Goal: Task Accomplishment & Management: Use online tool/utility

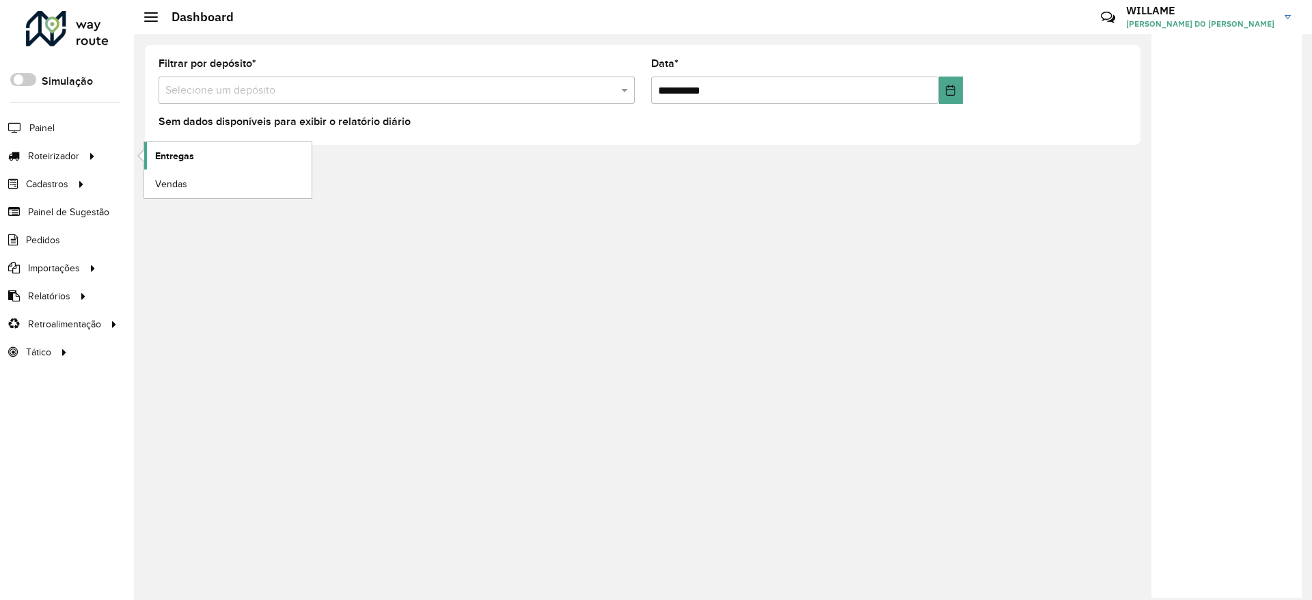
click at [170, 146] on link "Entregas" at bounding box center [227, 155] width 167 height 27
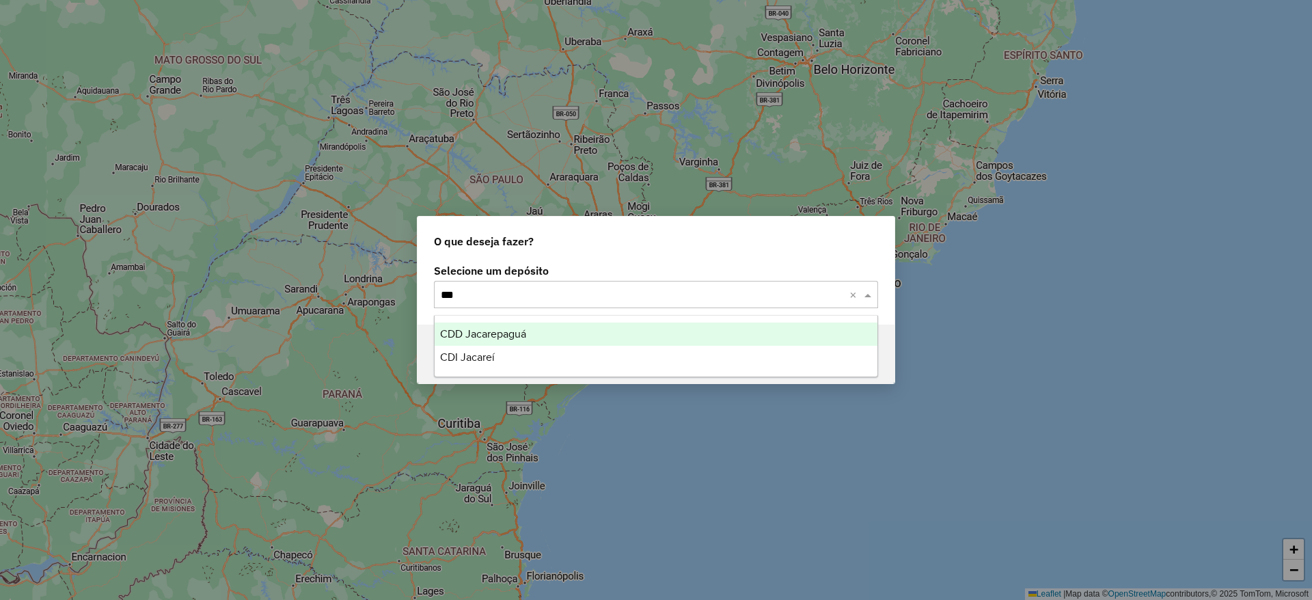
type input "****"
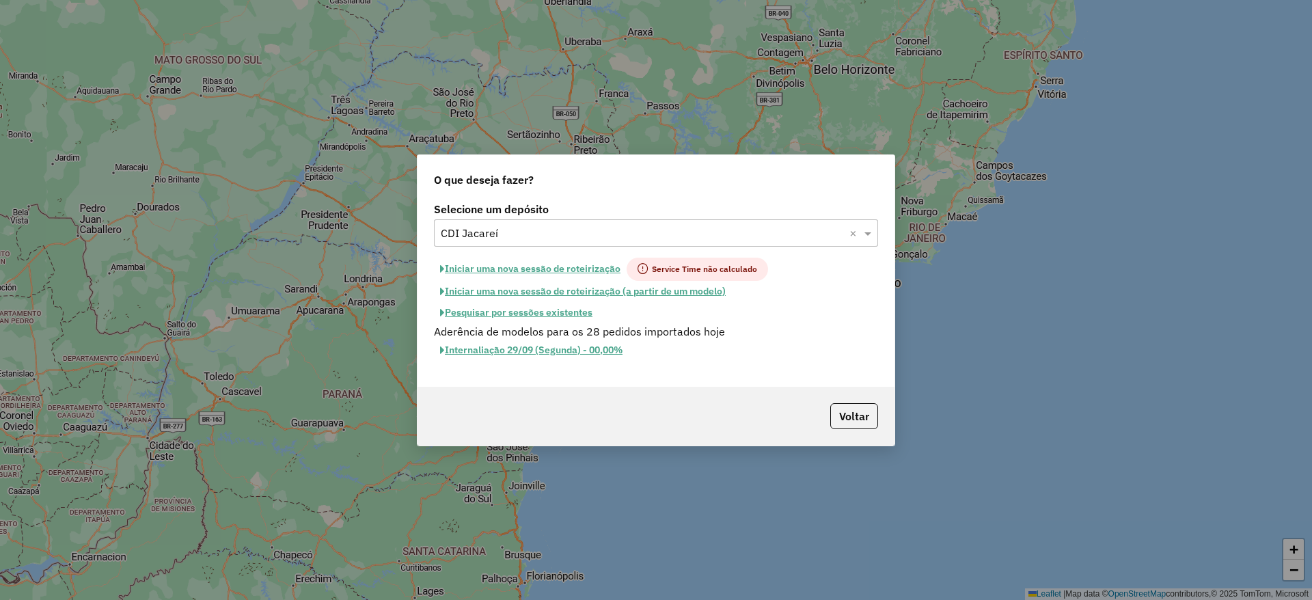
click at [525, 272] on button "Iniciar uma nova sessão de roteirização" at bounding box center [530, 269] width 193 height 23
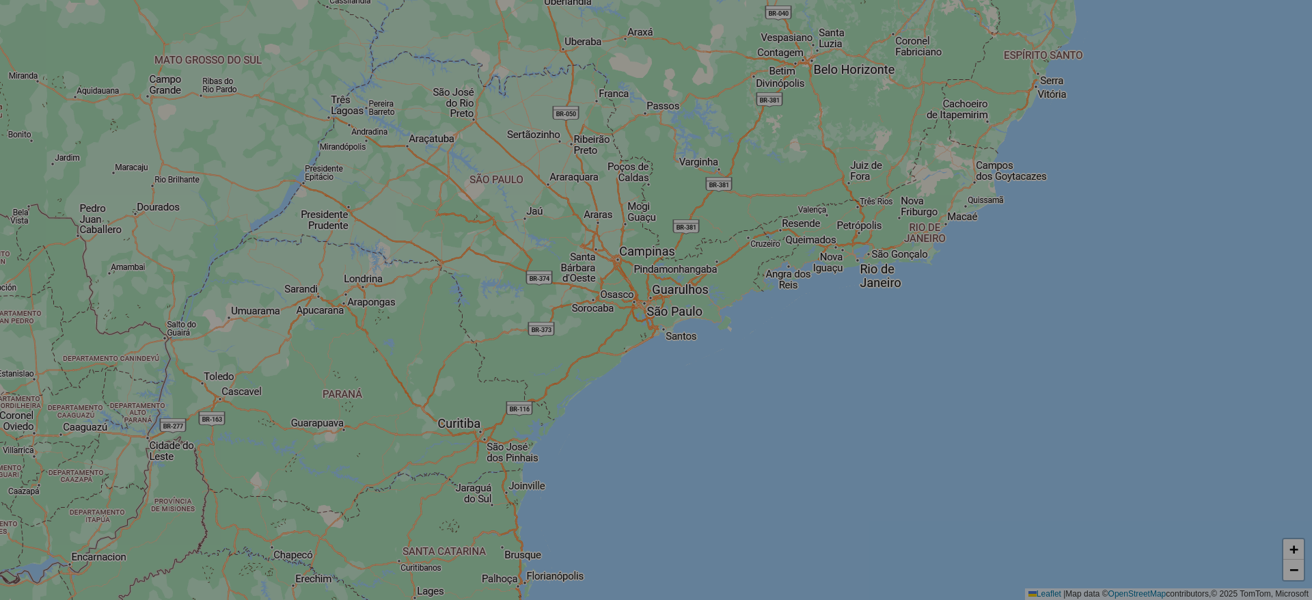
select select "*"
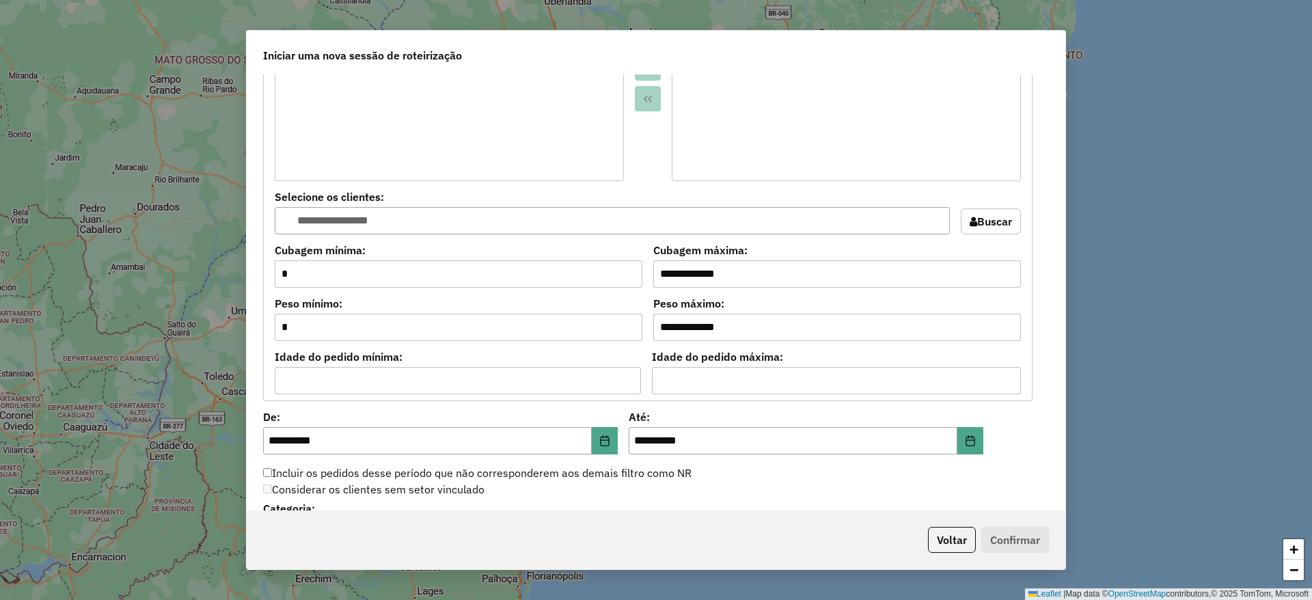
scroll to position [1367, 0]
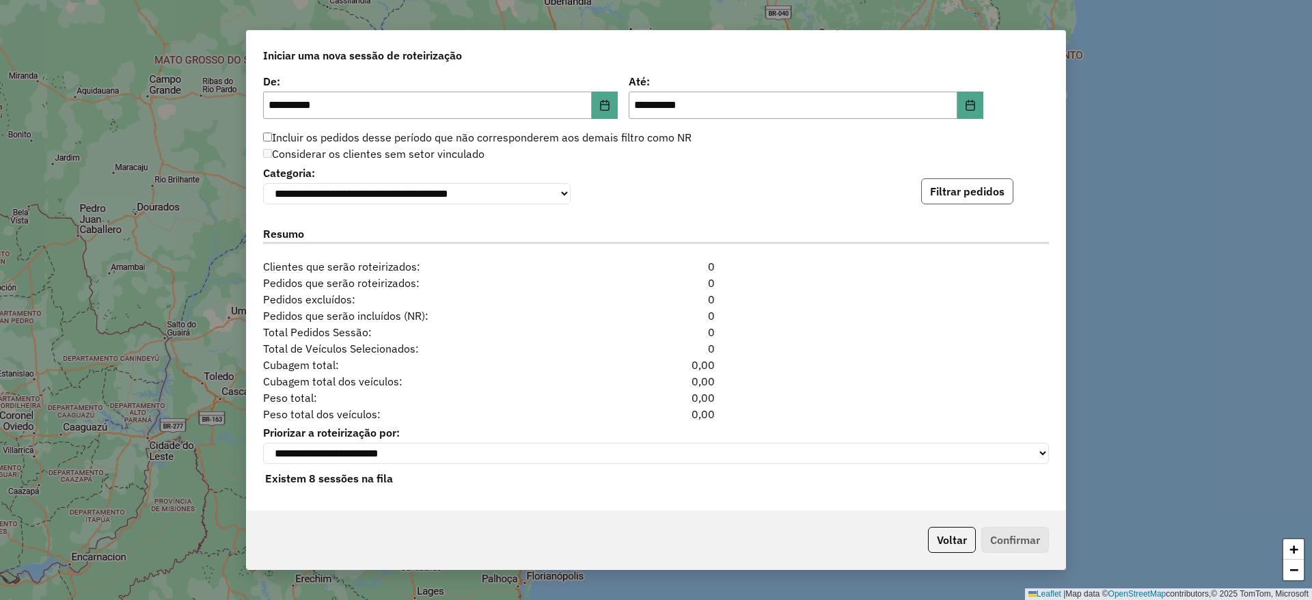
click at [954, 197] on button "Filtrar pedidos" at bounding box center [967, 191] width 92 height 26
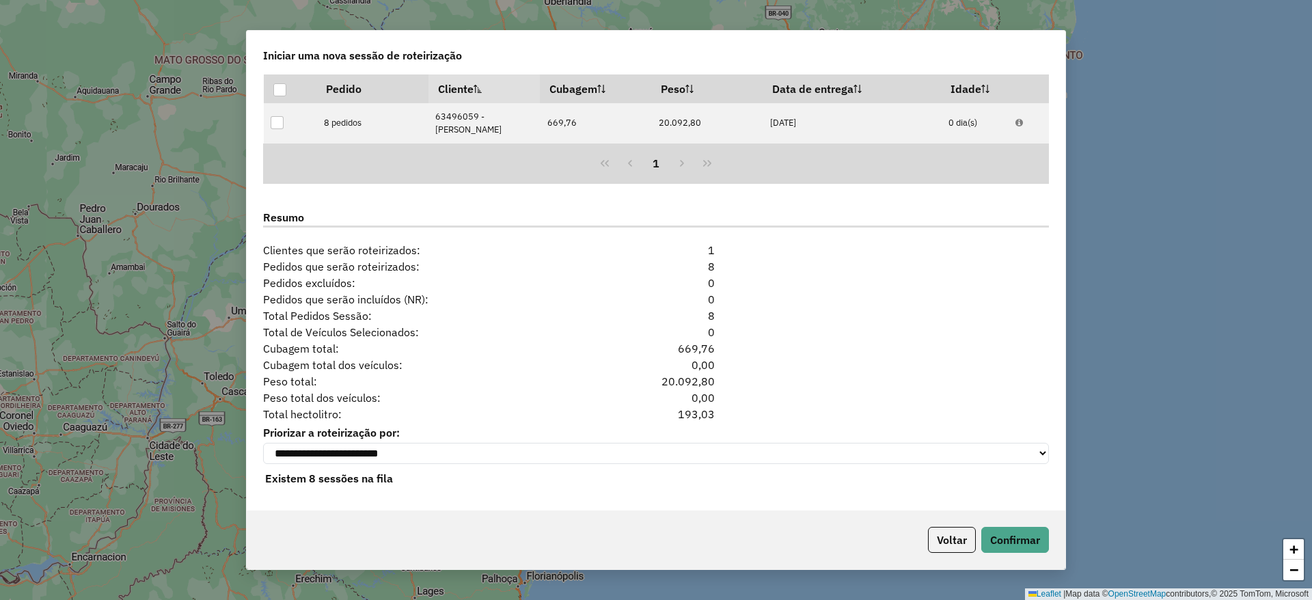
scroll to position [1543, 0]
click at [1010, 536] on button "Confirmar" at bounding box center [1015, 540] width 68 height 26
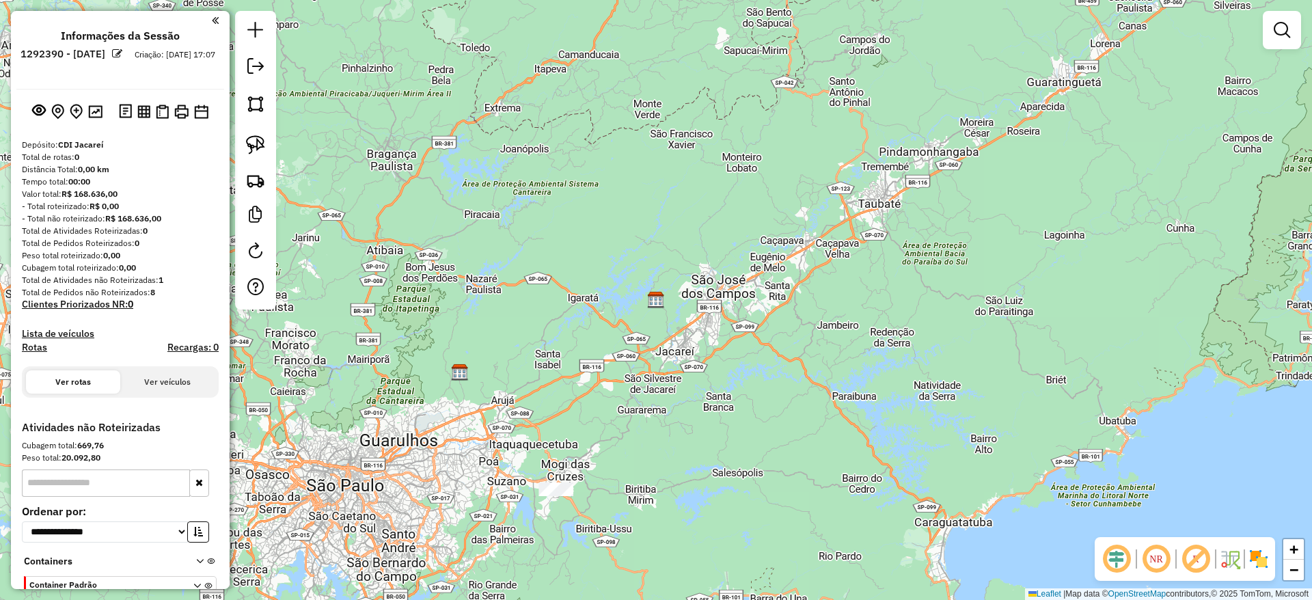
drag, startPoint x: 547, startPoint y: 312, endPoint x: 968, endPoint y: 238, distance: 427.2
click at [969, 238] on div "Janela de atendimento Grade de atendimento Capacidade Transportadoras Veículos …" at bounding box center [656, 300] width 1312 height 600
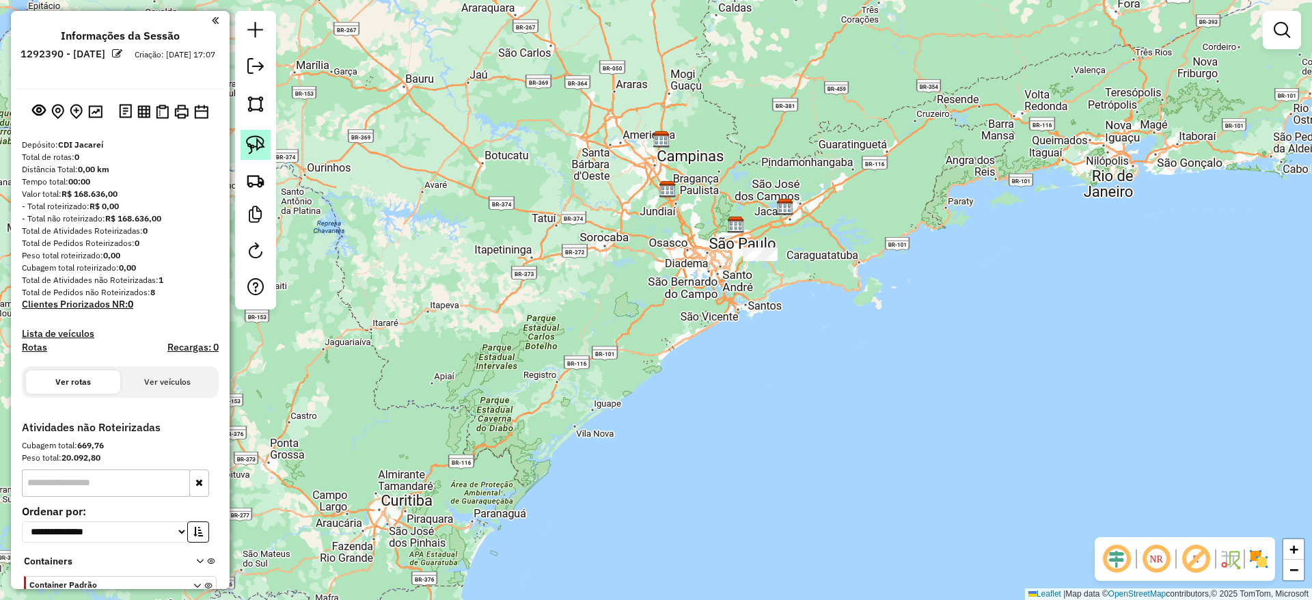
click at [263, 141] on img at bounding box center [255, 144] width 19 height 19
drag, startPoint x: 728, startPoint y: 262, endPoint x: 852, endPoint y: 277, distance: 124.6
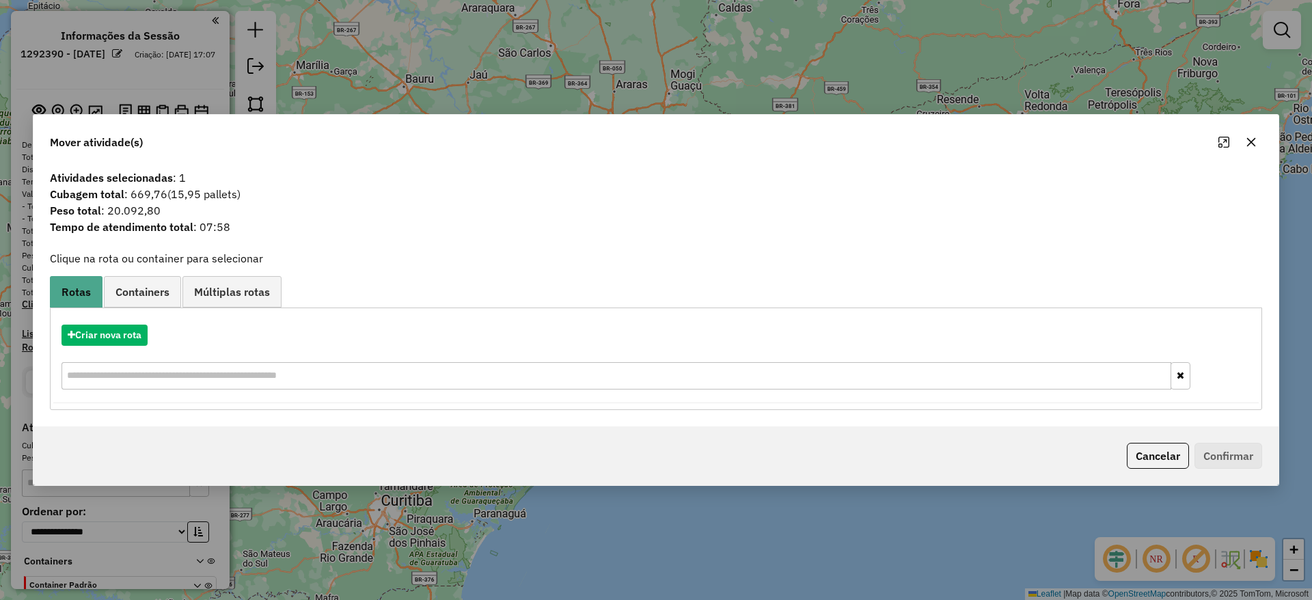
click at [1247, 148] on button "button" at bounding box center [1251, 142] width 22 height 22
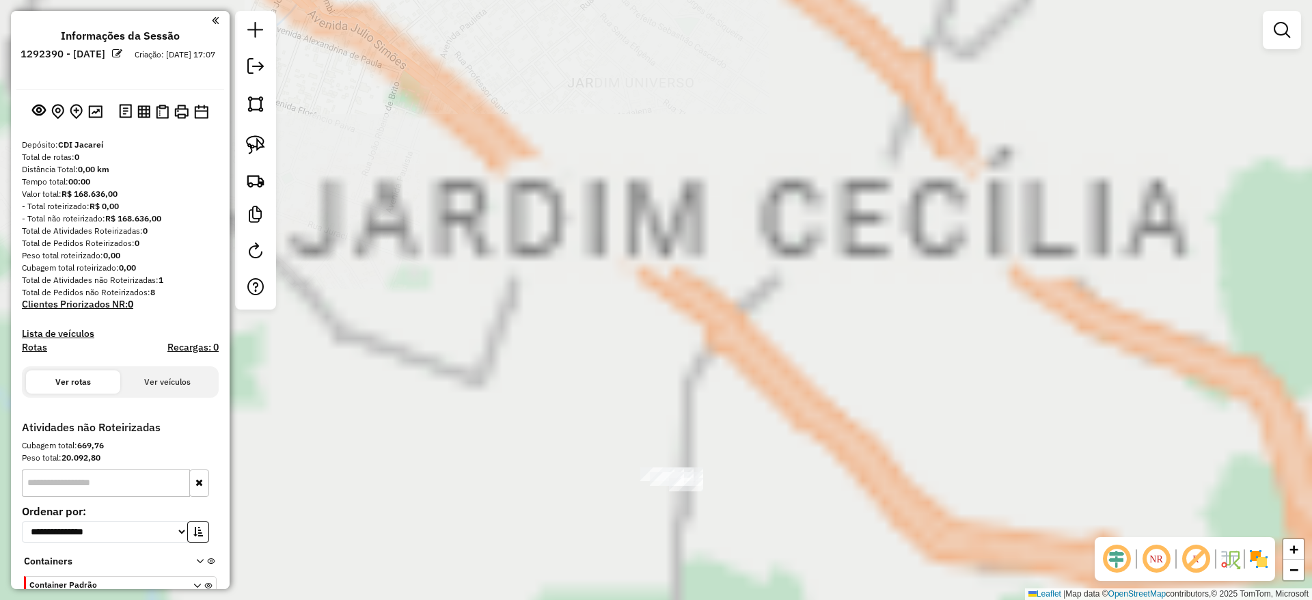
drag, startPoint x: 891, startPoint y: 473, endPoint x: 744, endPoint y: 236, distance: 278.9
click at [678, 102] on div "Janela de atendimento Grade de atendimento Capacidade Transportadoras Veículos …" at bounding box center [656, 300] width 1312 height 600
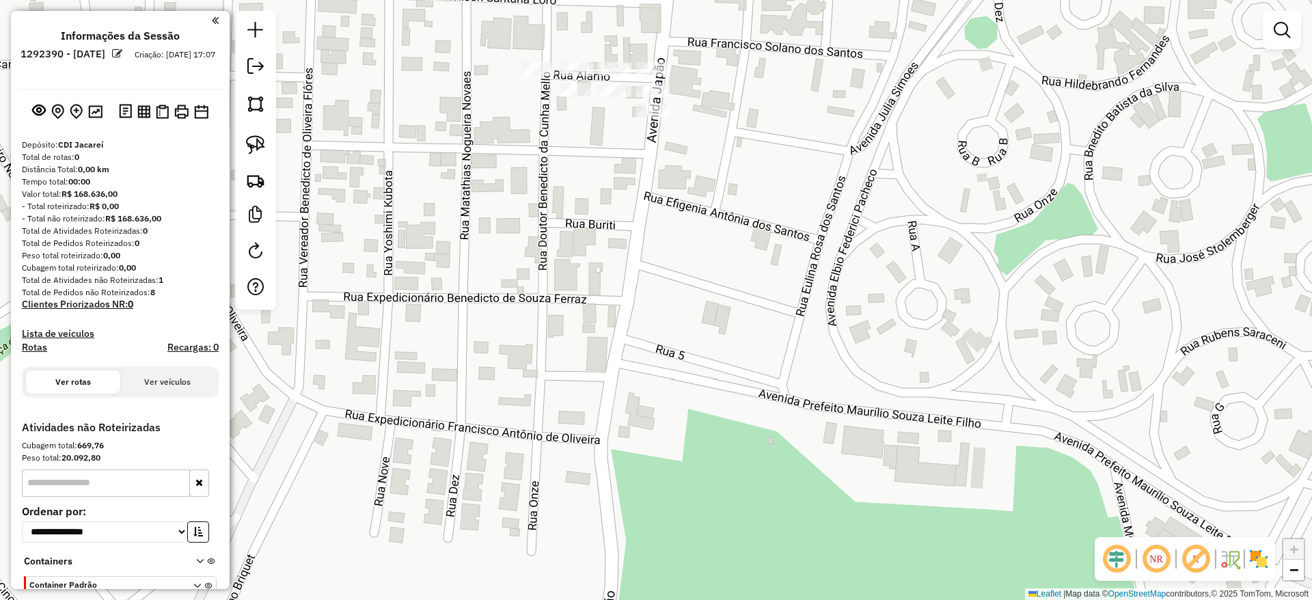
drag, startPoint x: 251, startPoint y: 152, endPoint x: 603, endPoint y: 105, distance: 354.9
click at [252, 151] on img at bounding box center [255, 144] width 19 height 19
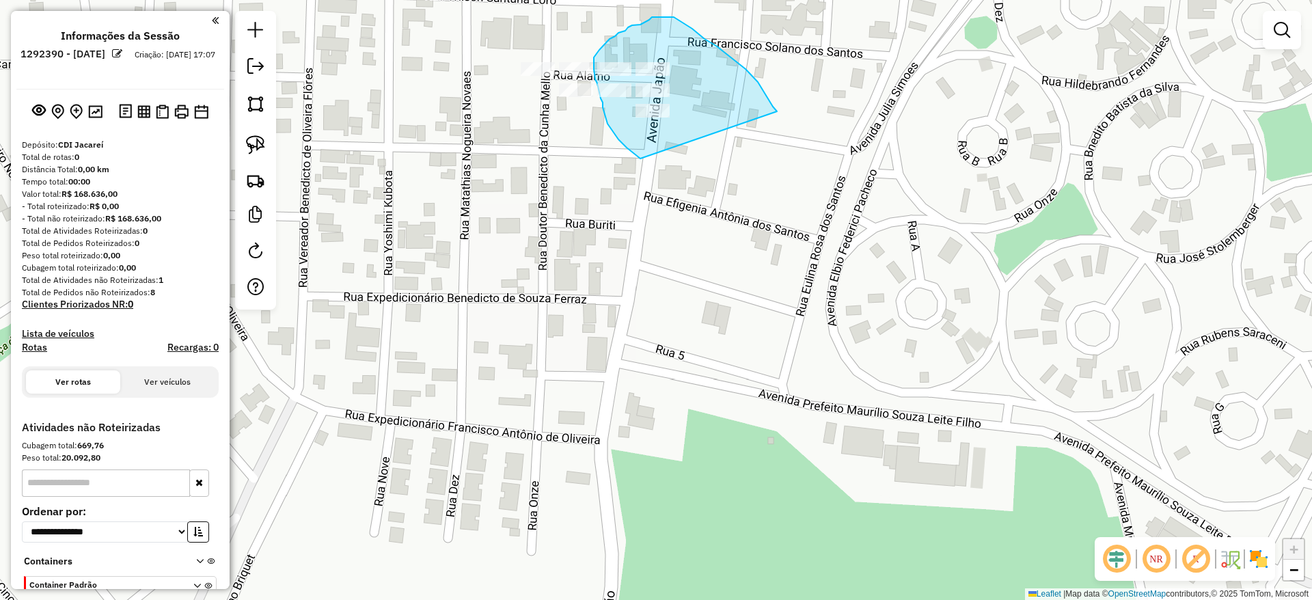
drag, startPoint x: 773, startPoint y: 107, endPoint x: 645, endPoint y: 160, distance: 138.4
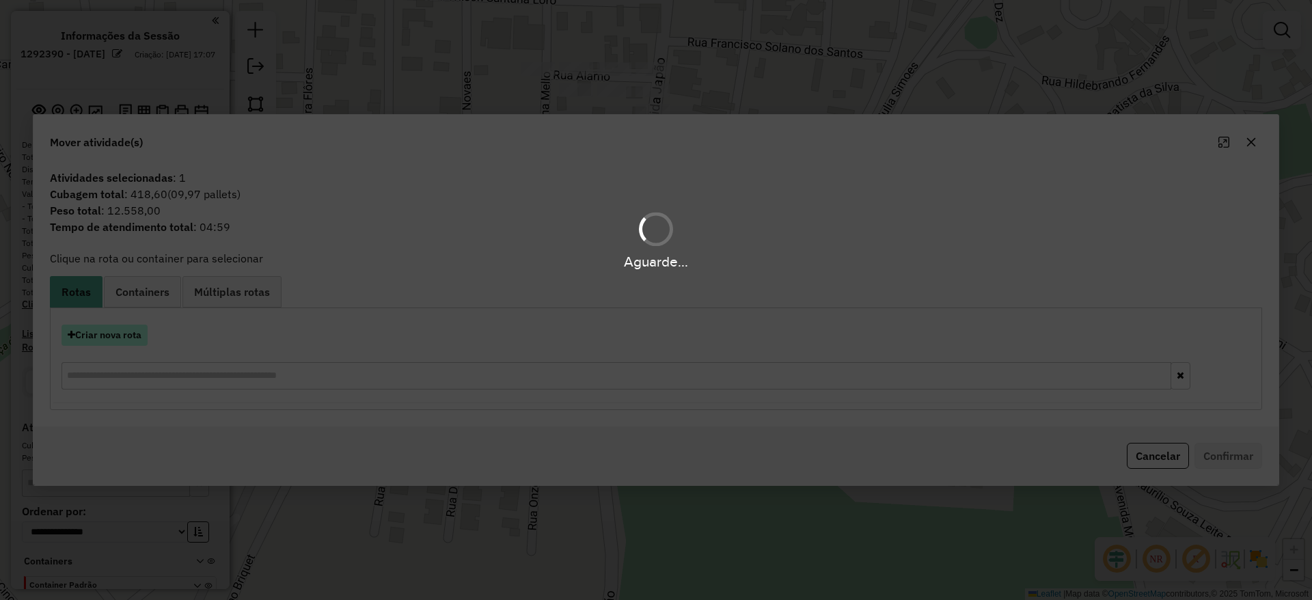
click at [134, 336] on button "Criar nova rota" at bounding box center [104, 334] width 86 height 21
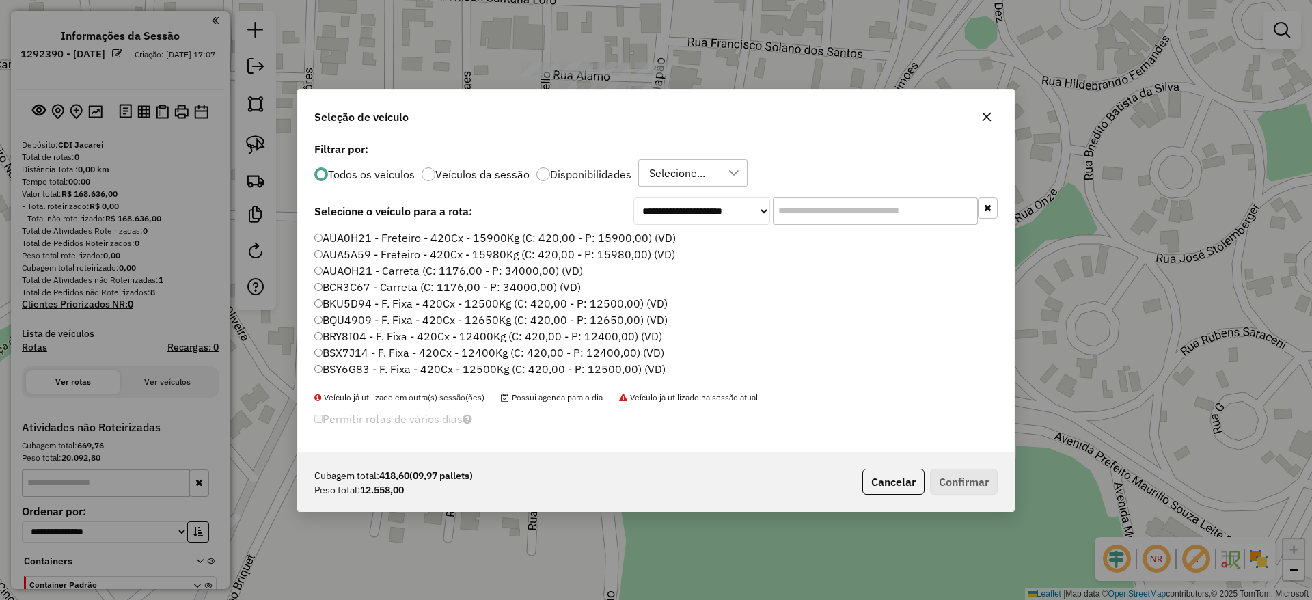
scroll to position [8, 4]
click at [829, 222] on input "text" at bounding box center [875, 210] width 205 height 27
paste input "*******"
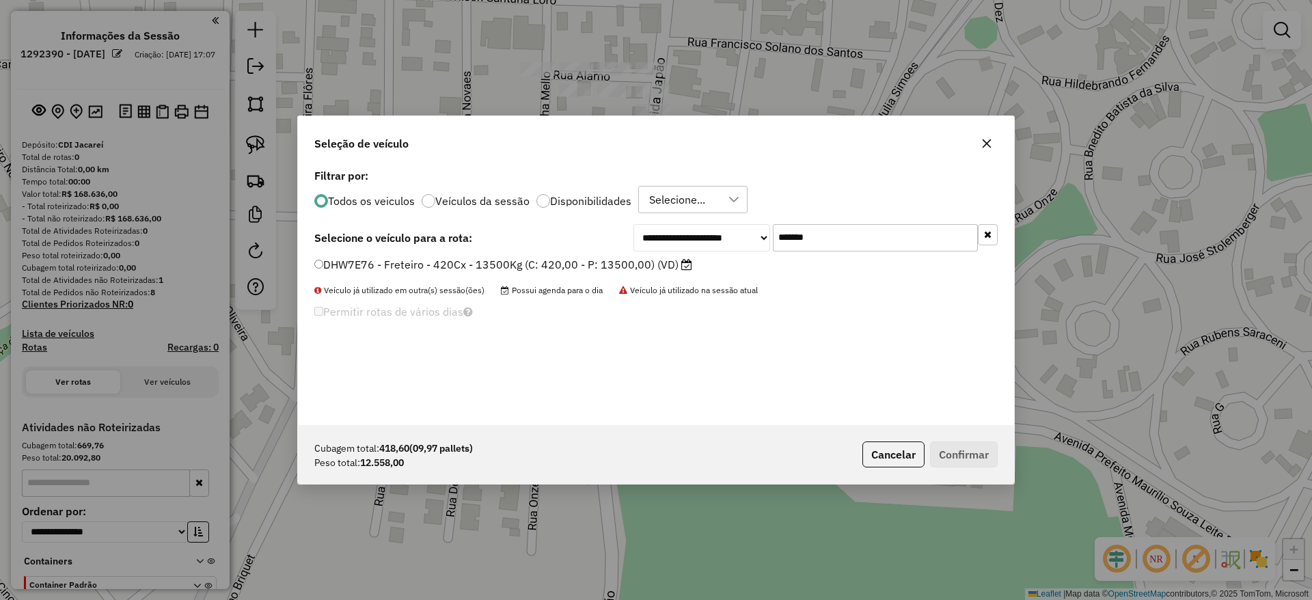
type input "*******"
click at [574, 260] on label "DHW7E76 - Freteiro - 420Cx - 13500Kg (C: 420,00 - P: 13500,00) (VD)" at bounding box center [503, 264] width 378 height 16
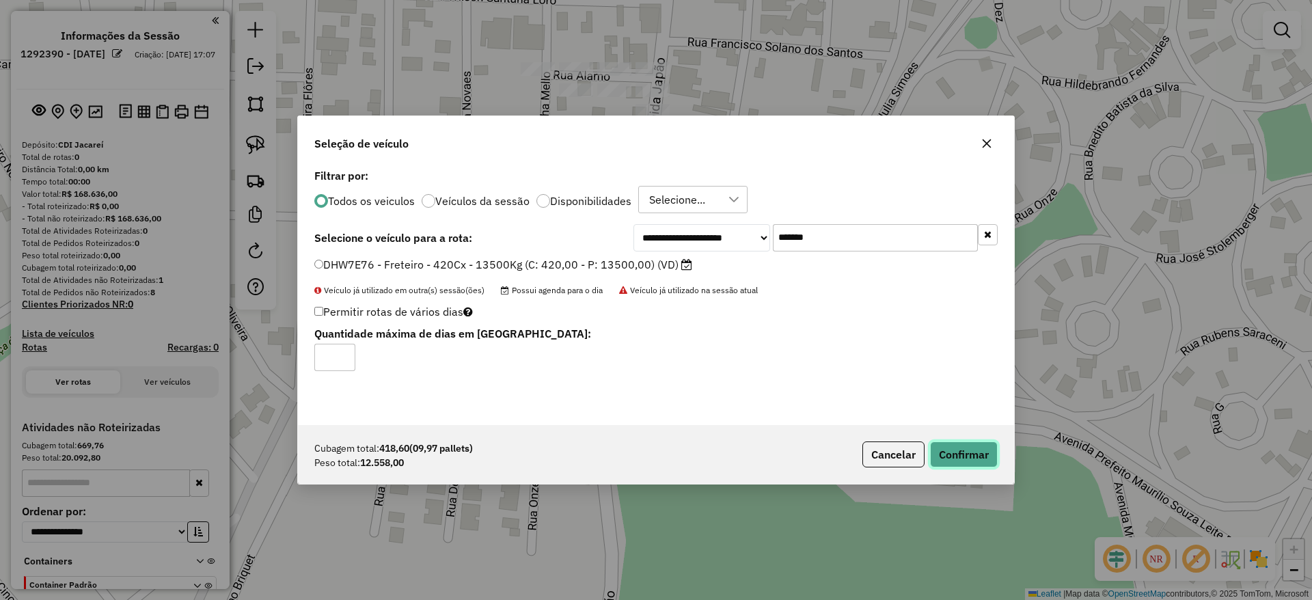
click at [951, 458] on button "Confirmar" at bounding box center [964, 454] width 68 height 26
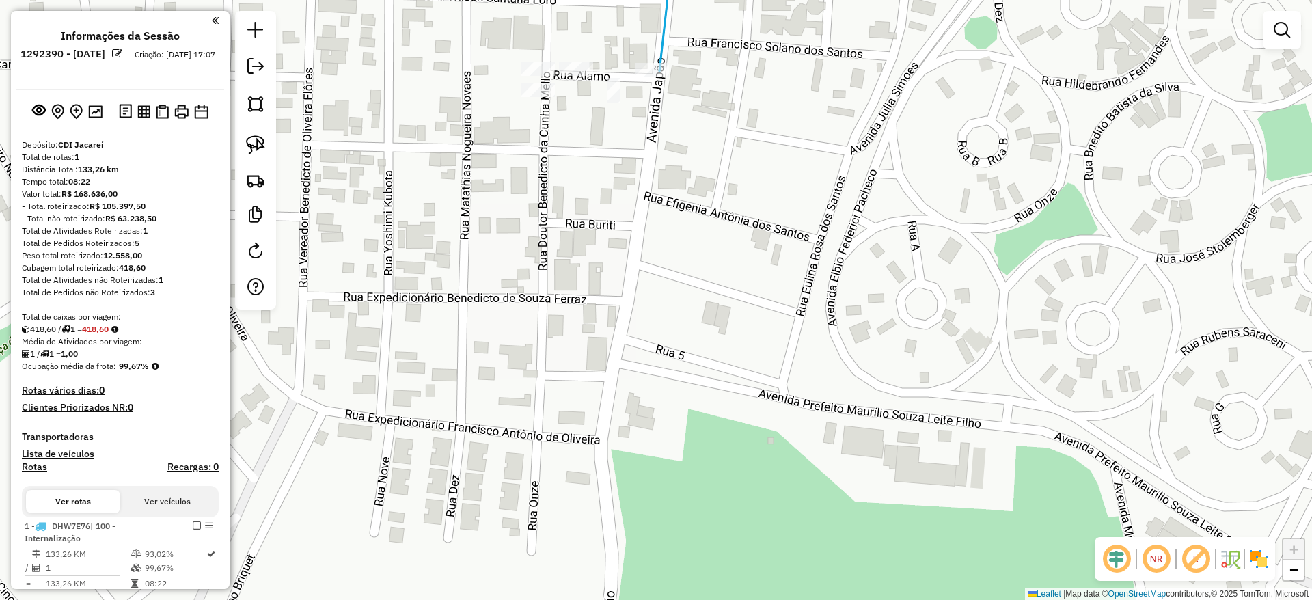
click at [246, 160] on div at bounding box center [255, 160] width 41 height 299
click at [260, 136] on img at bounding box center [255, 144] width 19 height 19
drag, startPoint x: 610, startPoint y: 27, endPoint x: 553, endPoint y: 189, distance: 171.8
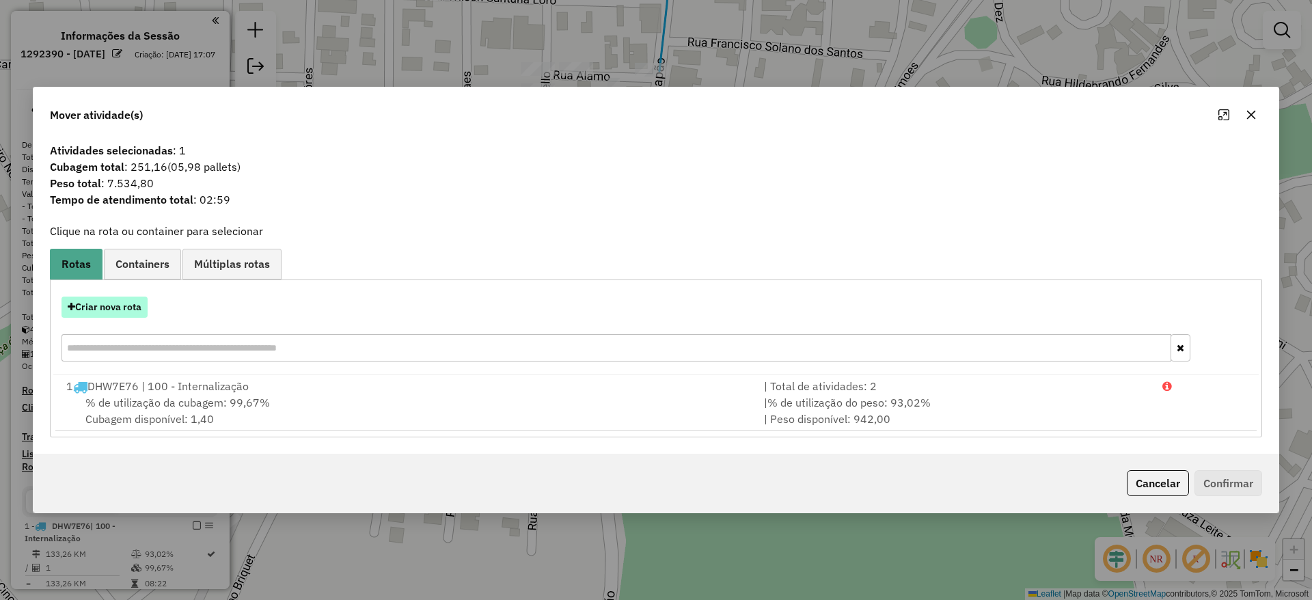
click at [123, 309] on button "Criar nova rota" at bounding box center [104, 306] width 86 height 21
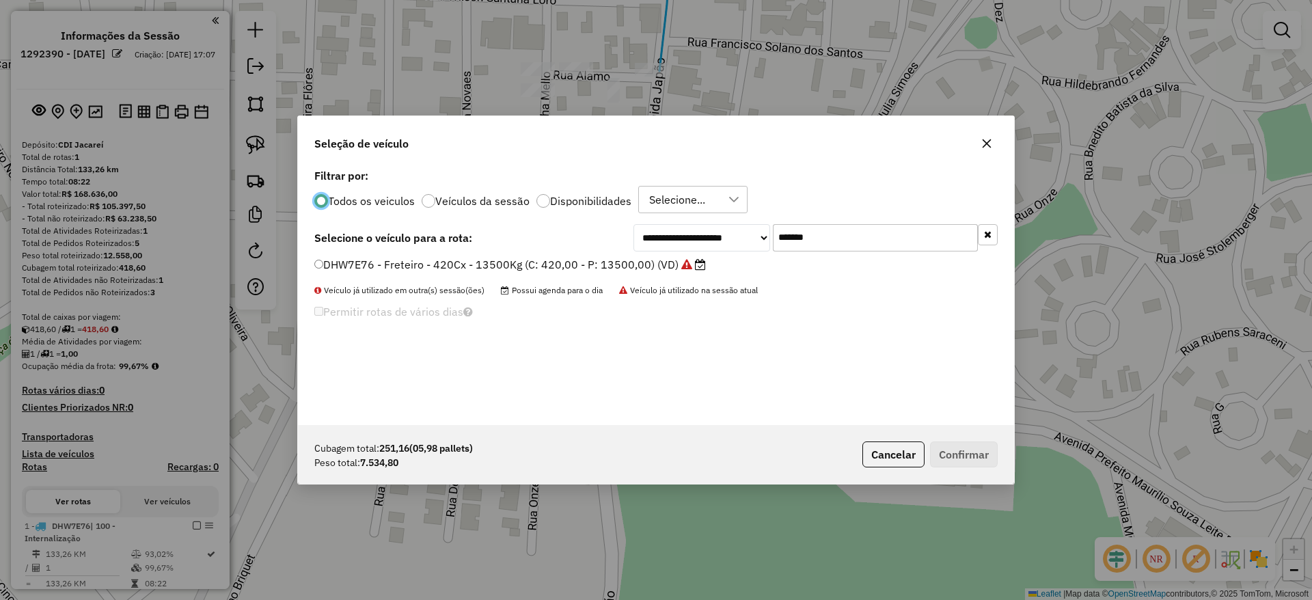
drag, startPoint x: 842, startPoint y: 241, endPoint x: 652, endPoint y: 252, distance: 189.5
click at [654, 251] on div "**********" at bounding box center [815, 237] width 364 height 27
paste input "text"
type input "*******"
click at [593, 259] on label "CYN8H64 - Freteiro - 420Cx - 13700Kg (C: 420,00 - P: 13700,00) (VD)" at bounding box center [501, 264] width 375 height 16
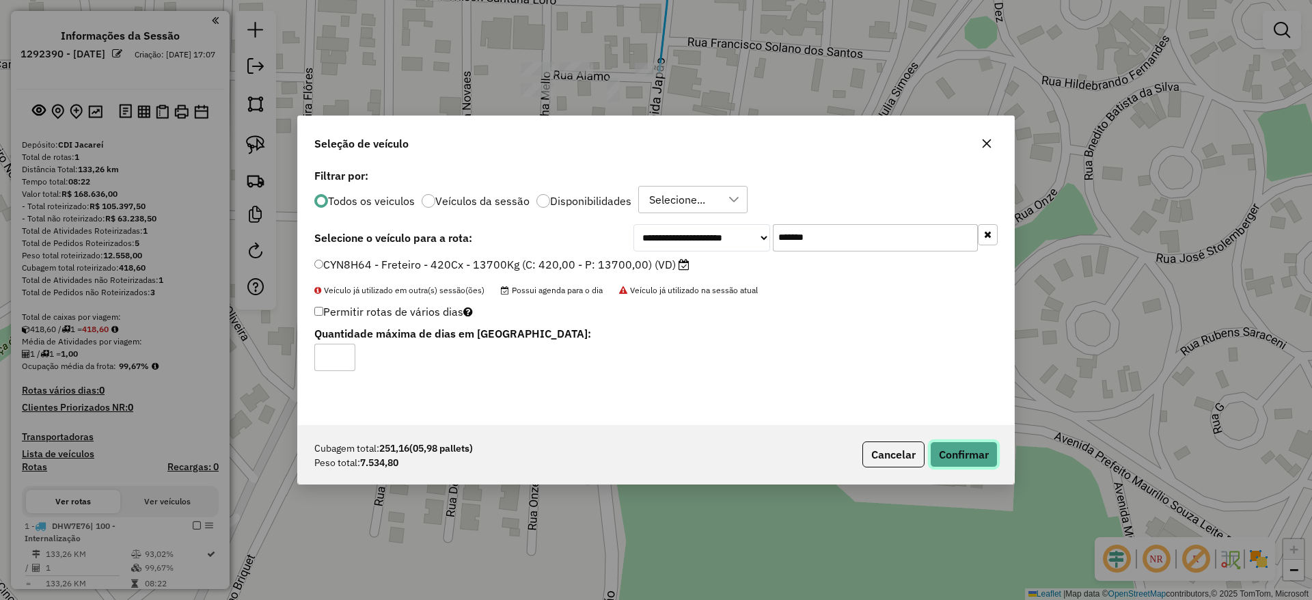
click at [979, 467] on button "Confirmar" at bounding box center [964, 454] width 68 height 26
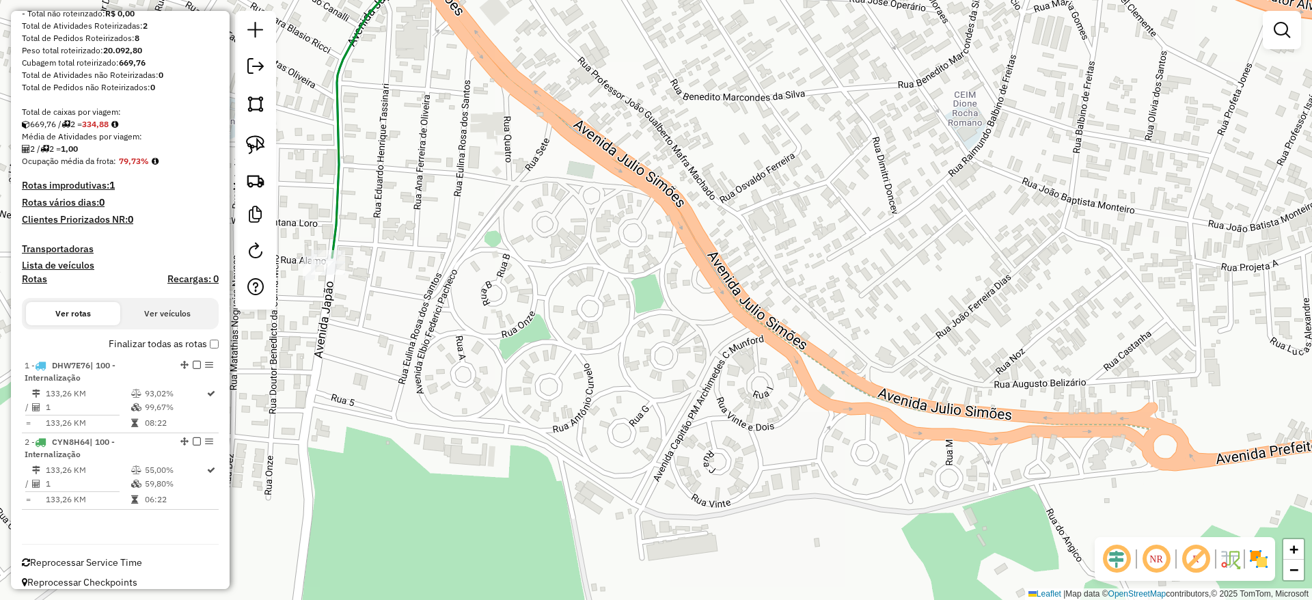
click at [208, 350] on label "Finalizar todas as rotas" at bounding box center [164, 344] width 110 height 14
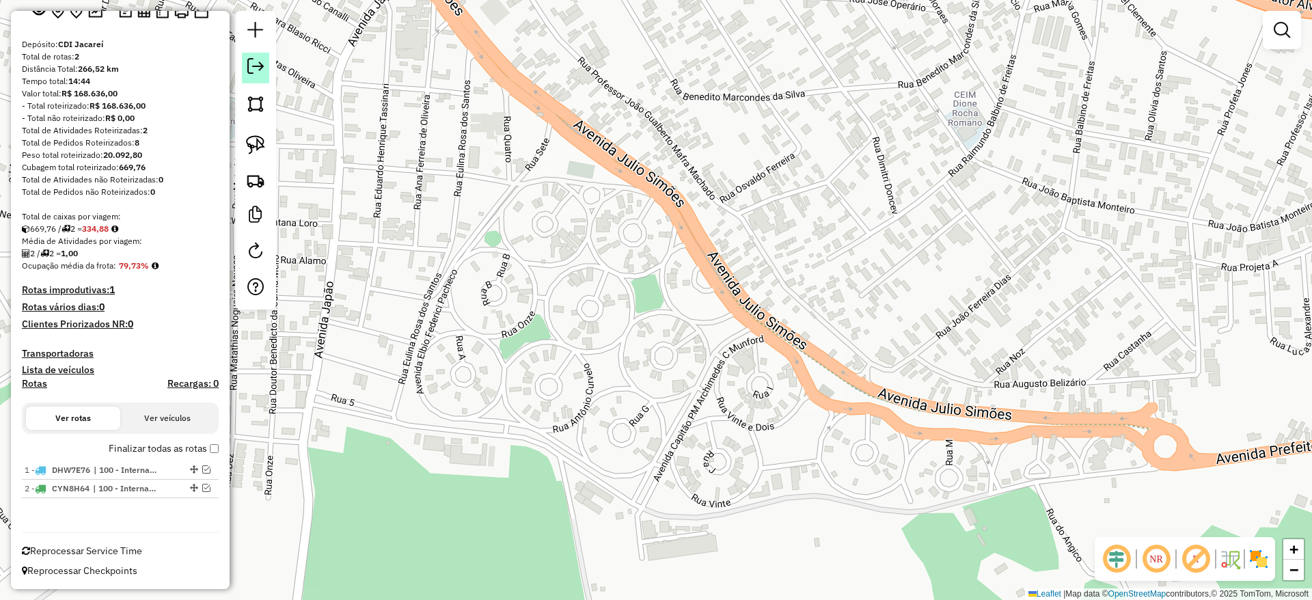
click at [248, 67] on em at bounding box center [255, 66] width 16 height 16
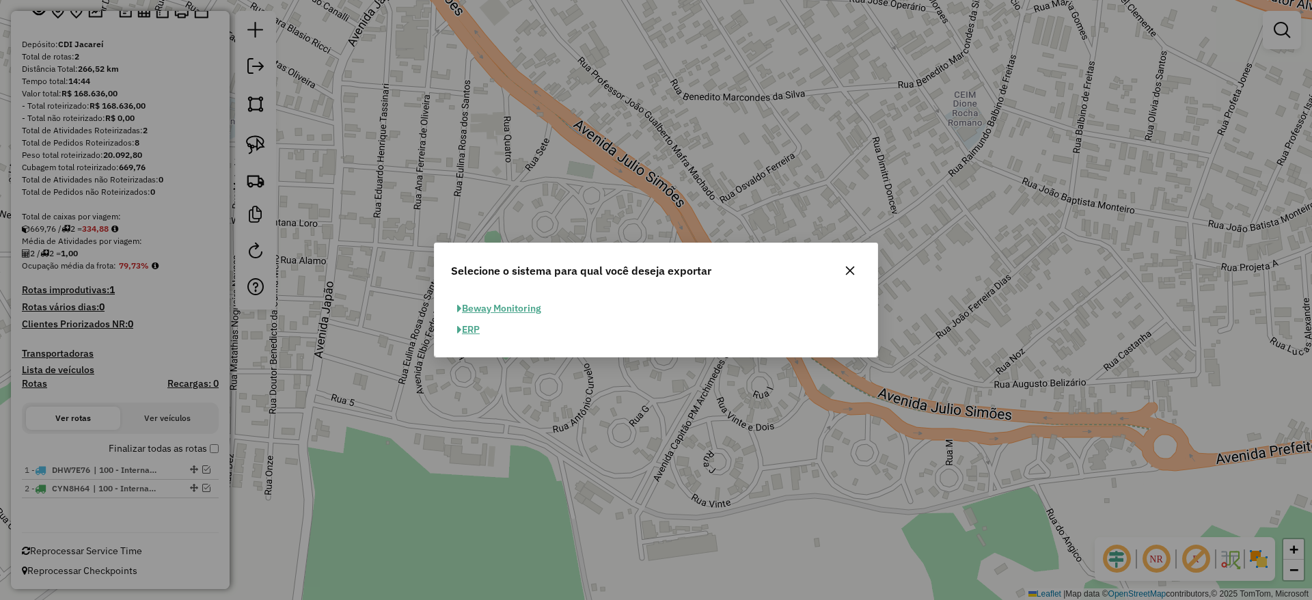
click at [474, 330] on button "ERP" at bounding box center [468, 329] width 35 height 21
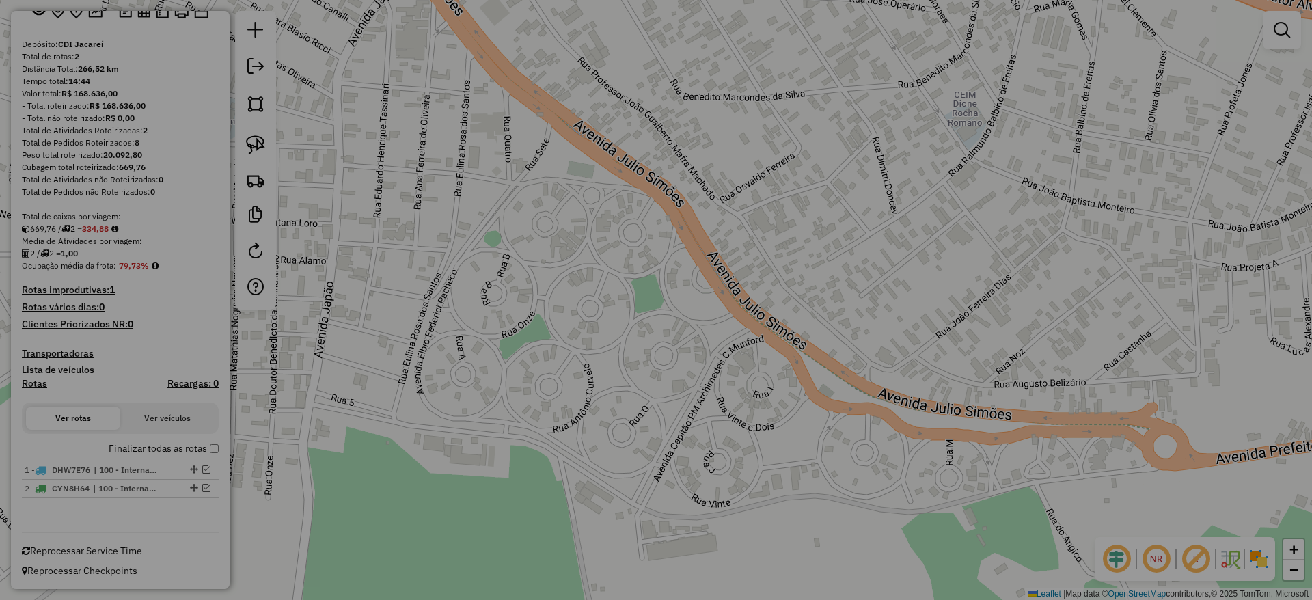
select select "**"
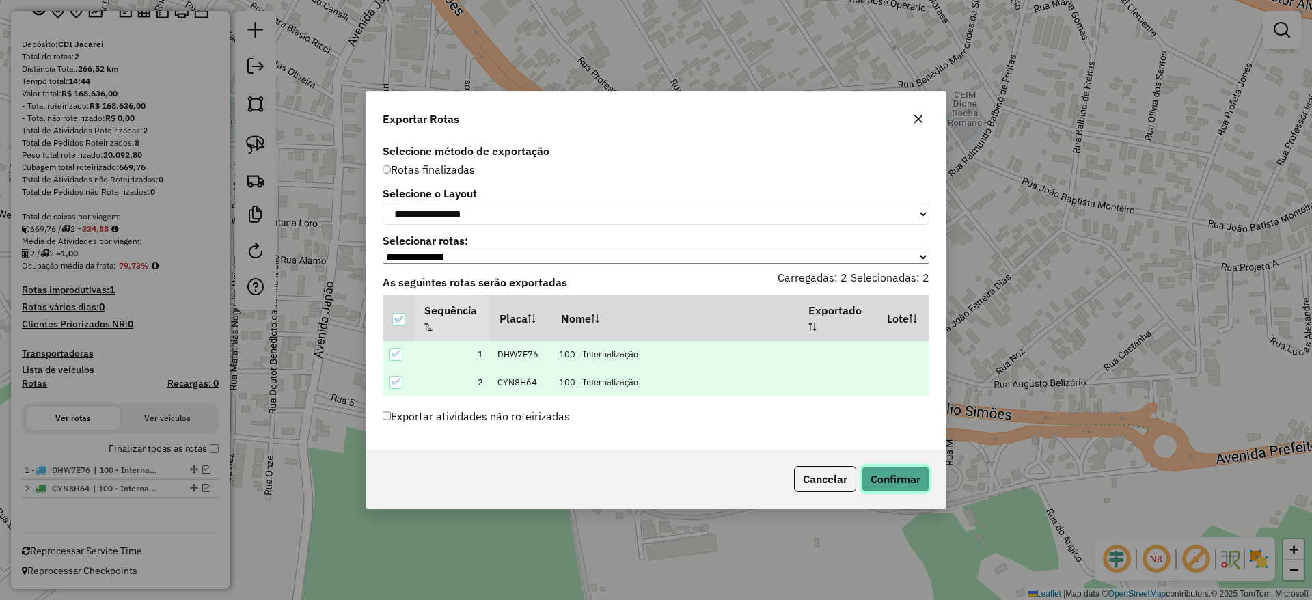
click at [887, 490] on button "Confirmar" at bounding box center [895, 479] width 68 height 26
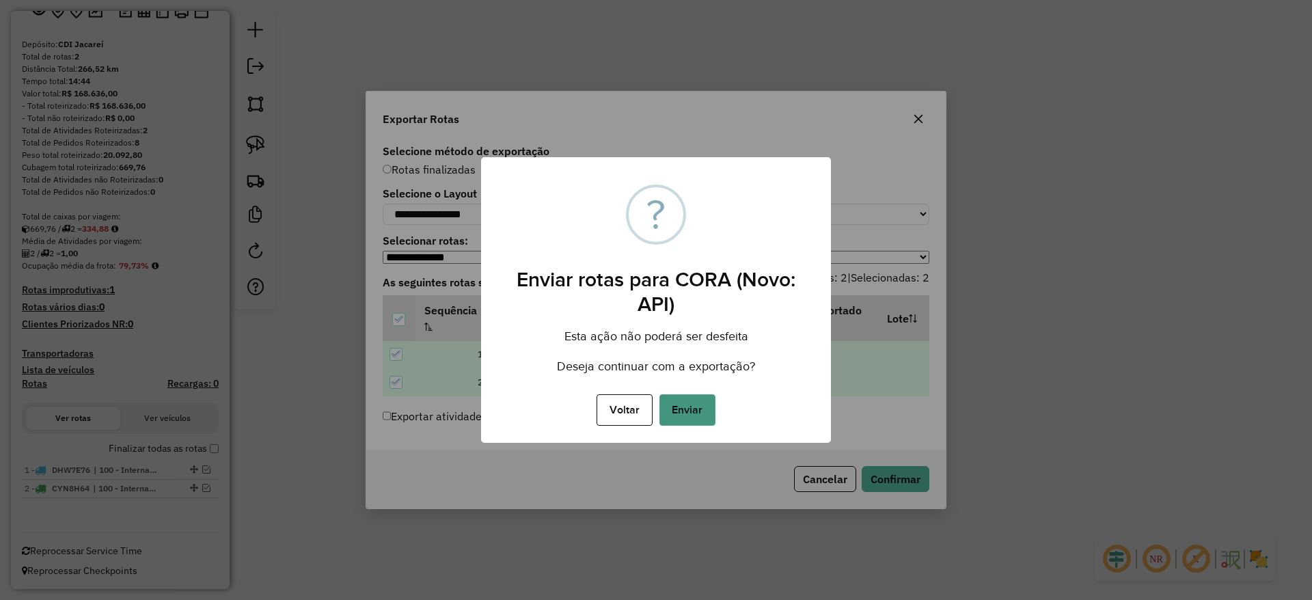
click at [689, 404] on button "Enviar" at bounding box center [687, 409] width 56 height 31
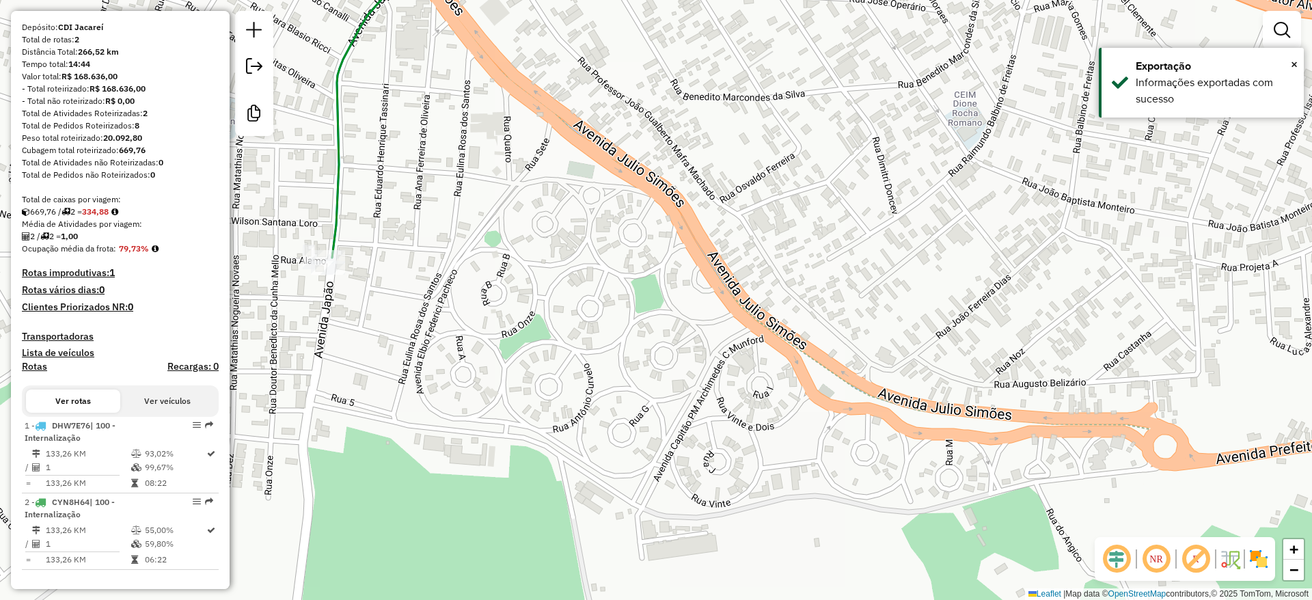
scroll to position [158, 0]
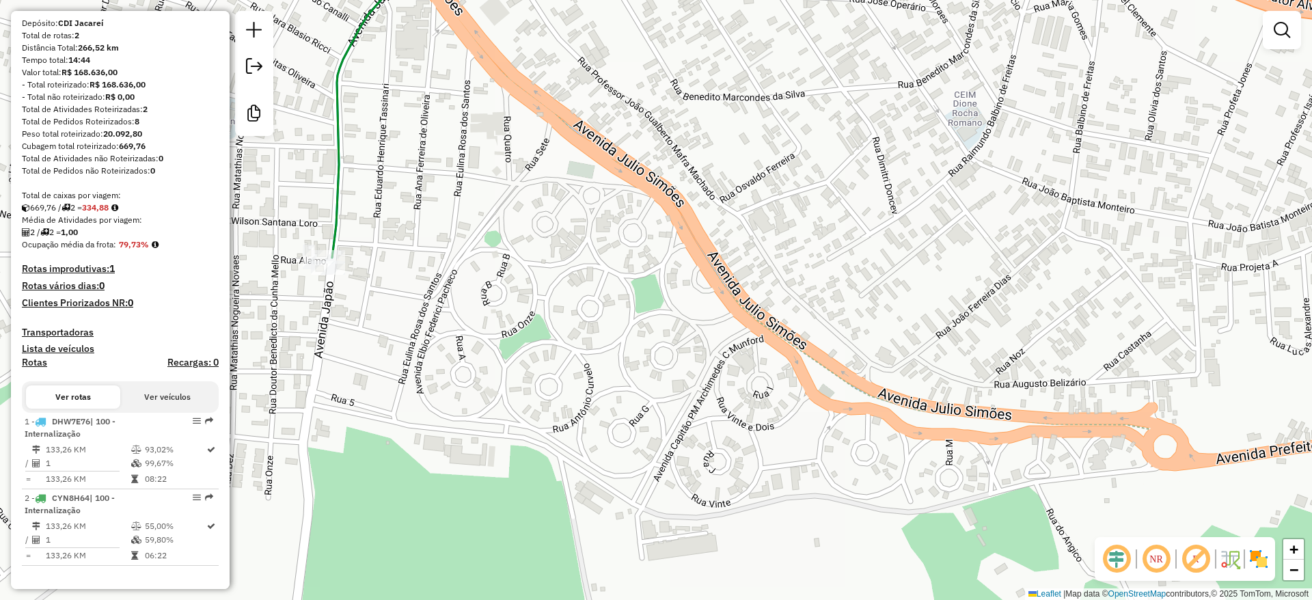
drag, startPoint x: 672, startPoint y: 296, endPoint x: 710, endPoint y: 376, distance: 88.6
click at [727, 406] on div "Janela de atendimento Grade de atendimento Capacidade Transportadoras Veículos …" at bounding box center [656, 300] width 1312 height 600
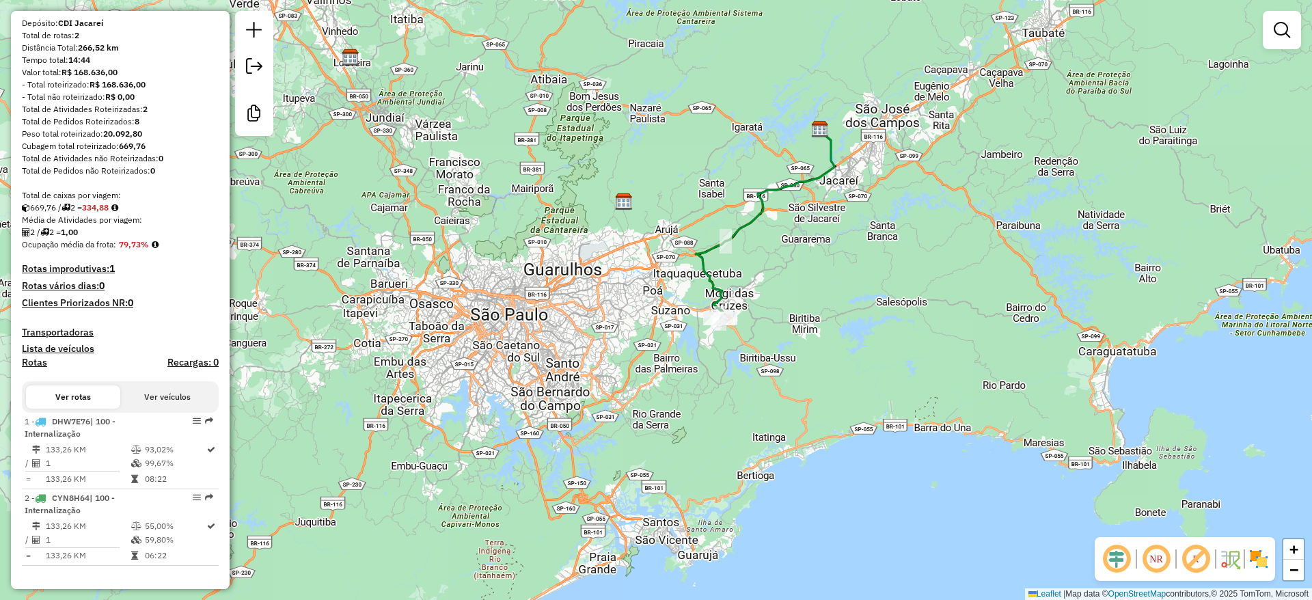
drag, startPoint x: 443, startPoint y: 340, endPoint x: 545, endPoint y: 301, distance: 109.0
click at [553, 307] on div "Janela de atendimento Grade de atendimento Capacidade Transportadoras Veículos …" at bounding box center [656, 300] width 1312 height 600
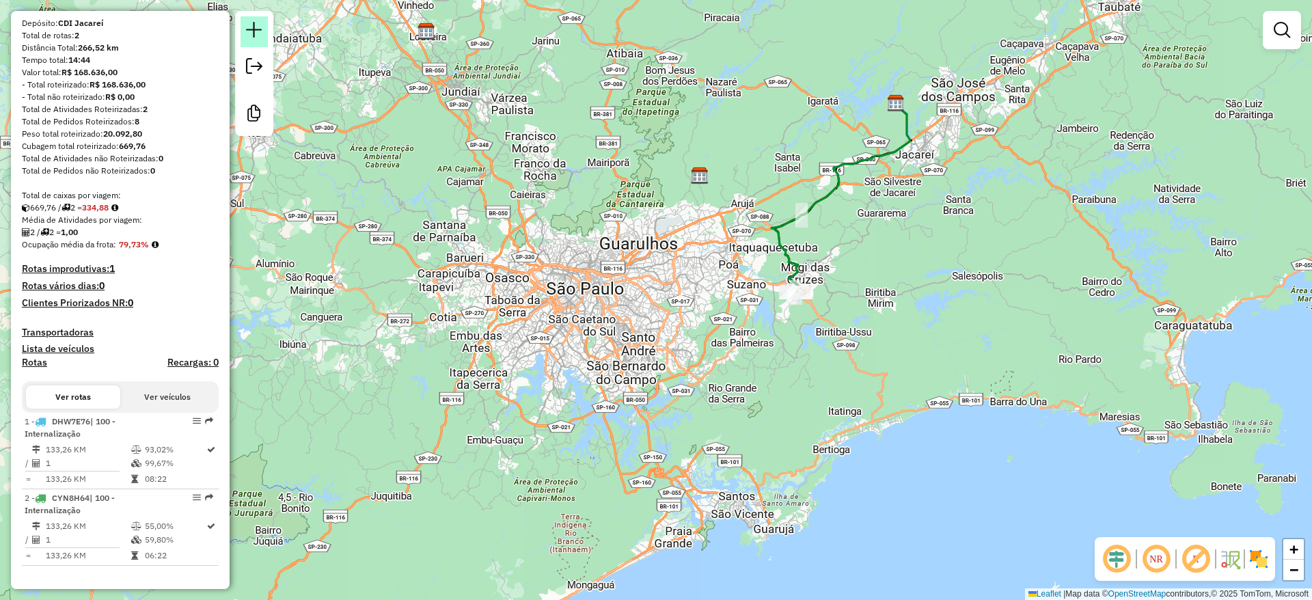
click at [266, 28] on link at bounding box center [253, 31] width 27 height 31
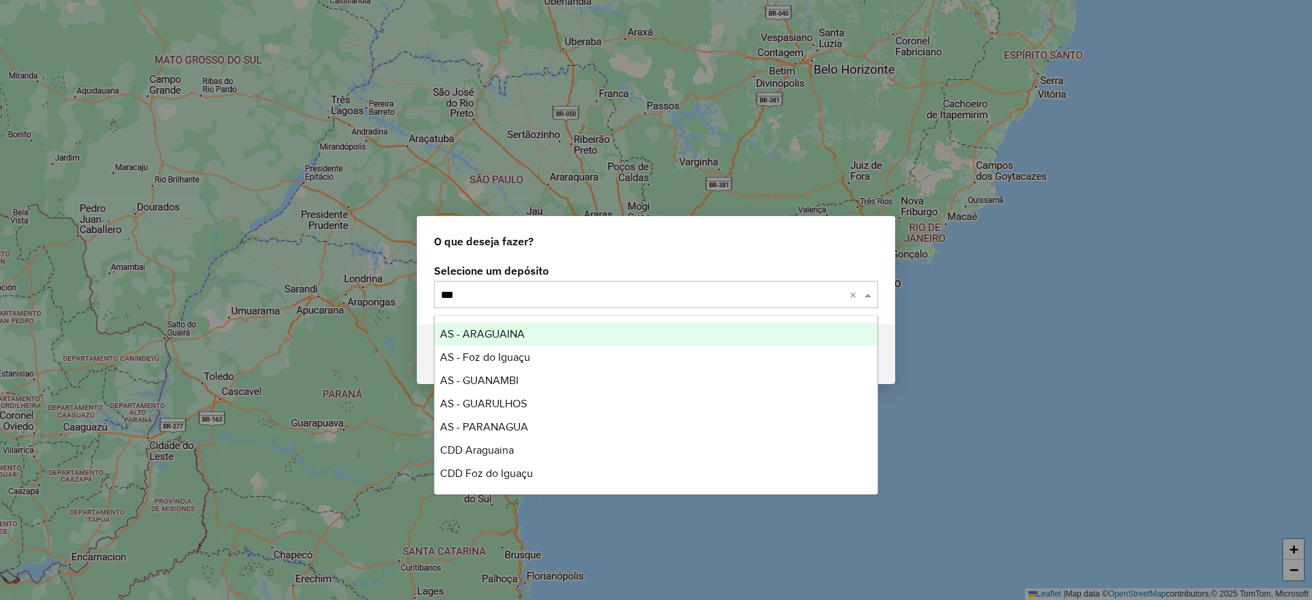
type input "****"
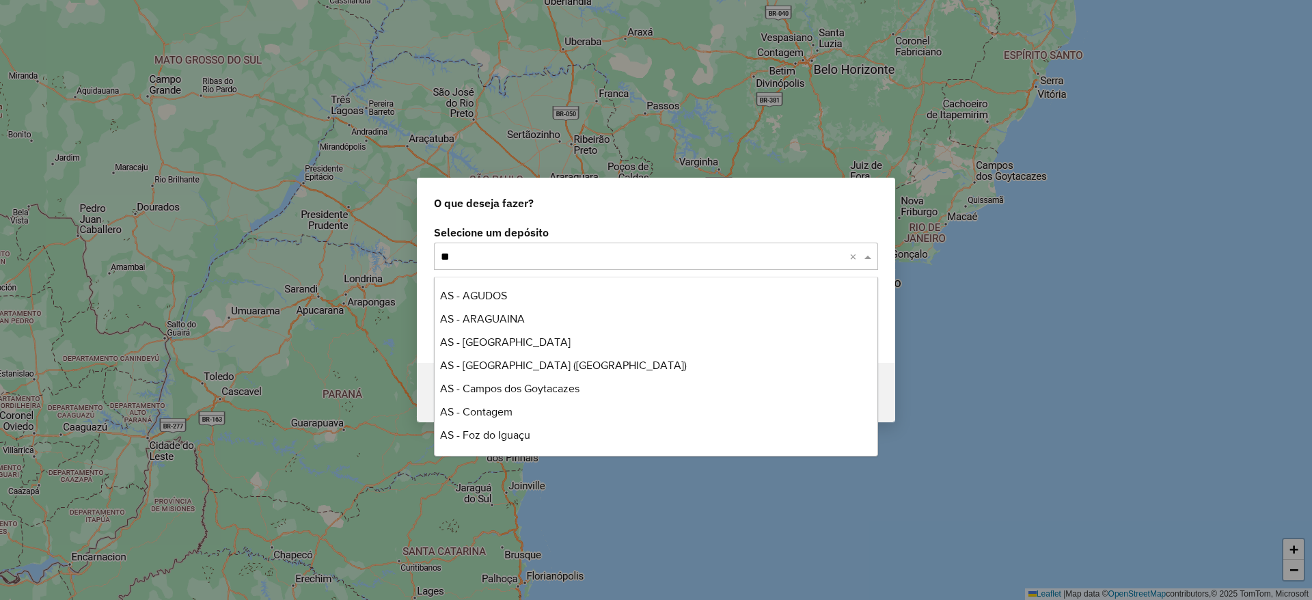
scroll to position [208, 0]
type input "****"
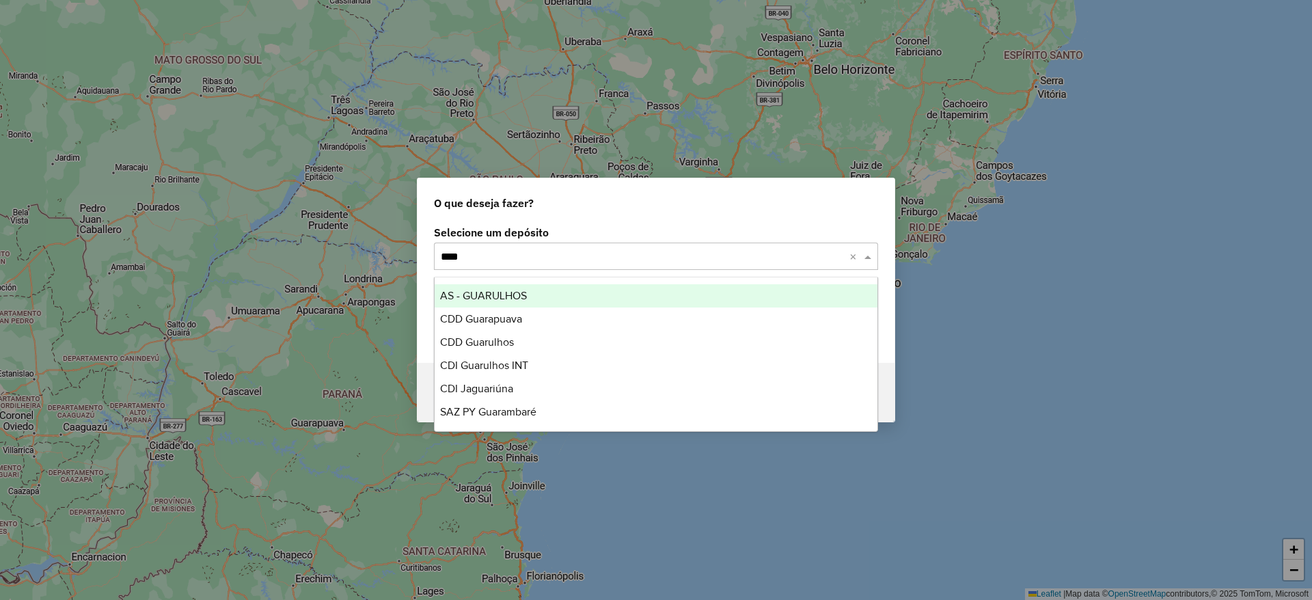
scroll to position [0, 0]
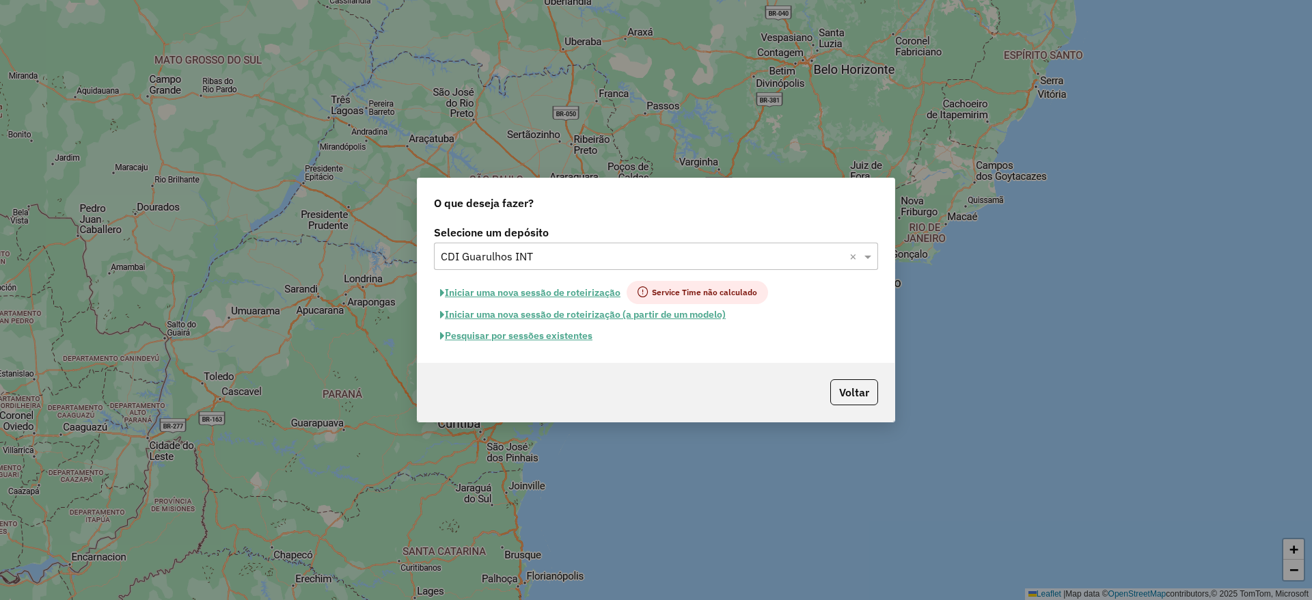
click at [588, 286] on button "Iniciar uma nova sessão de roteirização" at bounding box center [530, 292] width 193 height 23
select select "*"
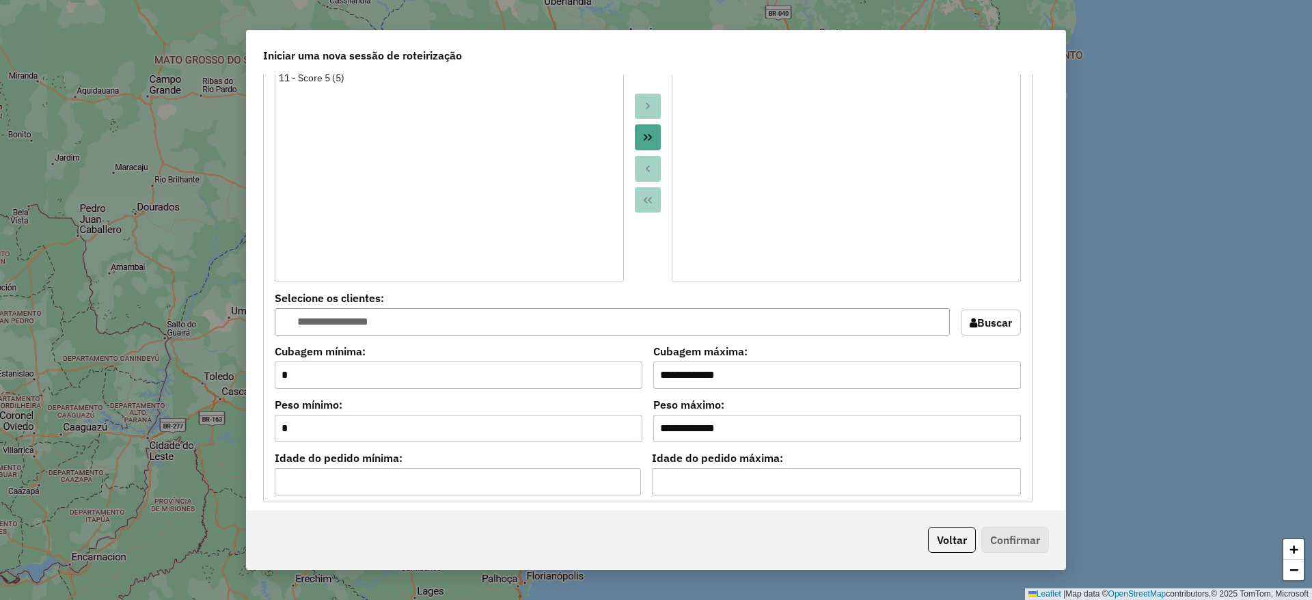
scroll to position [1332, 0]
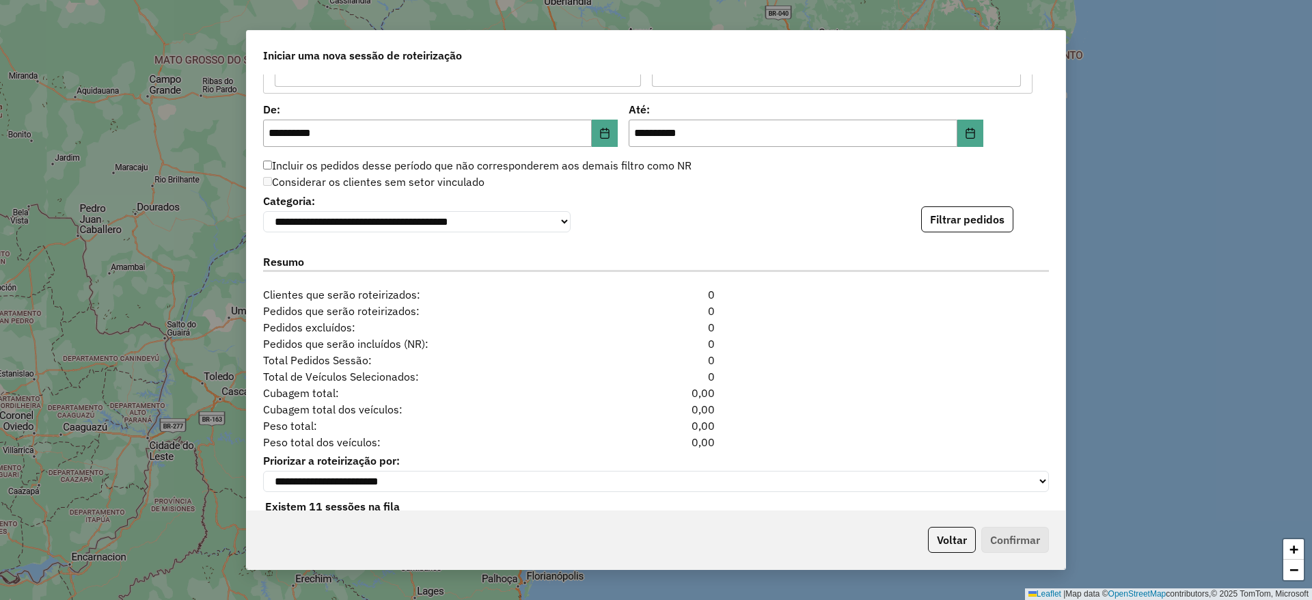
click at [930, 236] on div "**********" at bounding box center [656, 292] width 818 height 436
click at [928, 219] on button "Filtrar pedidos" at bounding box center [967, 219] width 92 height 26
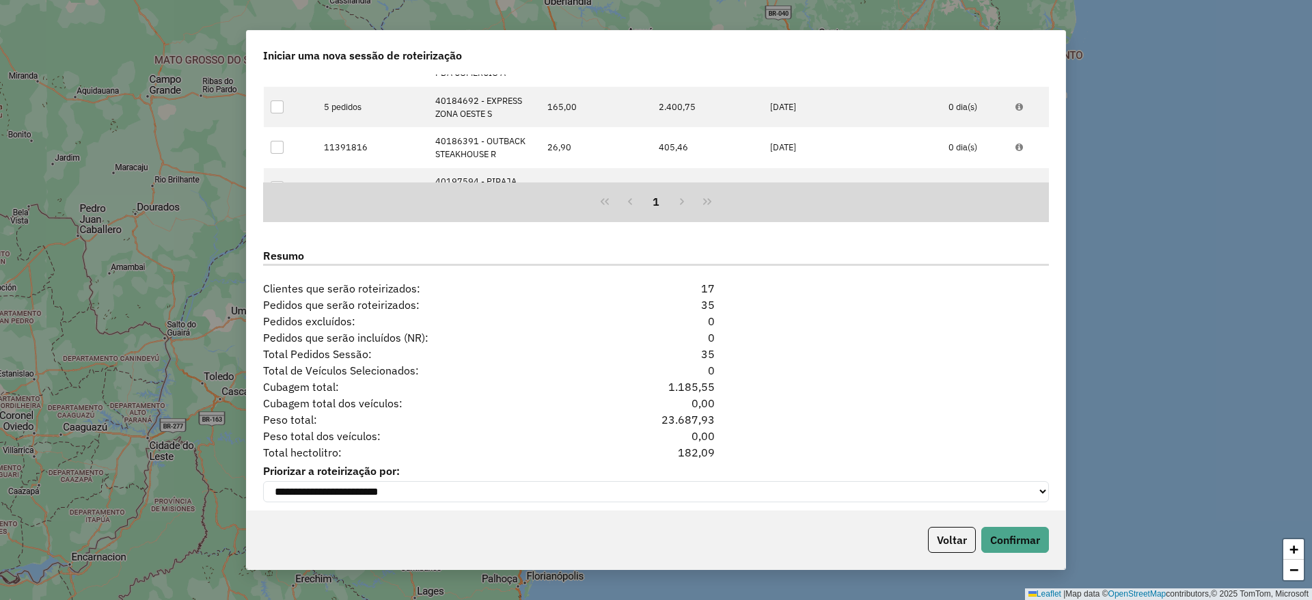
scroll to position [1665, 0]
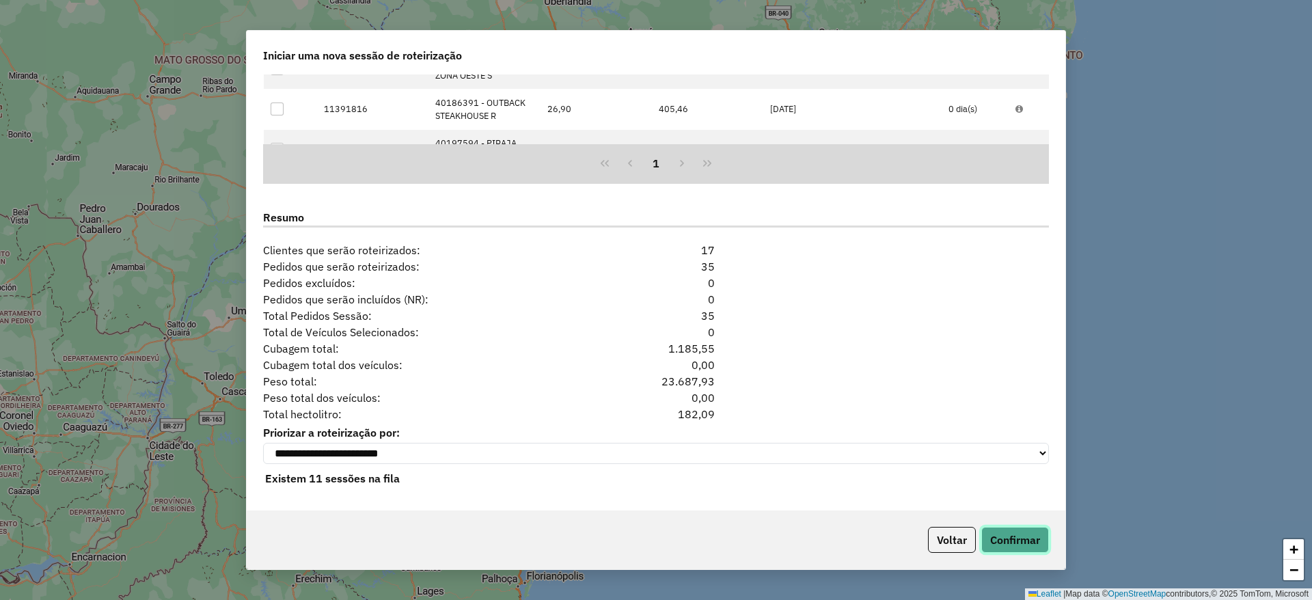
click at [1013, 527] on button "Confirmar" at bounding box center [1015, 540] width 68 height 26
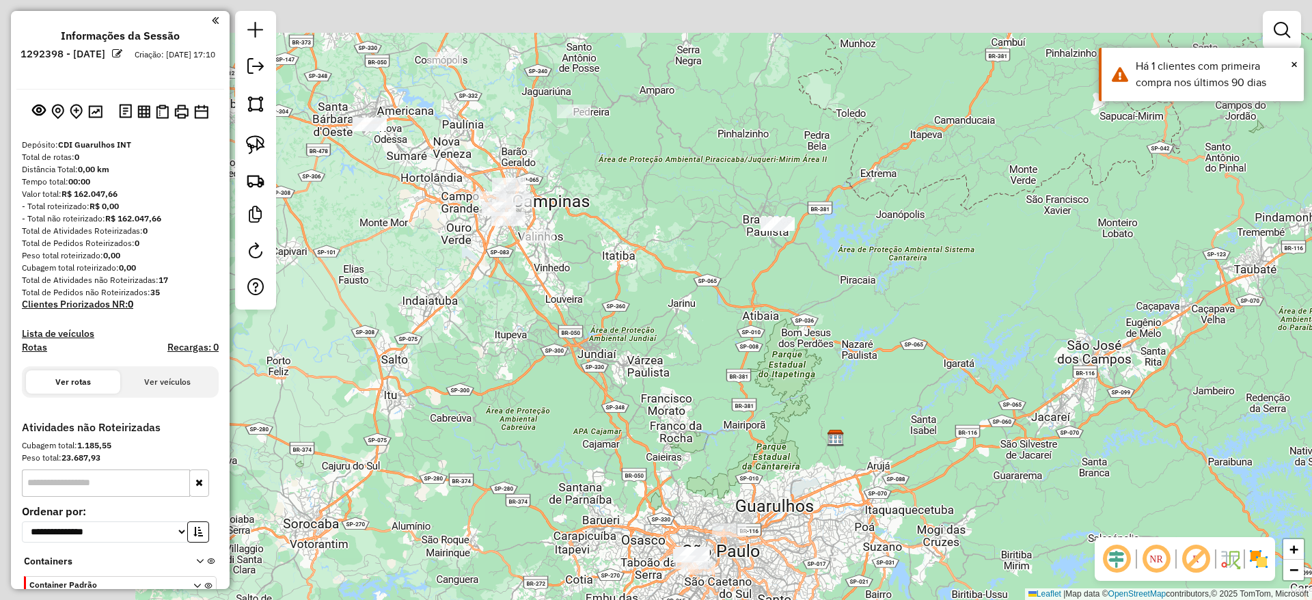
drag, startPoint x: 556, startPoint y: 284, endPoint x: 667, endPoint y: 374, distance: 142.8
click at [667, 374] on div "Janela de atendimento Grade de atendimento Capacidade Transportadoras Veículos …" at bounding box center [656, 300] width 1312 height 600
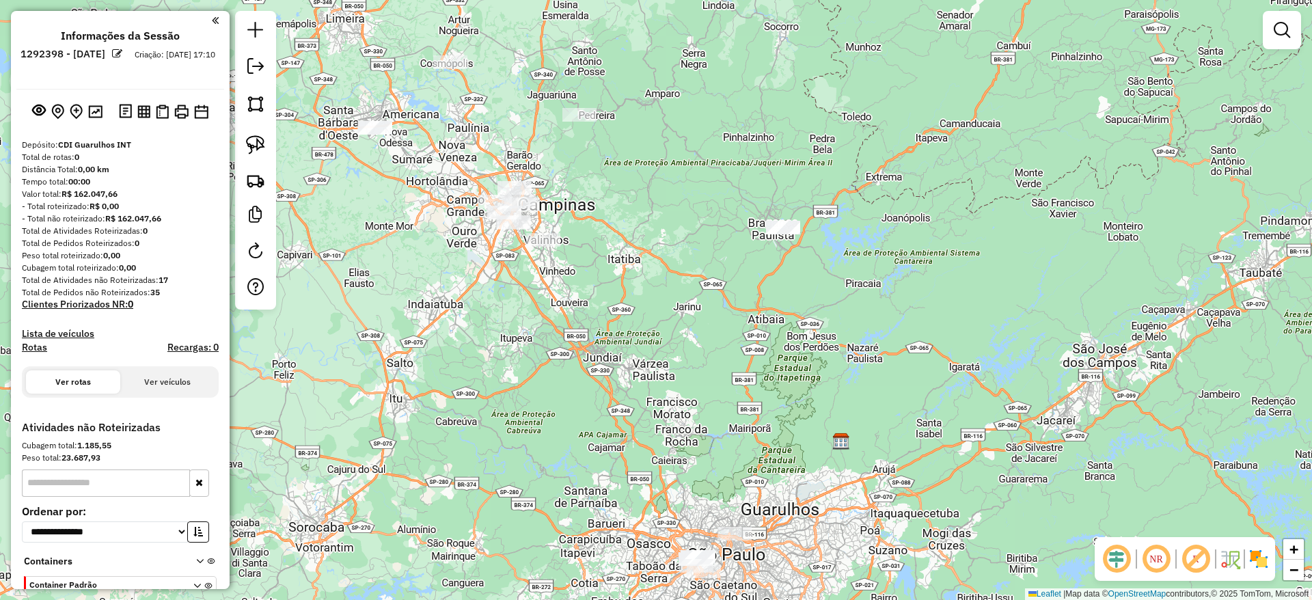
click at [274, 145] on div at bounding box center [255, 160] width 41 height 299
click at [277, 148] on div "Janela de atendimento Grade de atendimento Capacidade Transportadoras Veículos …" at bounding box center [656, 300] width 1312 height 600
click at [270, 141] on link at bounding box center [255, 145] width 30 height 30
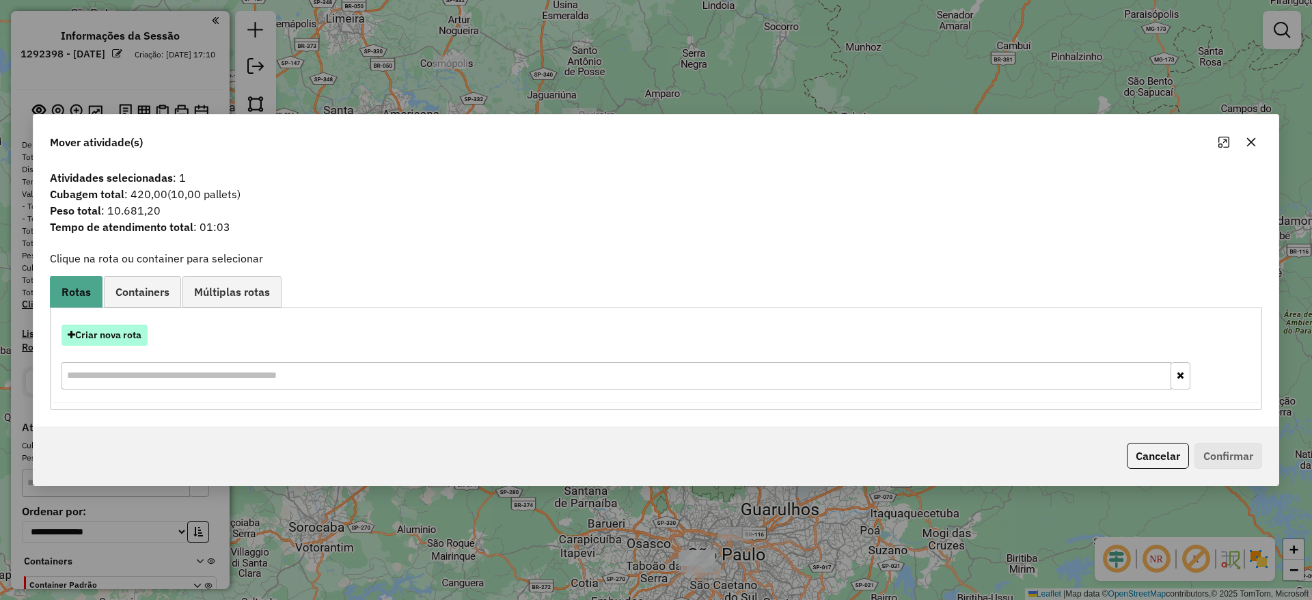
click at [66, 327] on button "Criar nova rota" at bounding box center [104, 334] width 86 height 21
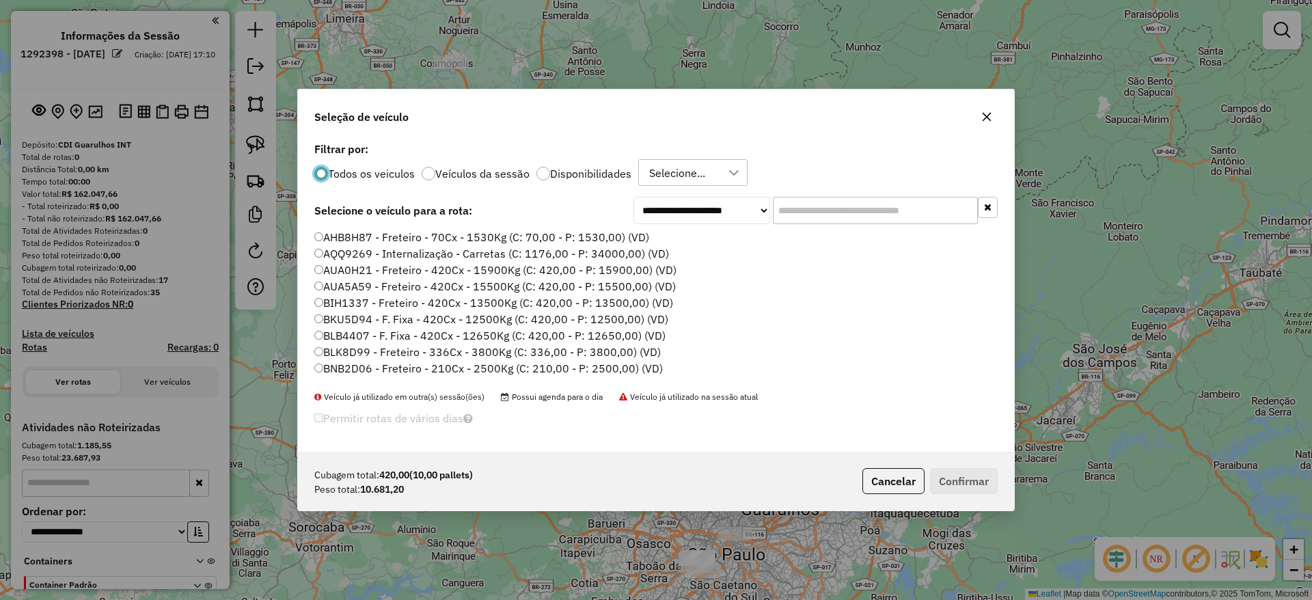
scroll to position [8, 4]
click at [786, 215] on input "text" at bounding box center [875, 210] width 205 height 27
paste input "*******"
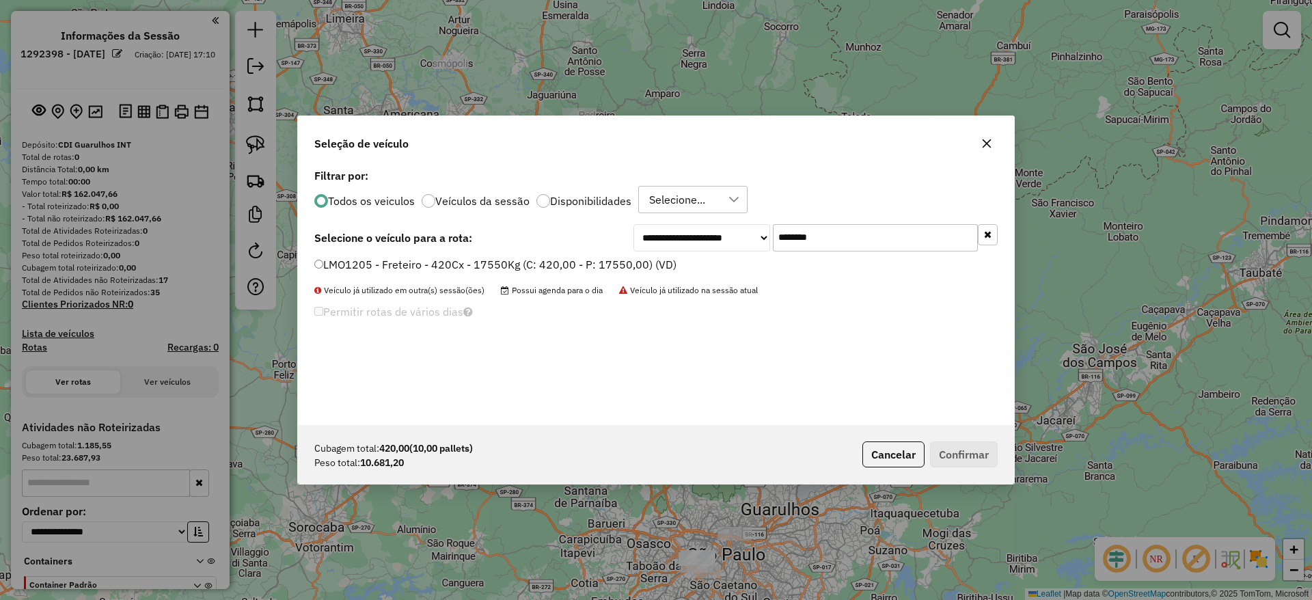
type input "*******"
click at [527, 260] on label "LMO1205 - Freteiro - 420Cx - 17550Kg (C: 420,00 - P: 17550,00) (VD)" at bounding box center [495, 264] width 362 height 16
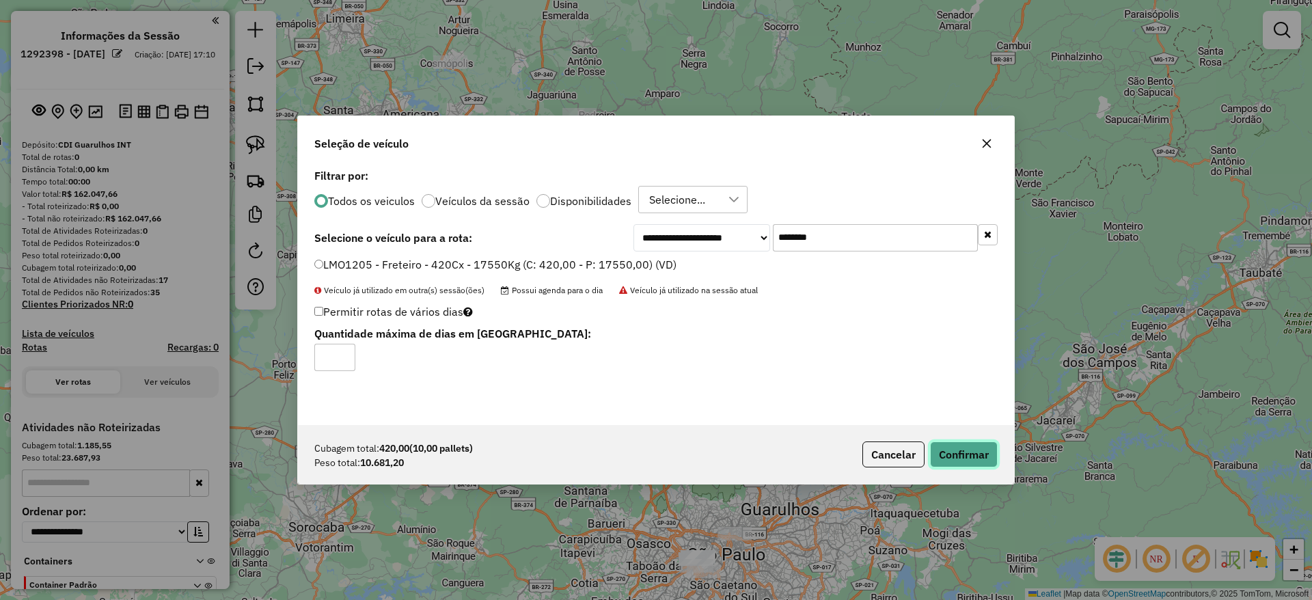
click at [975, 467] on button "Confirmar" at bounding box center [964, 454] width 68 height 26
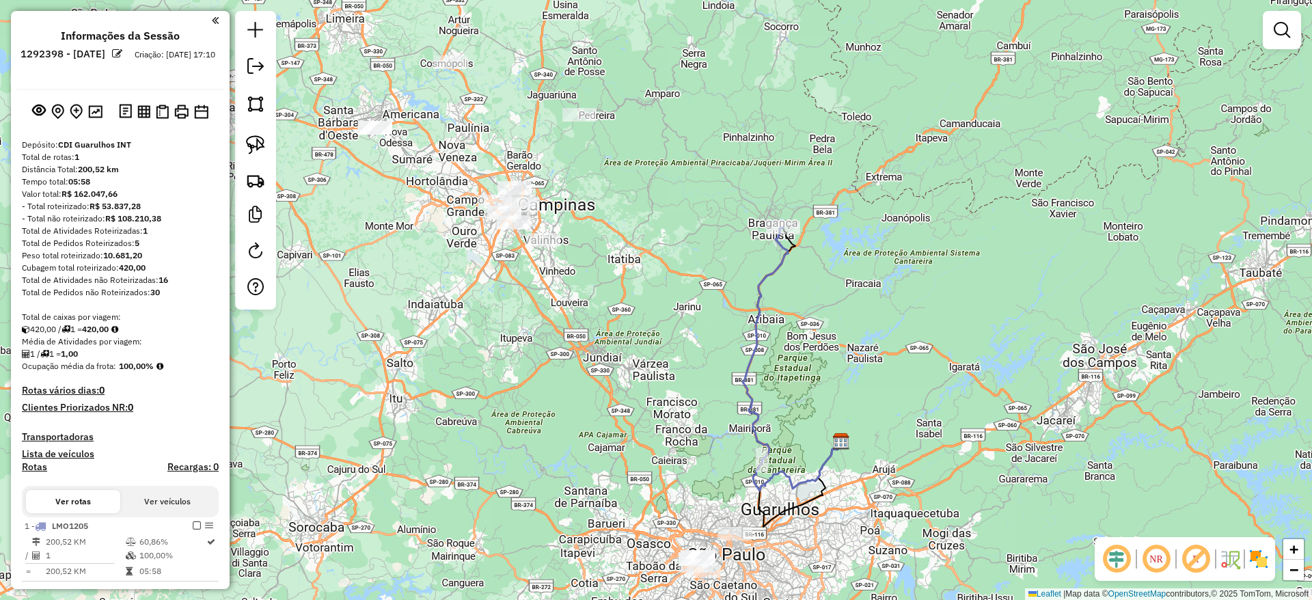
scroll to position [299, 0]
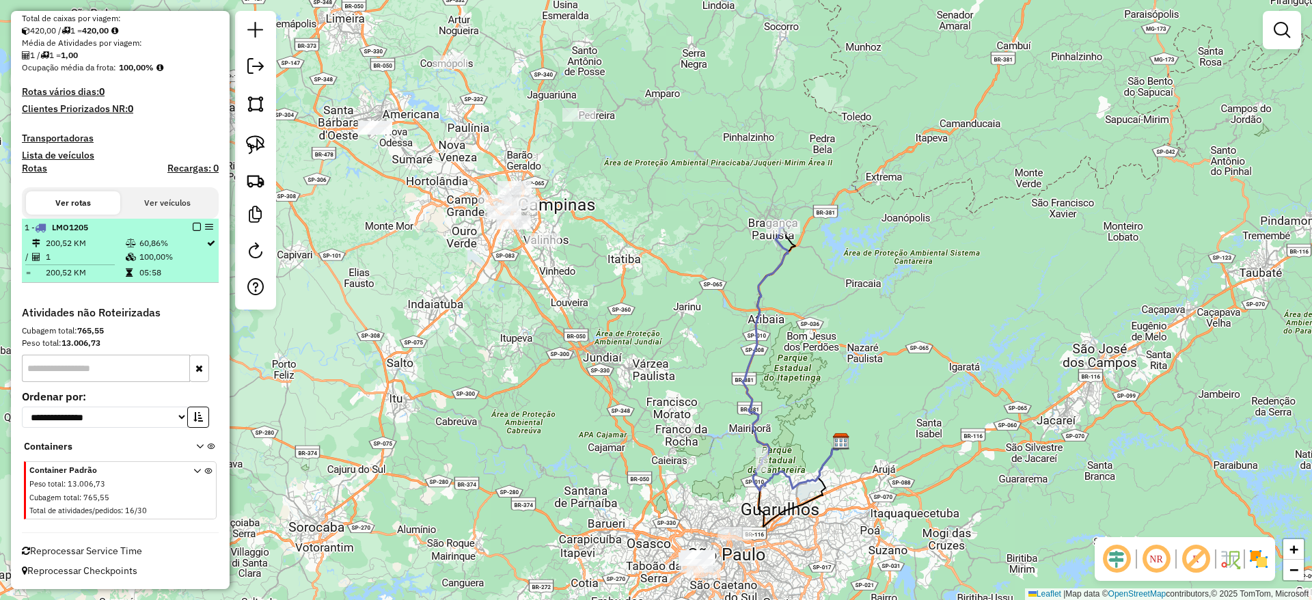
click at [195, 227] on em at bounding box center [197, 227] width 8 height 8
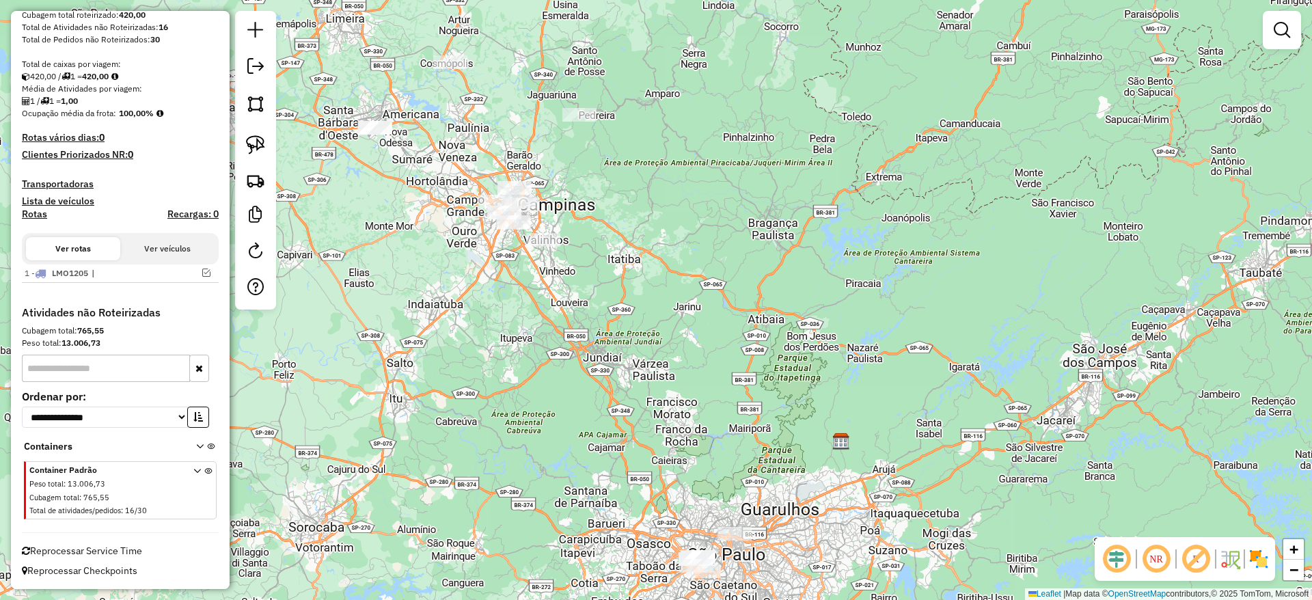
scroll to position [253, 0]
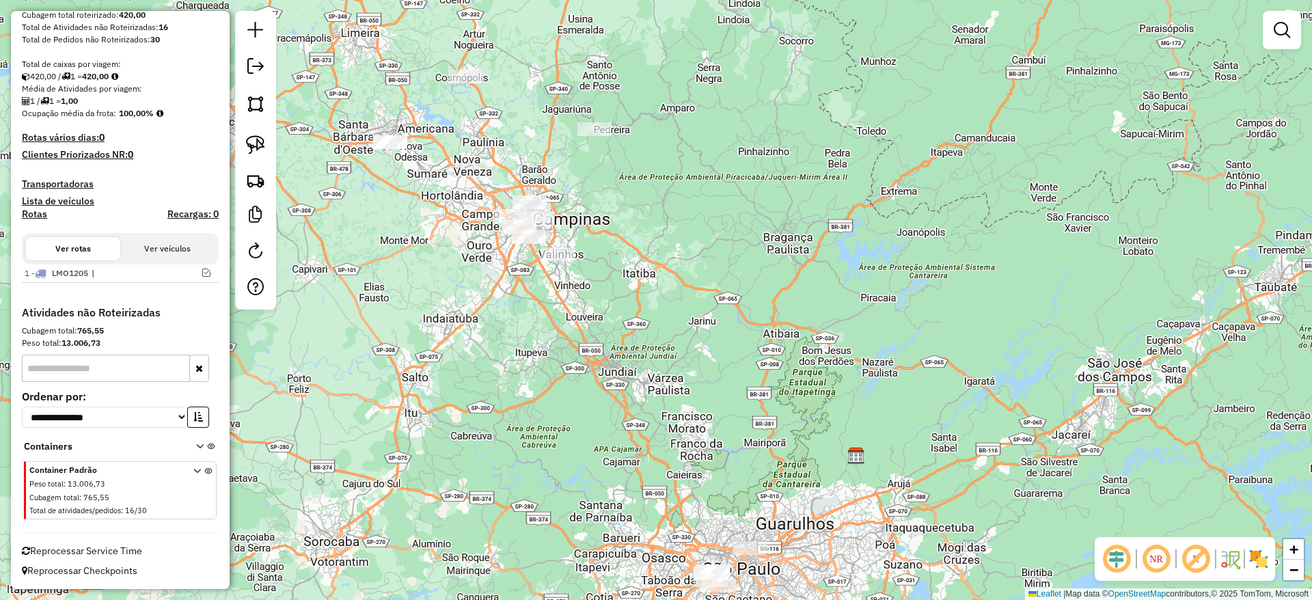
drag, startPoint x: 472, startPoint y: 308, endPoint x: 548, endPoint y: 402, distance: 121.0
click at [548, 402] on div "Janela de atendimento Grade de atendimento Capacidade Transportadoras Veículos …" at bounding box center [656, 300] width 1312 height 600
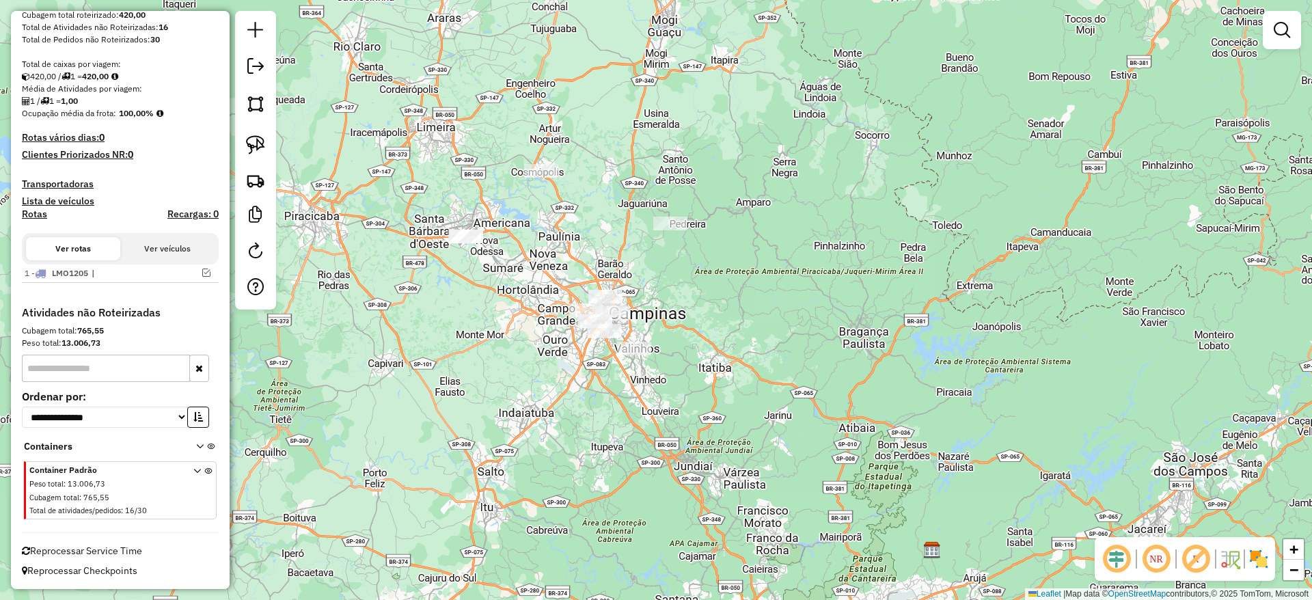
drag, startPoint x: 511, startPoint y: 366, endPoint x: 484, endPoint y: 324, distance: 49.8
click at [484, 324] on div "Janela de atendimento Grade de atendimento Capacidade Transportadoras Veículos …" at bounding box center [656, 300] width 1312 height 600
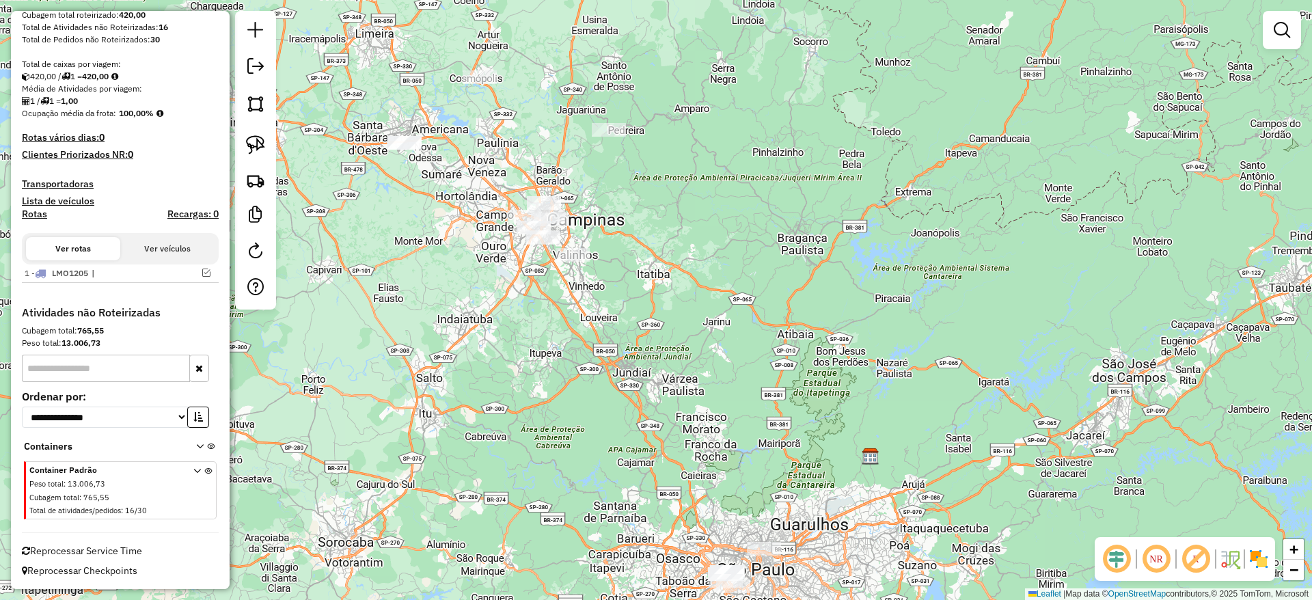
drag, startPoint x: 610, startPoint y: 381, endPoint x: 607, endPoint y: 305, distance: 75.9
click at [556, 253] on div "Janela de atendimento Grade de atendimento Capacidade Transportadoras Veículos …" at bounding box center [656, 300] width 1312 height 600
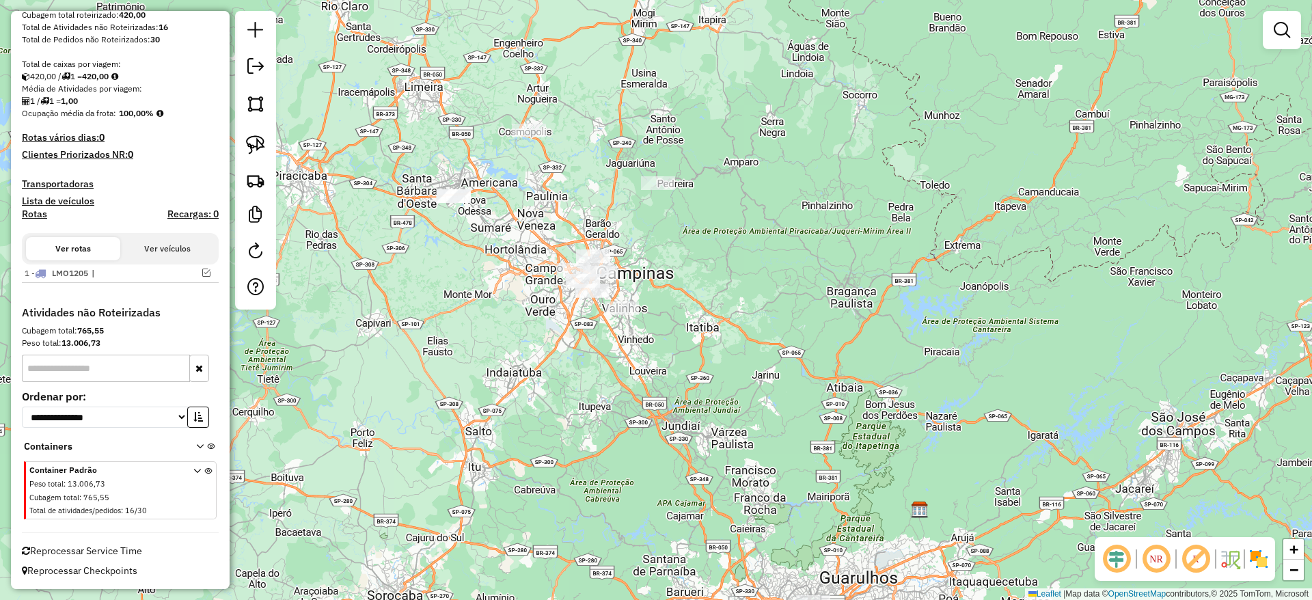
drag, startPoint x: 497, startPoint y: 349, endPoint x: 621, endPoint y: 572, distance: 255.7
click at [621, 572] on div "Janela de atendimento Grade de atendimento Capacidade Transportadoras Veículos …" at bounding box center [656, 300] width 1312 height 600
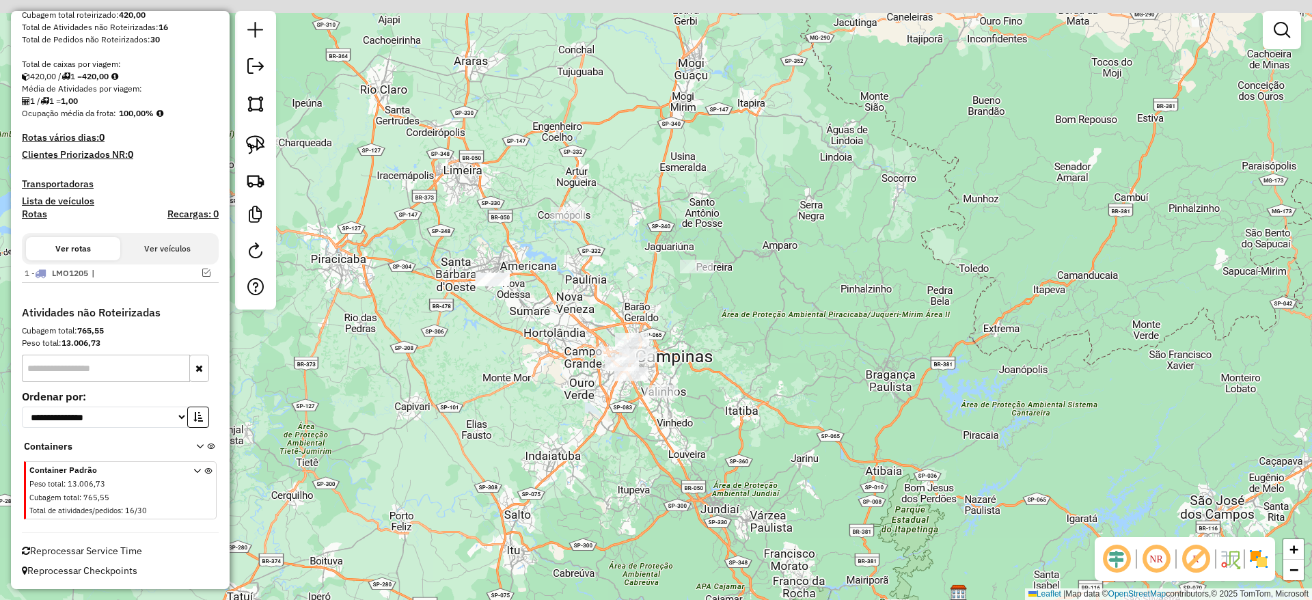
drag, startPoint x: 501, startPoint y: 271, endPoint x: 515, endPoint y: 302, distance: 33.6
click at [515, 302] on div "Janela de atendimento Grade de atendimento Capacidade Transportadoras Veículos …" at bounding box center [656, 300] width 1312 height 600
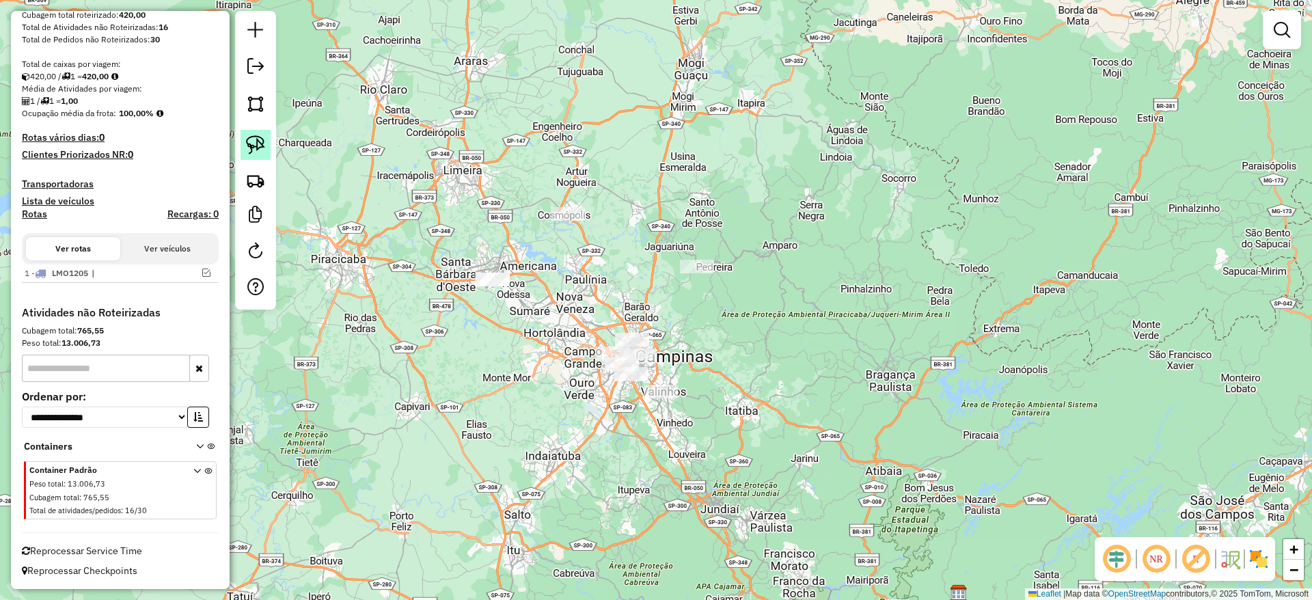
click at [253, 143] on img at bounding box center [255, 144] width 19 height 19
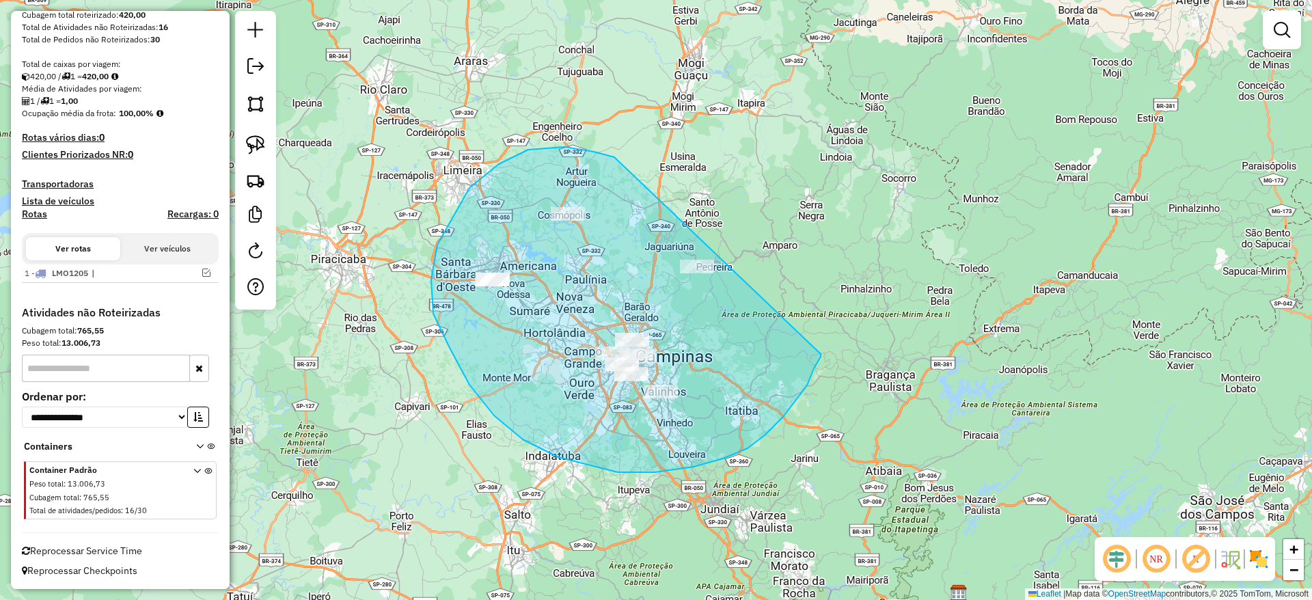
drag, startPoint x: 433, startPoint y: 314, endPoint x: 816, endPoint y: 350, distance: 385.0
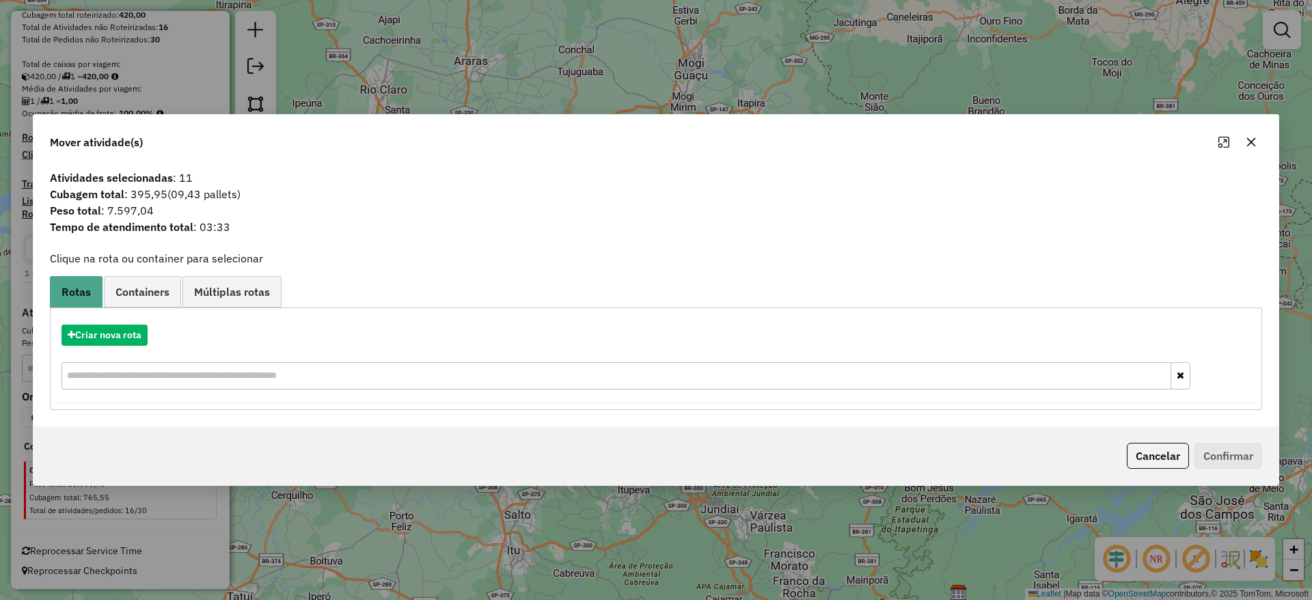
click at [1258, 137] on button "button" at bounding box center [1251, 142] width 22 height 22
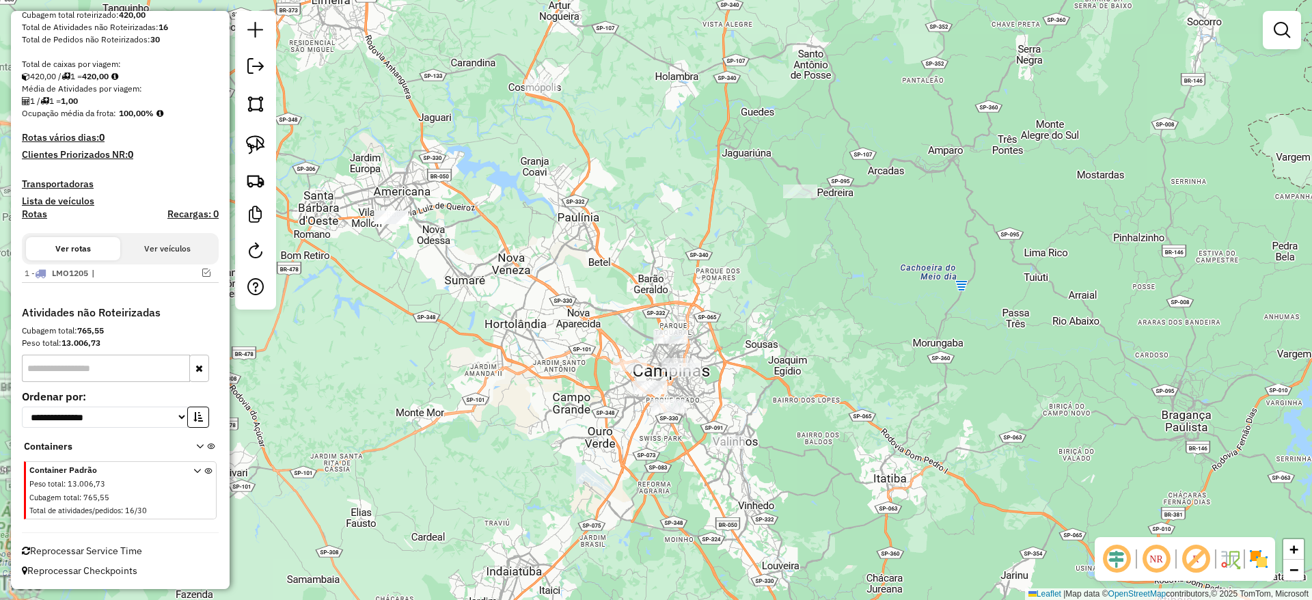
drag, startPoint x: 519, startPoint y: 335, endPoint x: 534, endPoint y: 363, distance: 31.8
click at [548, 389] on div "Janela de atendimento Grade de atendimento Capacidade Transportadoras Veículos …" at bounding box center [656, 300] width 1312 height 600
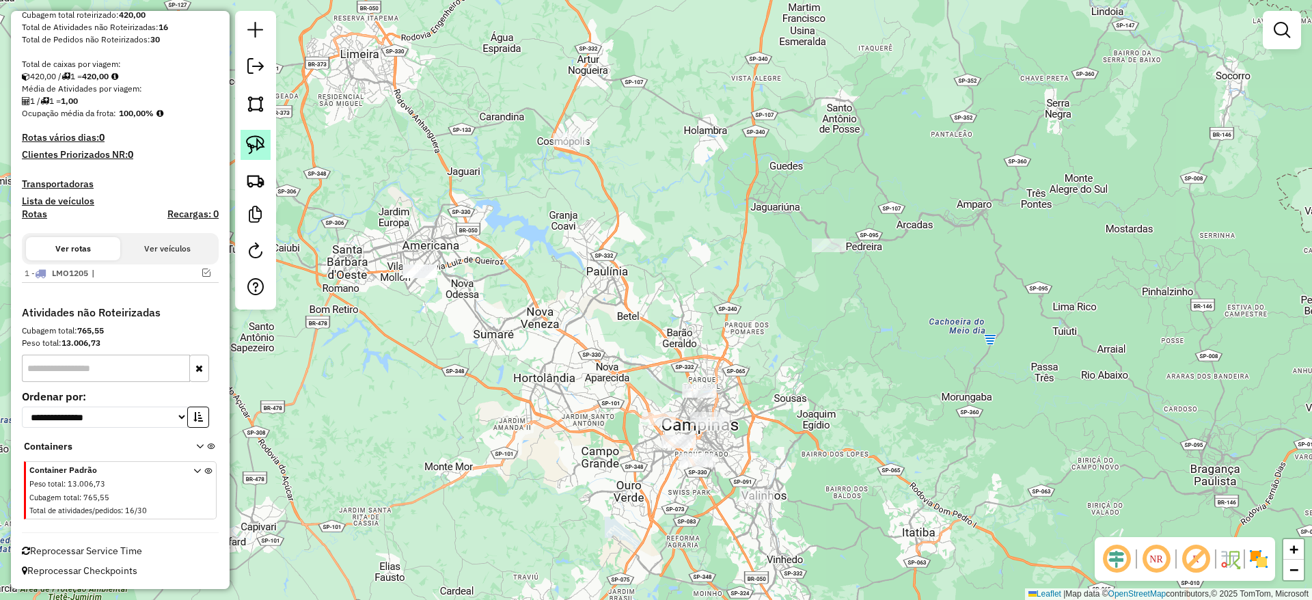
click at [252, 151] on img at bounding box center [255, 144] width 19 height 19
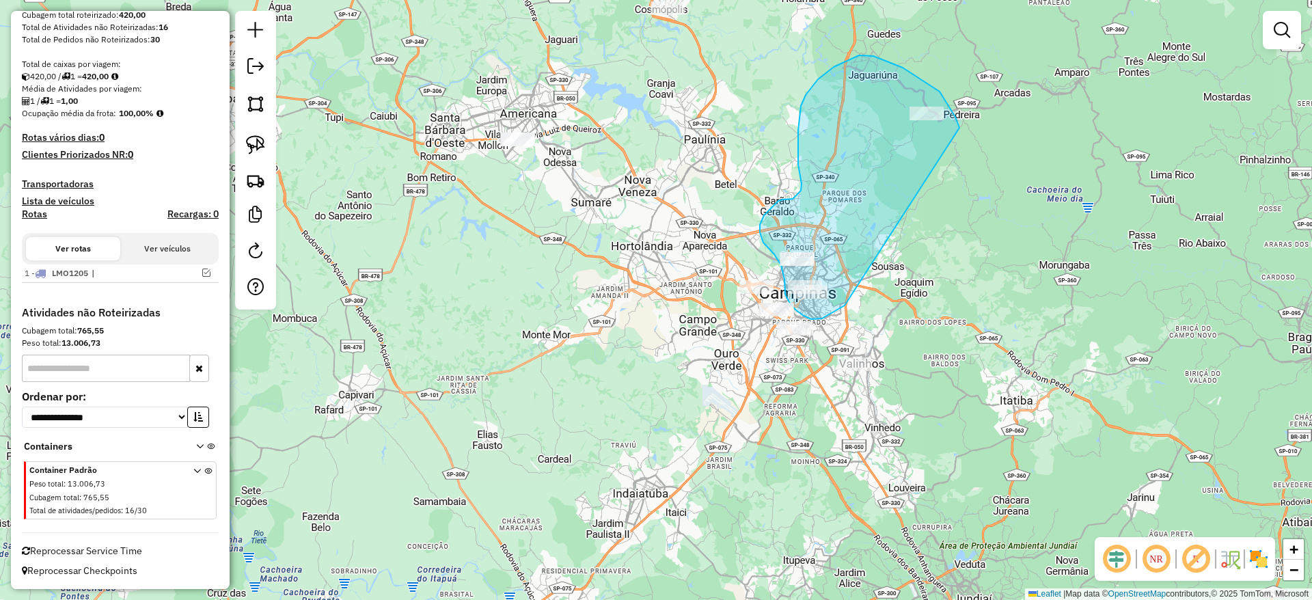
drag, startPoint x: 913, startPoint y: 74, endPoint x: 847, endPoint y: 303, distance: 238.7
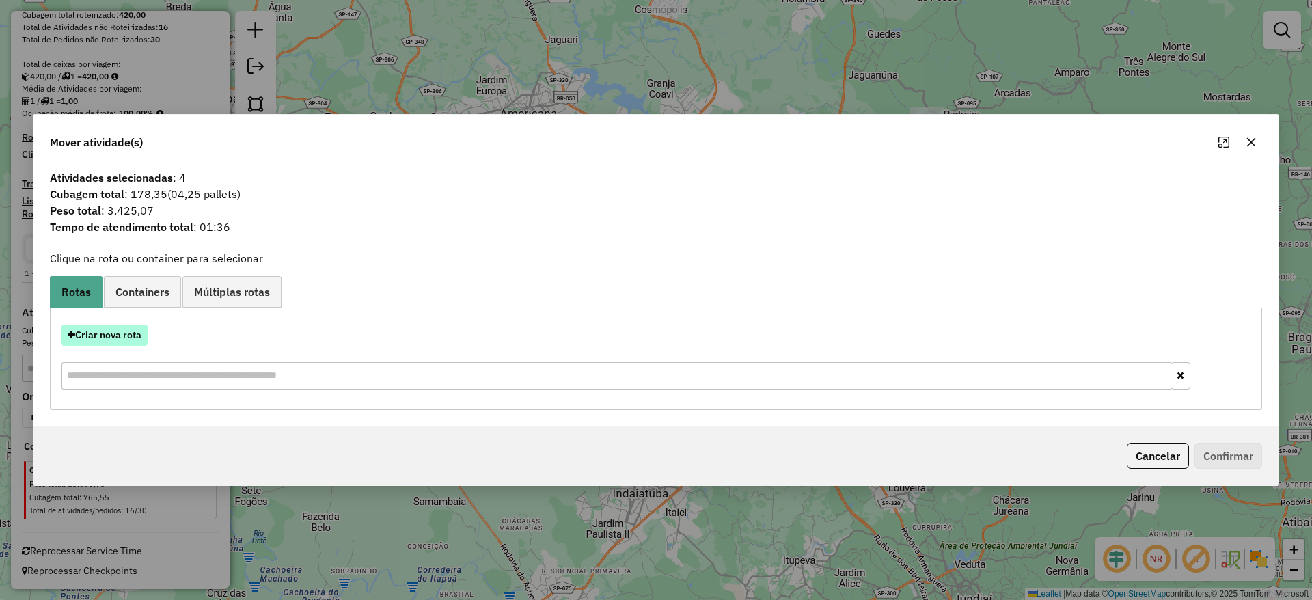
click at [111, 333] on button "Criar nova rota" at bounding box center [104, 334] width 86 height 21
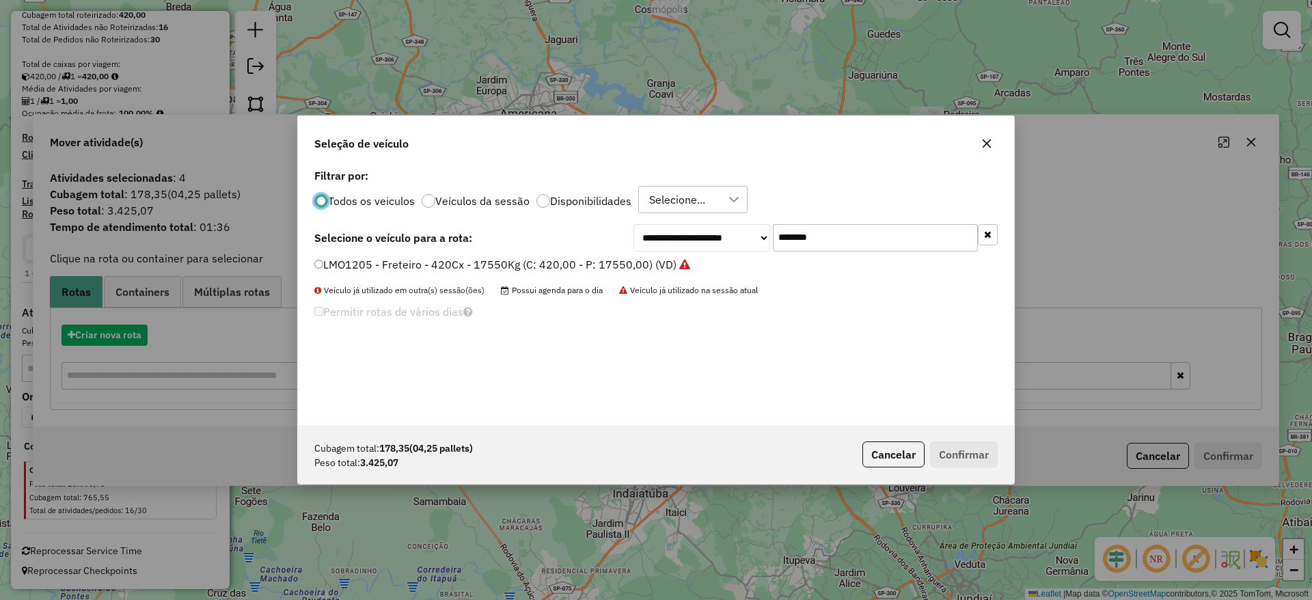
scroll to position [8, 4]
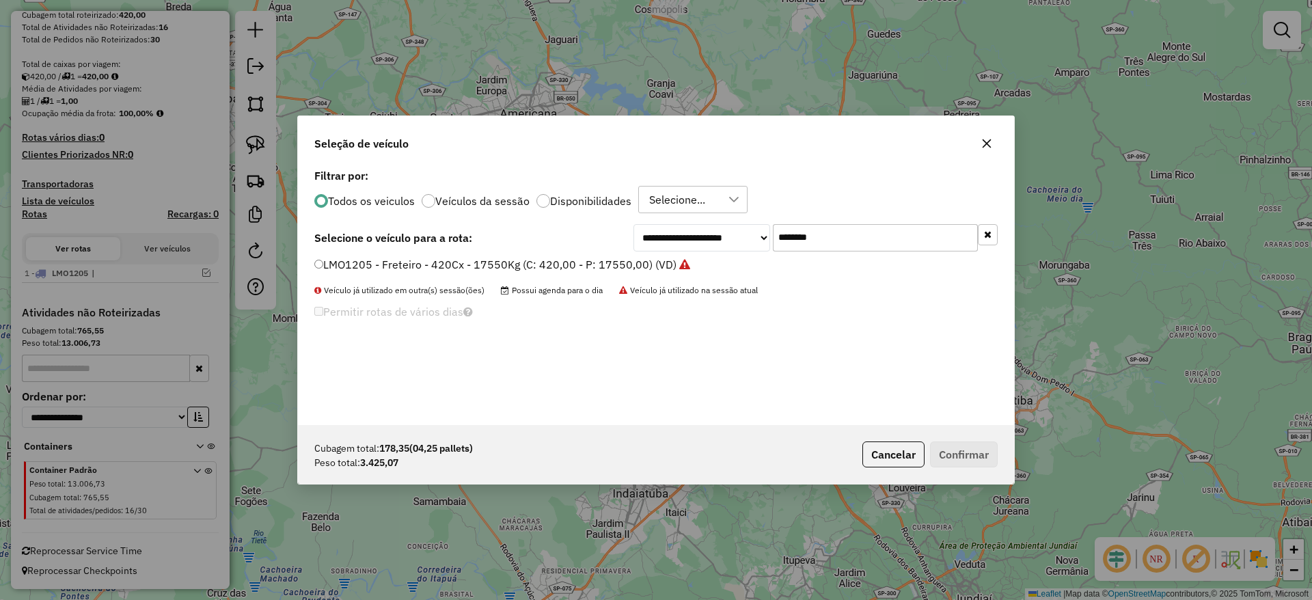
drag, startPoint x: 902, startPoint y: 236, endPoint x: 611, endPoint y: 267, distance: 293.3
click at [614, 265] on div "**********" at bounding box center [656, 295] width 716 height 260
paste input "text"
type input "*******"
click at [522, 272] on li "FCB7J04 - Freteiro - 210Cx - 3400Kg (C: 210,00 - P: 3400,00) (VD)" at bounding box center [655, 265] width 683 height 16
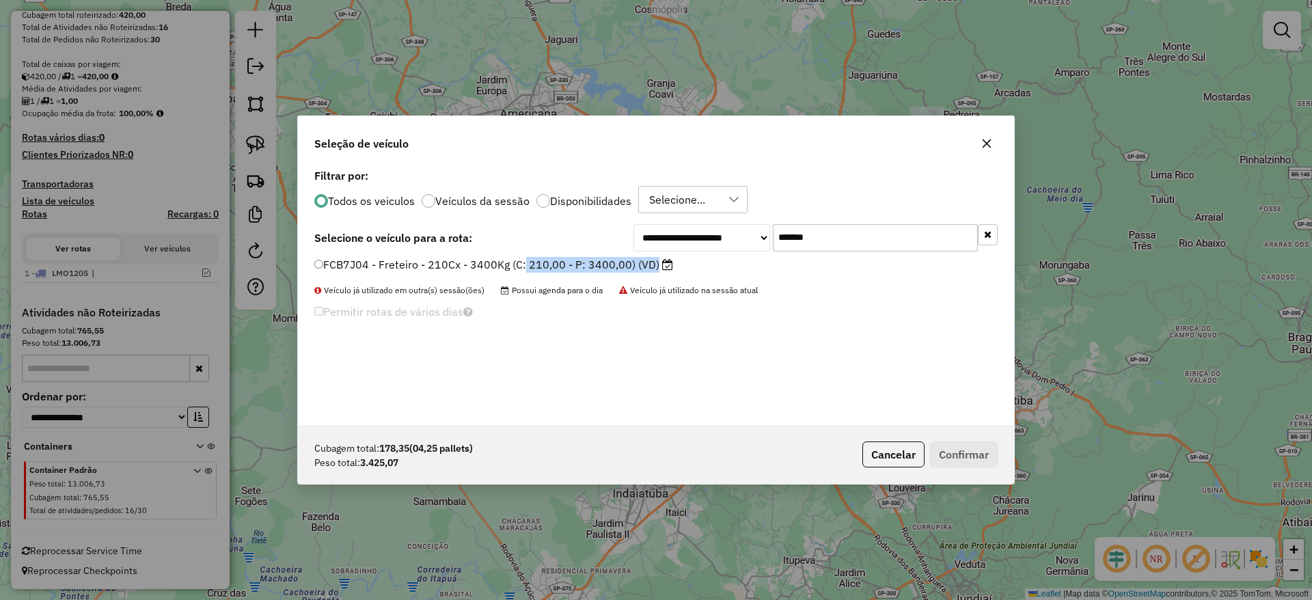
click at [547, 266] on label "FCB7J04 - Freteiro - 210Cx - 3400Kg (C: 210,00 - P: 3400,00) (VD)" at bounding box center [493, 264] width 359 height 16
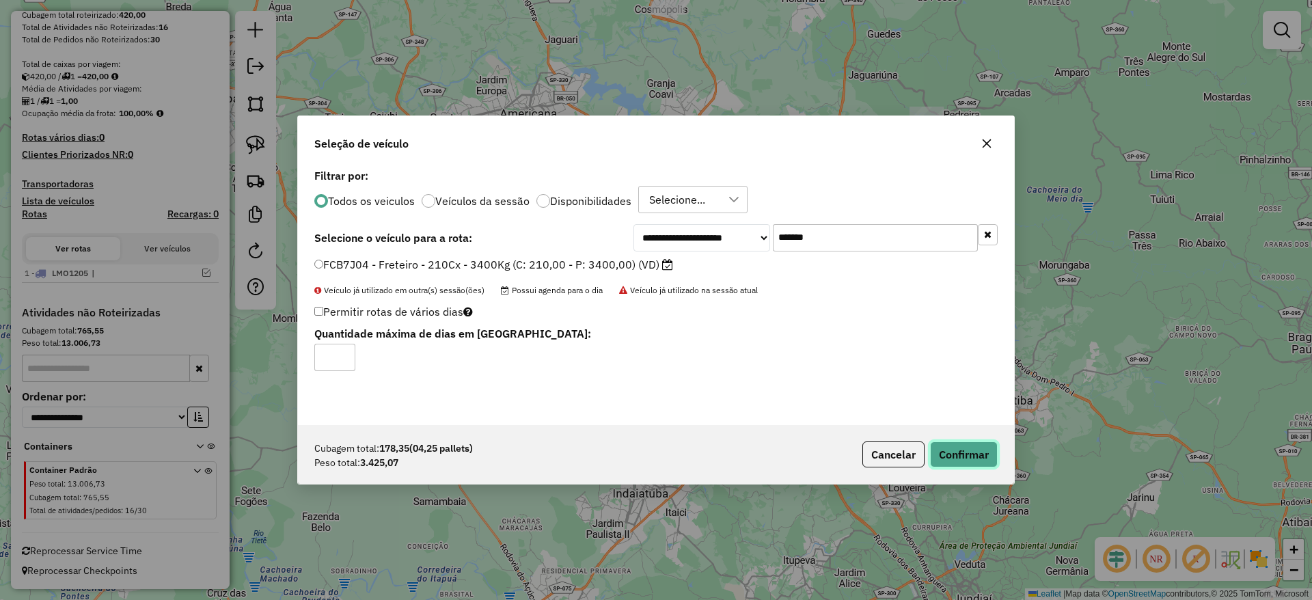
click at [967, 445] on button "Confirmar" at bounding box center [964, 454] width 68 height 26
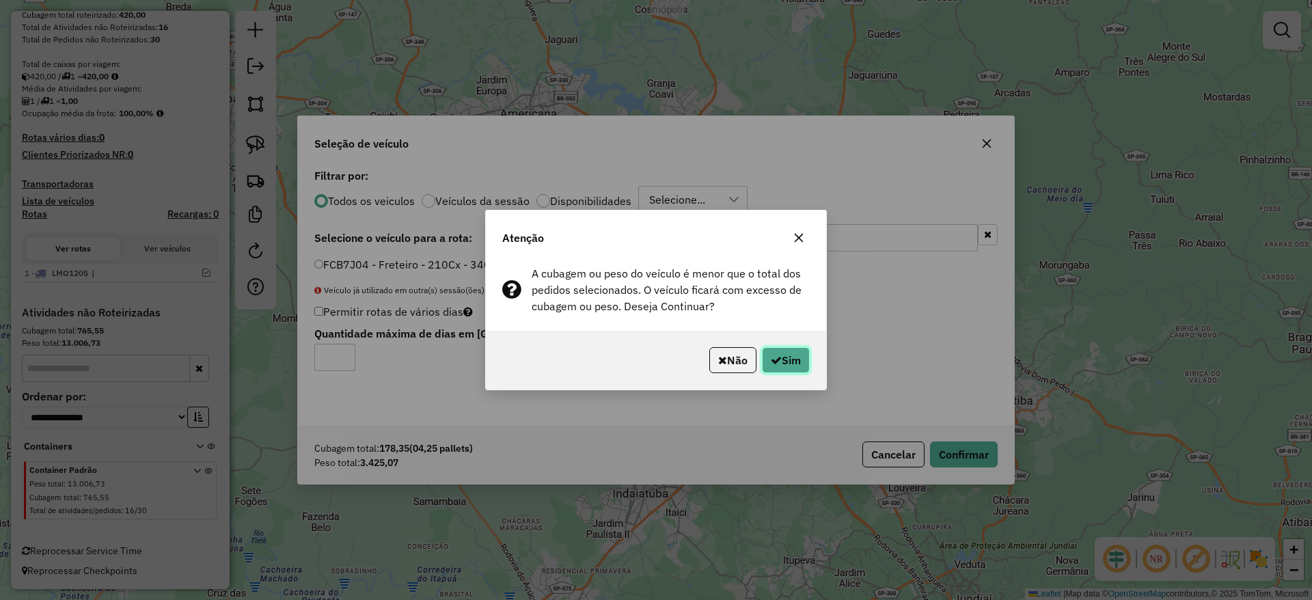
click at [783, 351] on button "Sim" at bounding box center [786, 360] width 48 height 26
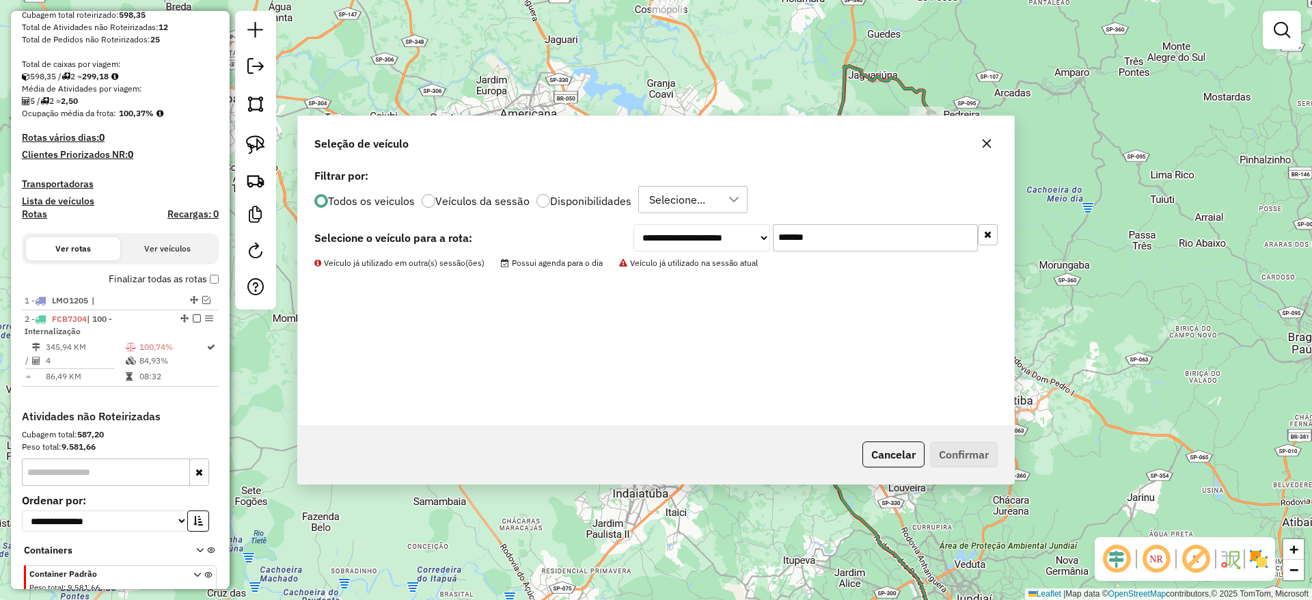
scroll to position [299, 0]
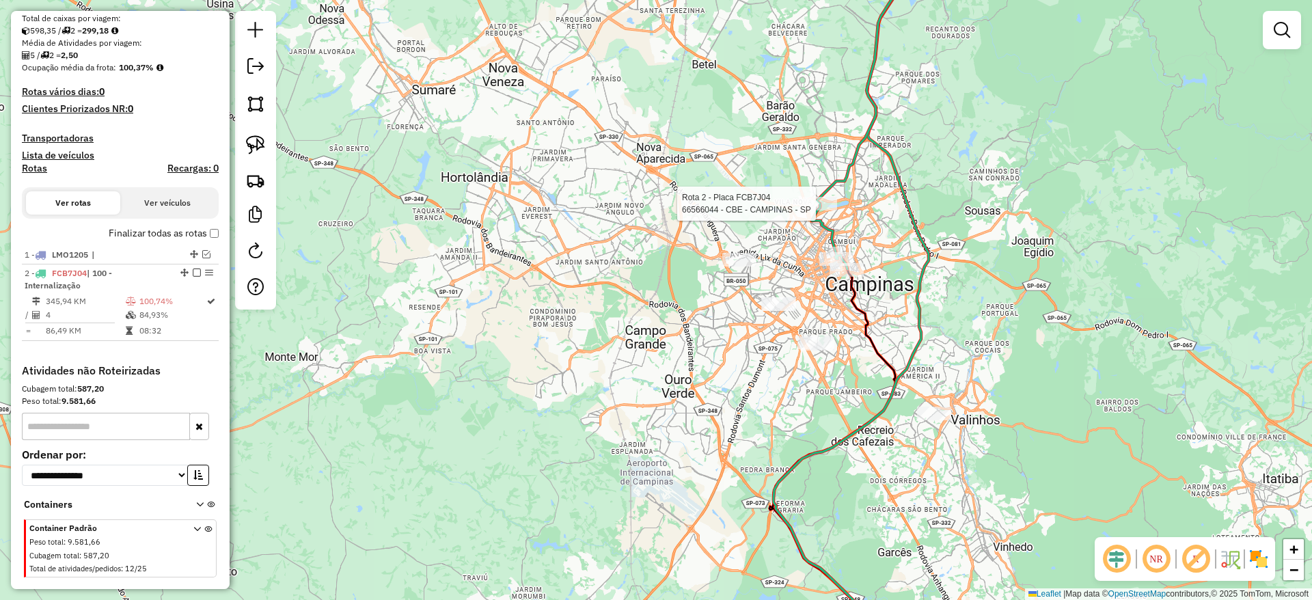
click at [807, 209] on div at bounding box center [820, 204] width 34 height 14
select select "**********"
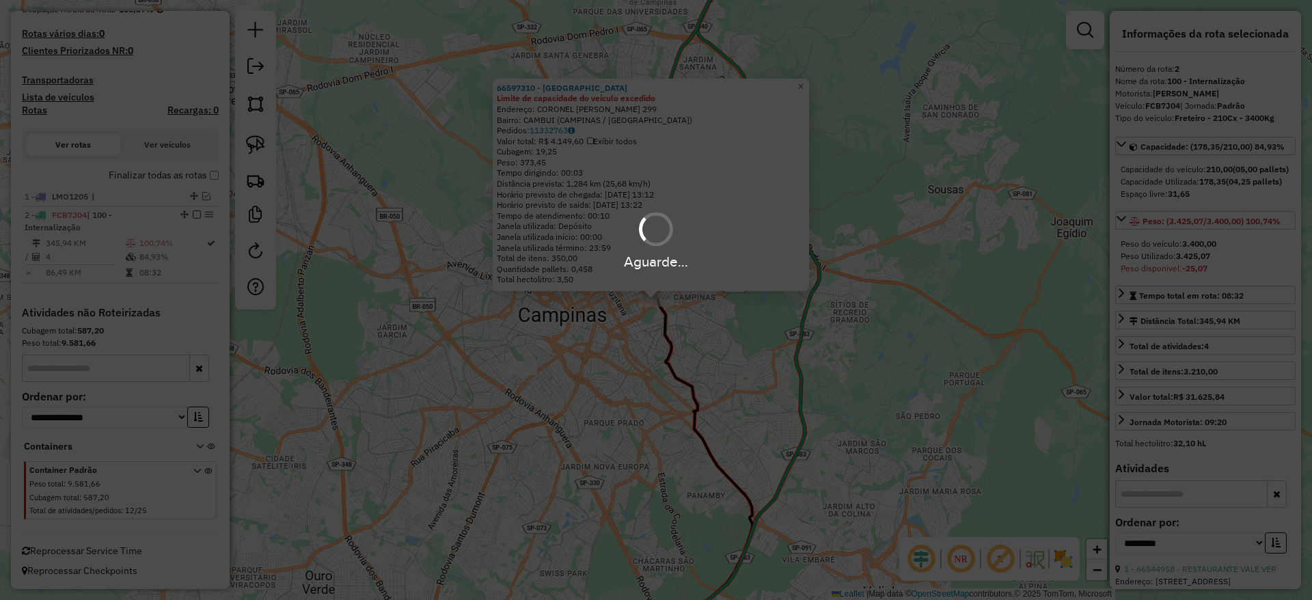
scroll to position [374, 0]
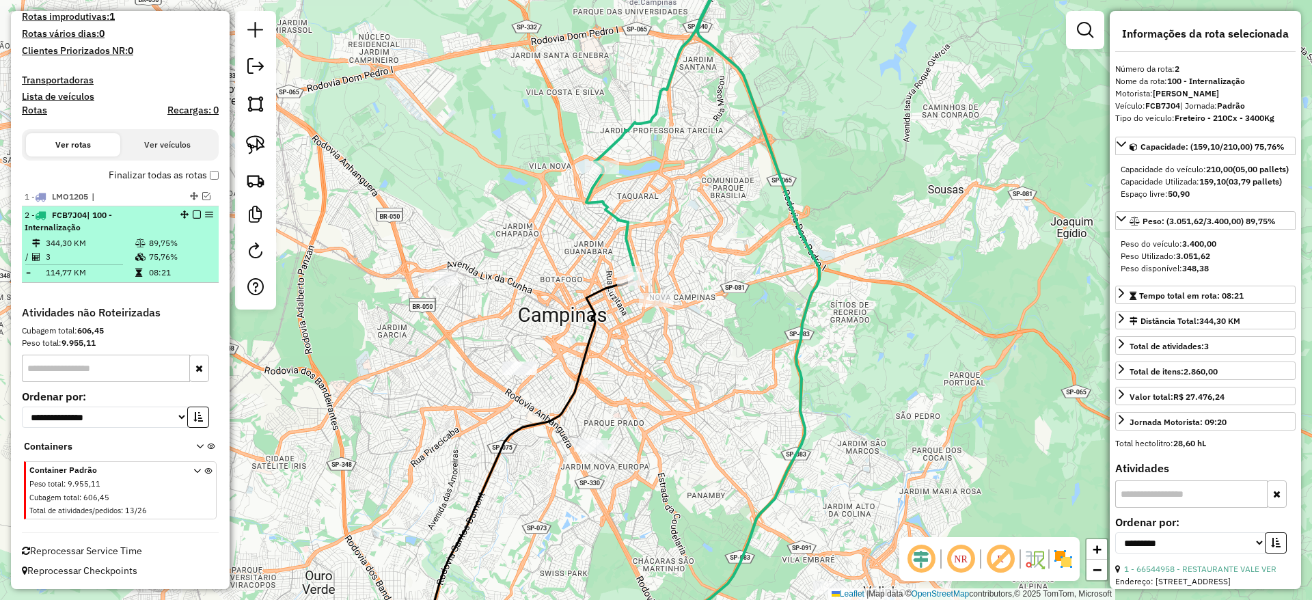
click at [193, 212] on em at bounding box center [197, 214] width 8 height 8
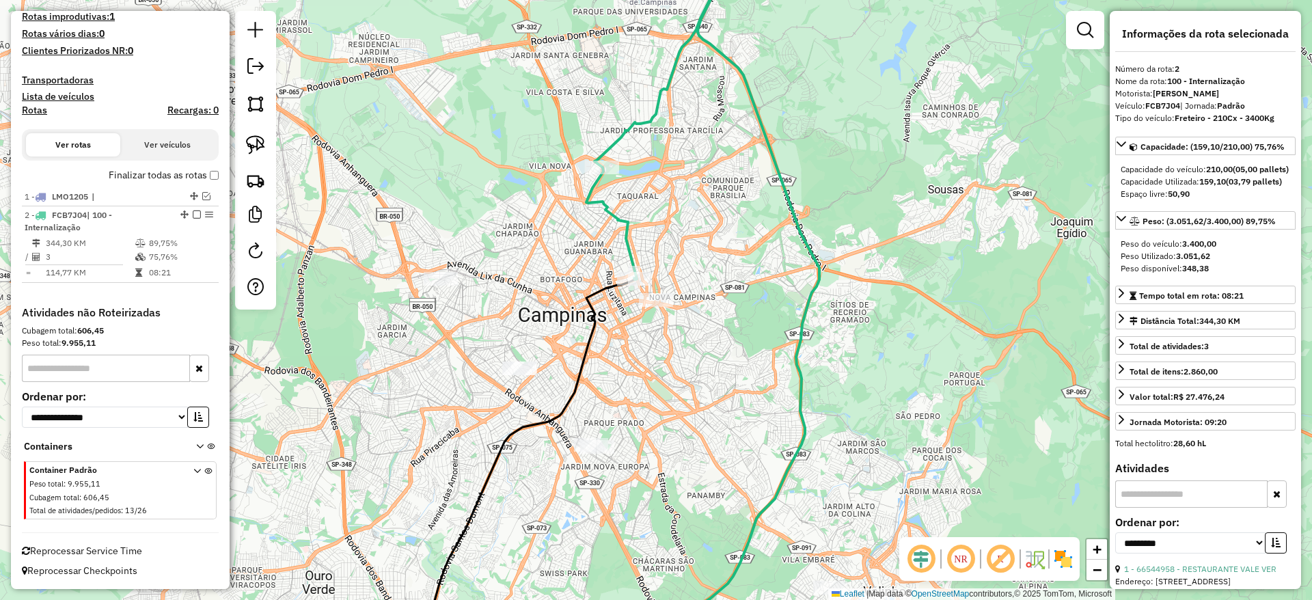
scroll to position [316, 0]
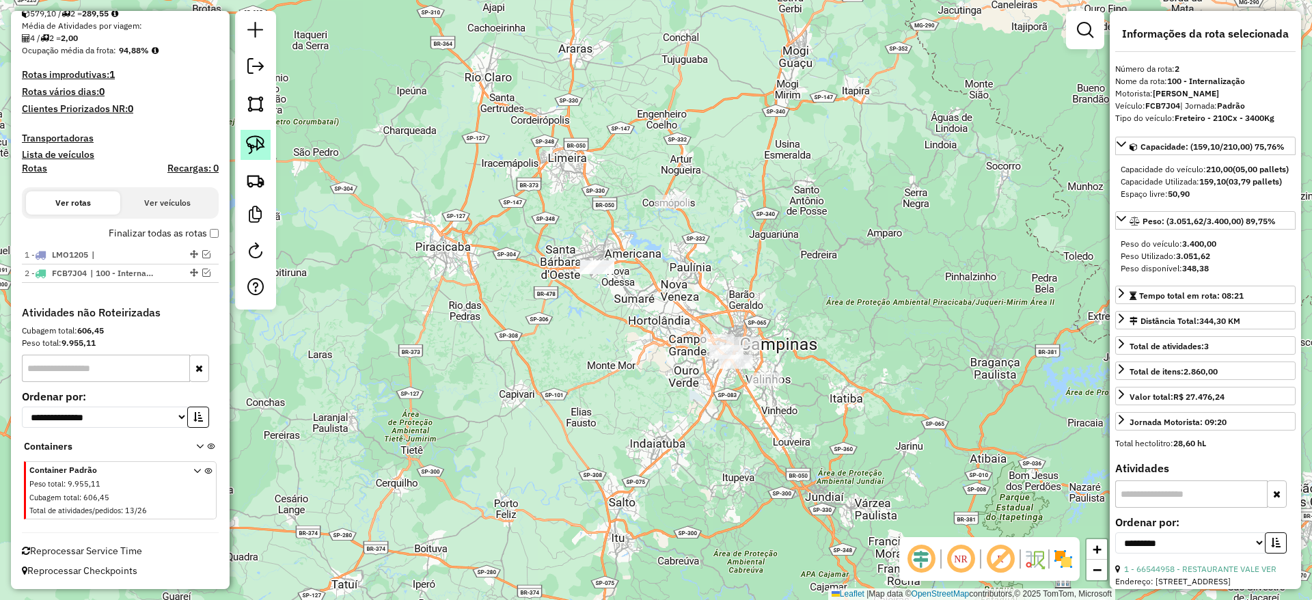
click at [263, 141] on img at bounding box center [255, 144] width 19 height 19
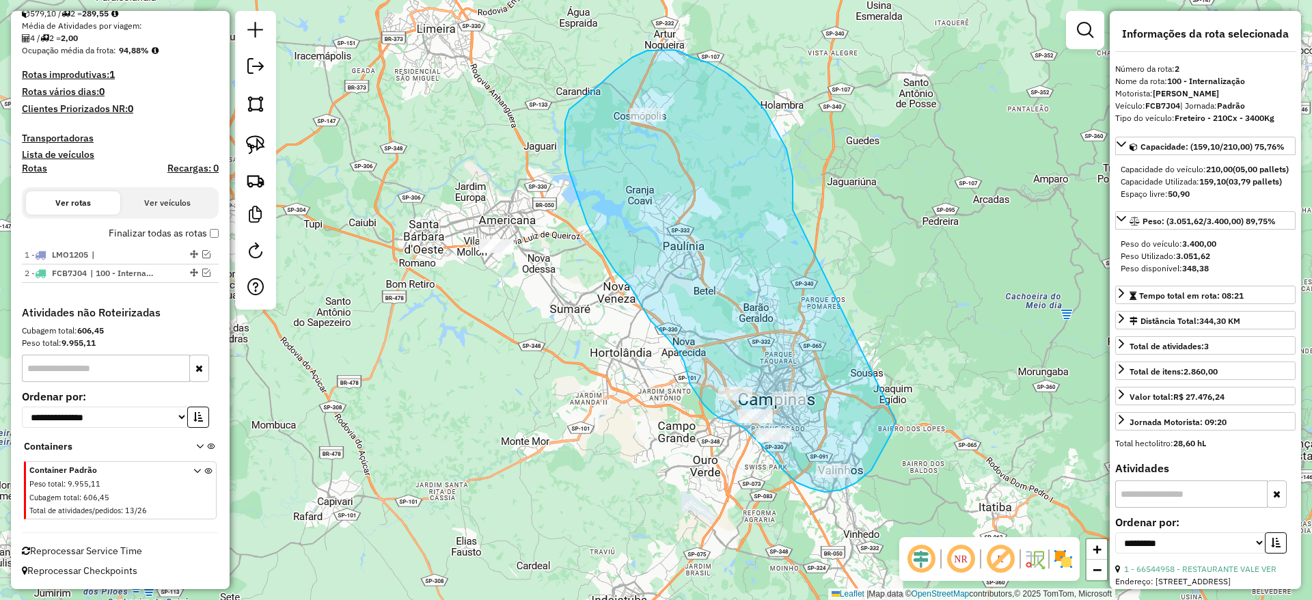
drag, startPoint x: 765, startPoint y: 111, endPoint x: 896, endPoint y: 421, distance: 336.5
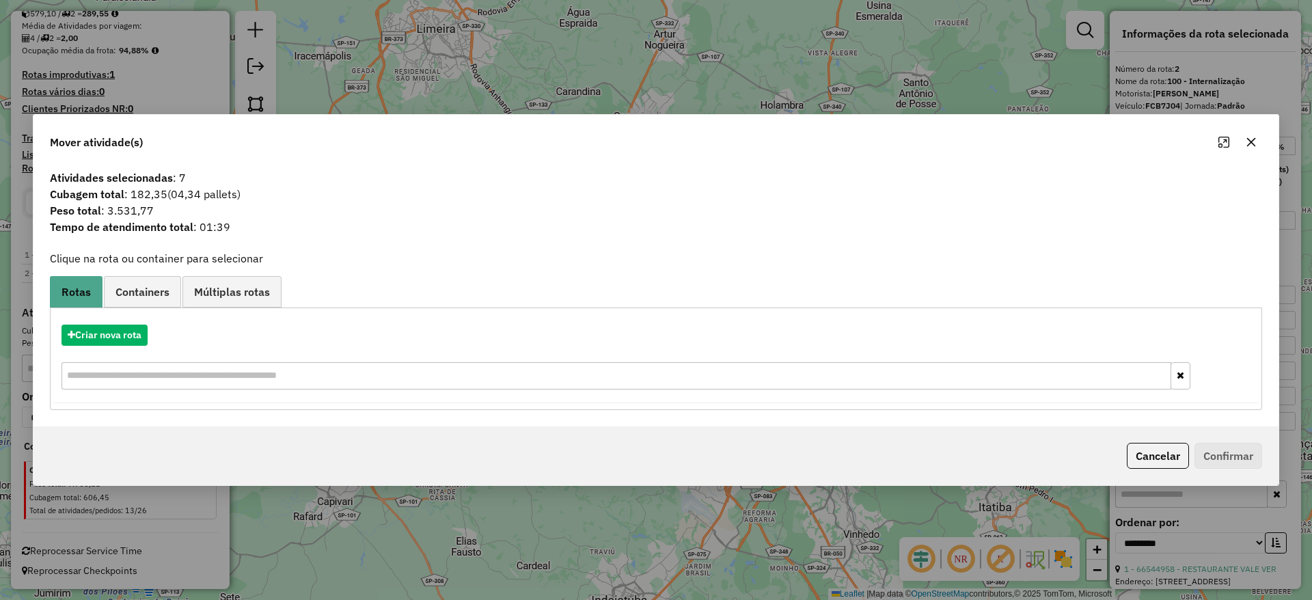
drag, startPoint x: 1253, startPoint y: 140, endPoint x: 1197, endPoint y: 151, distance: 57.1
click at [1252, 140] on icon "button" at bounding box center [1251, 142] width 9 height 9
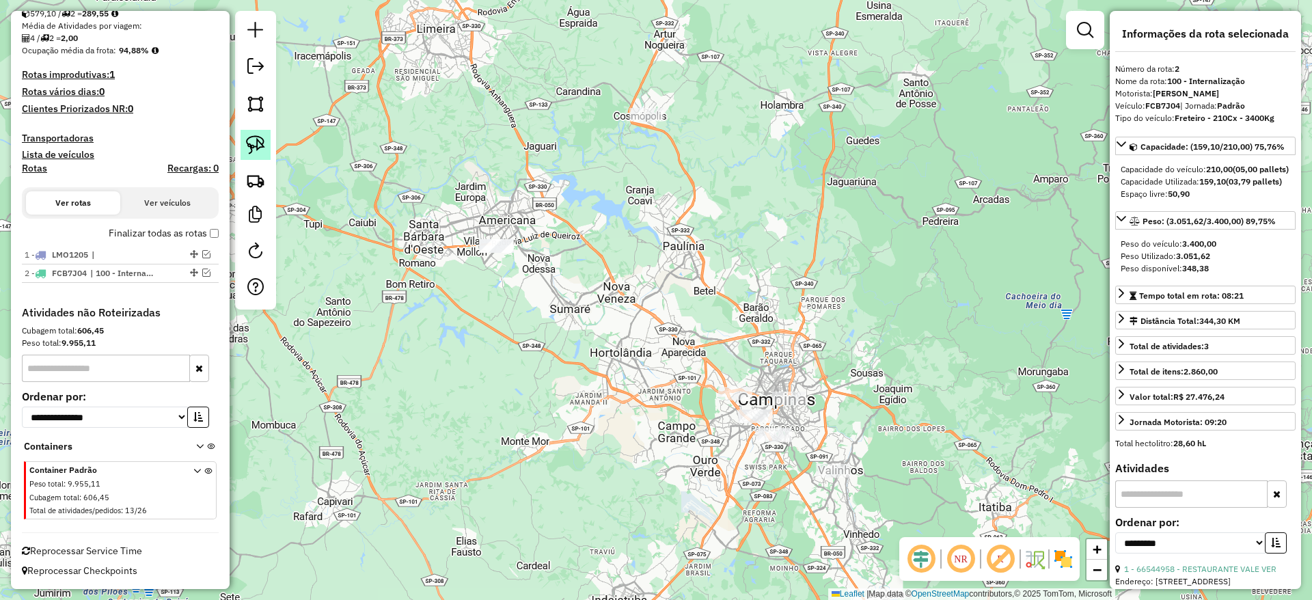
click at [251, 134] on link at bounding box center [255, 145] width 30 height 30
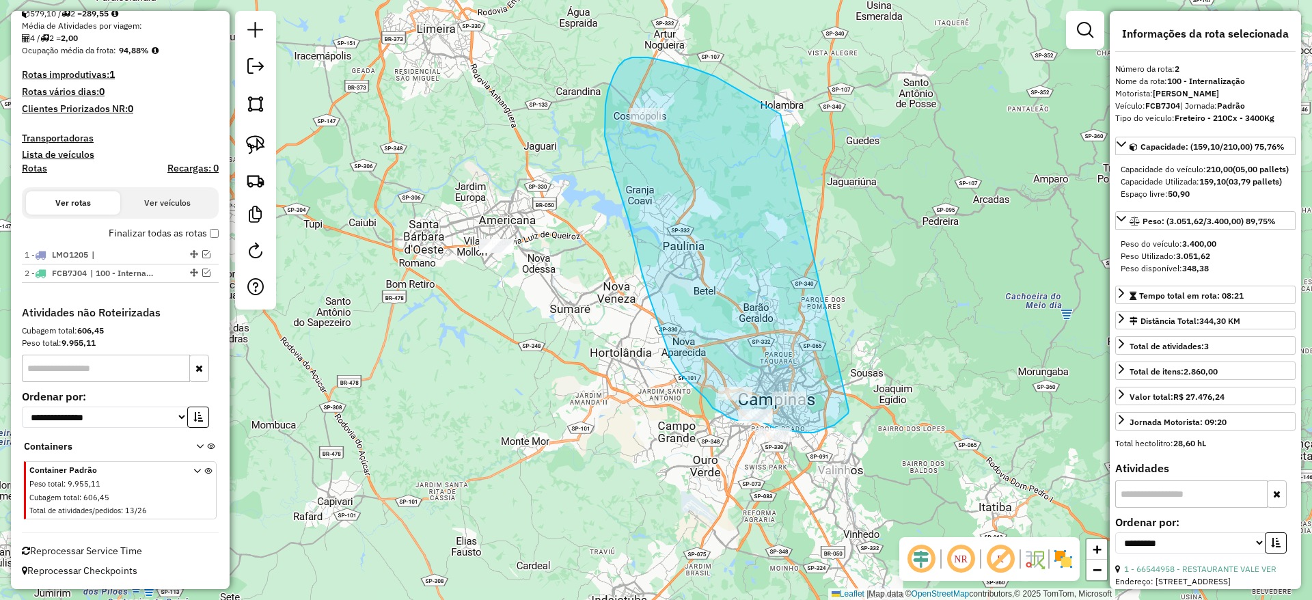
drag, startPoint x: 743, startPoint y: 92, endPoint x: 848, endPoint y: 411, distance: 335.3
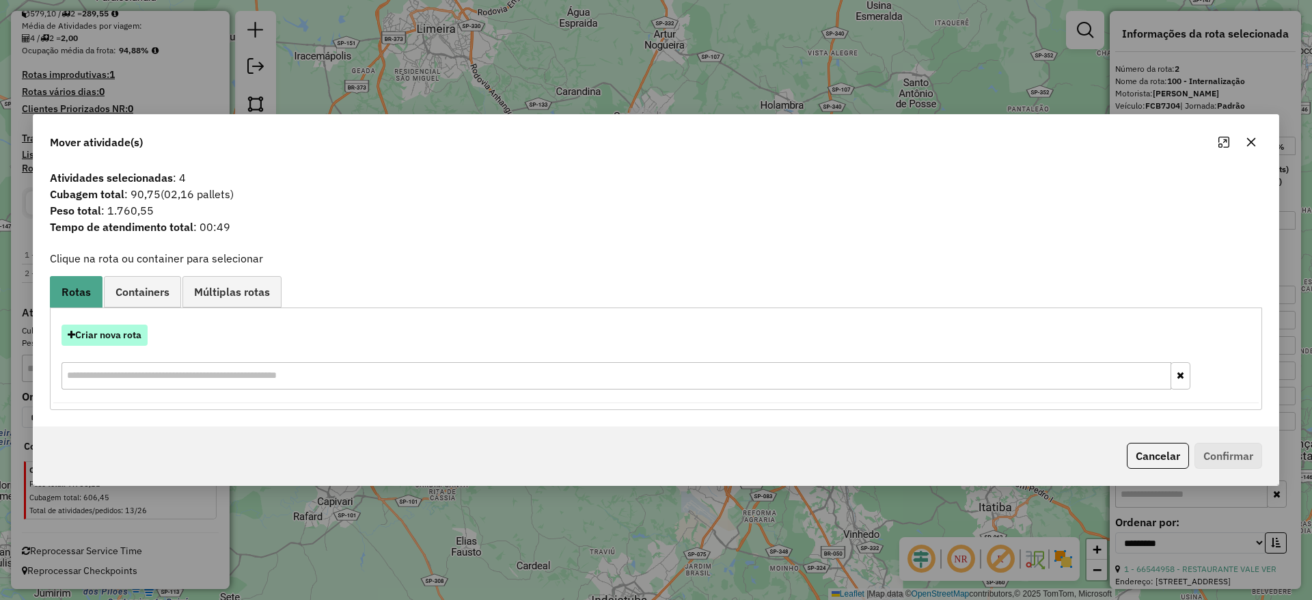
click at [124, 337] on button "Criar nova rota" at bounding box center [104, 334] width 86 height 21
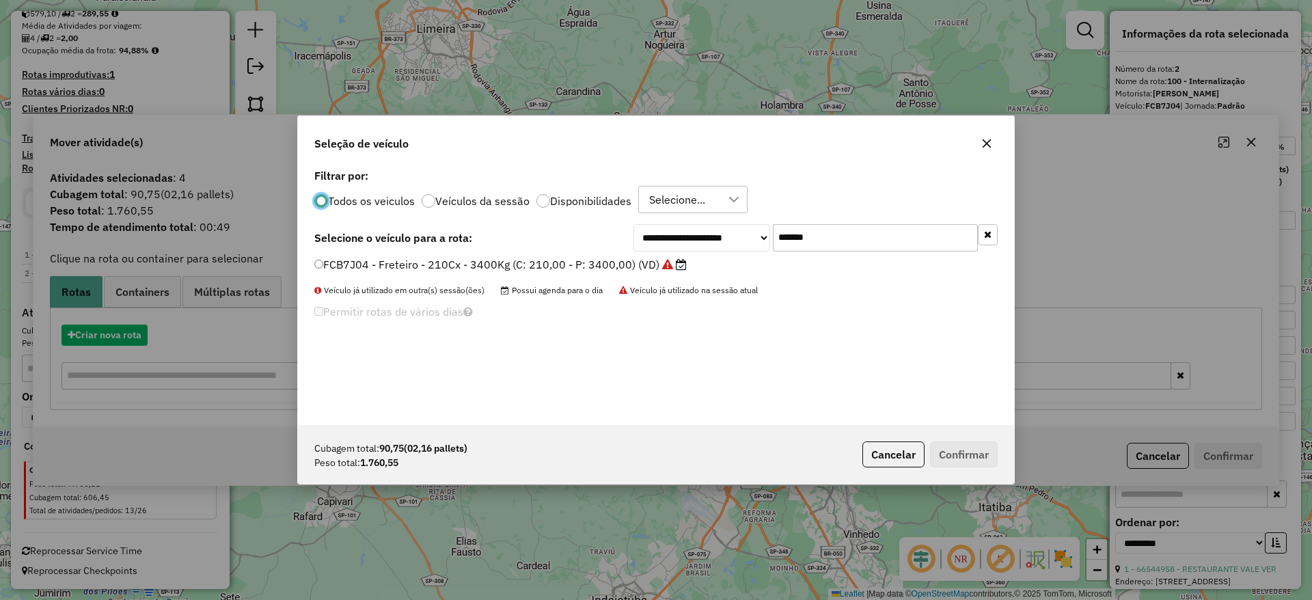
scroll to position [8, 4]
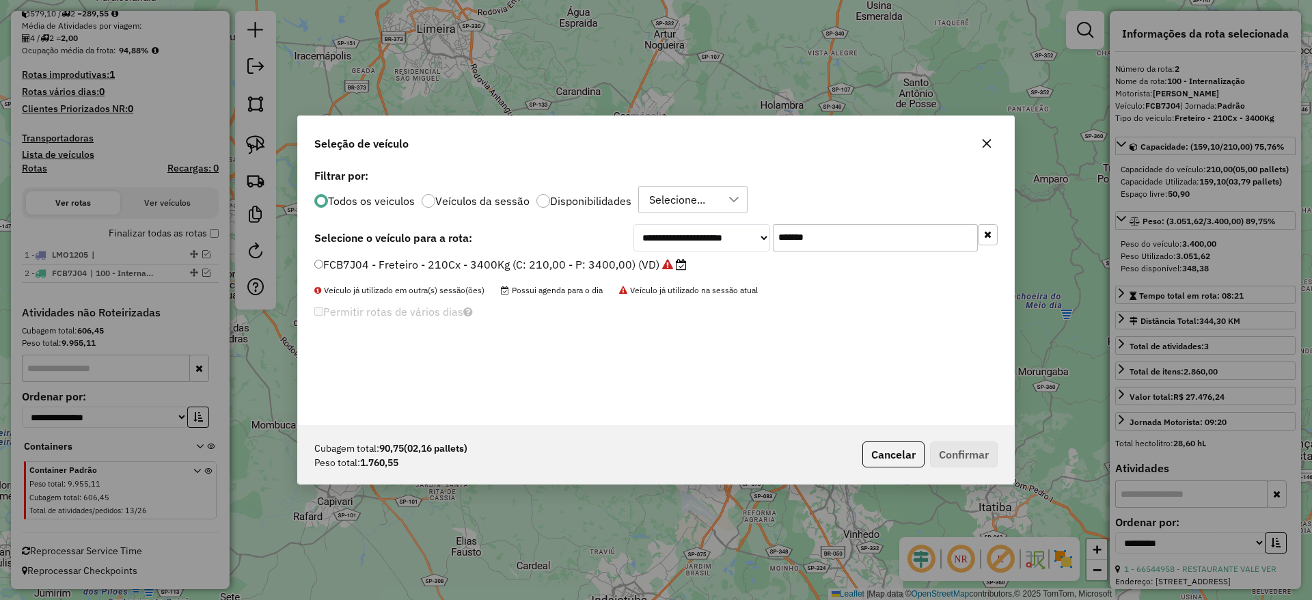
drag, startPoint x: 866, startPoint y: 229, endPoint x: 555, endPoint y: 253, distance: 311.1
click at [590, 224] on div "**********" at bounding box center [655, 237] width 683 height 27
paste input "text"
type input "*******"
click at [546, 260] on label "CVP8G49 - Freteiro - 210Cx - 3200Kg (C: 210,00 - P: 3200,00) (VD)" at bounding box center [494, 264] width 361 height 16
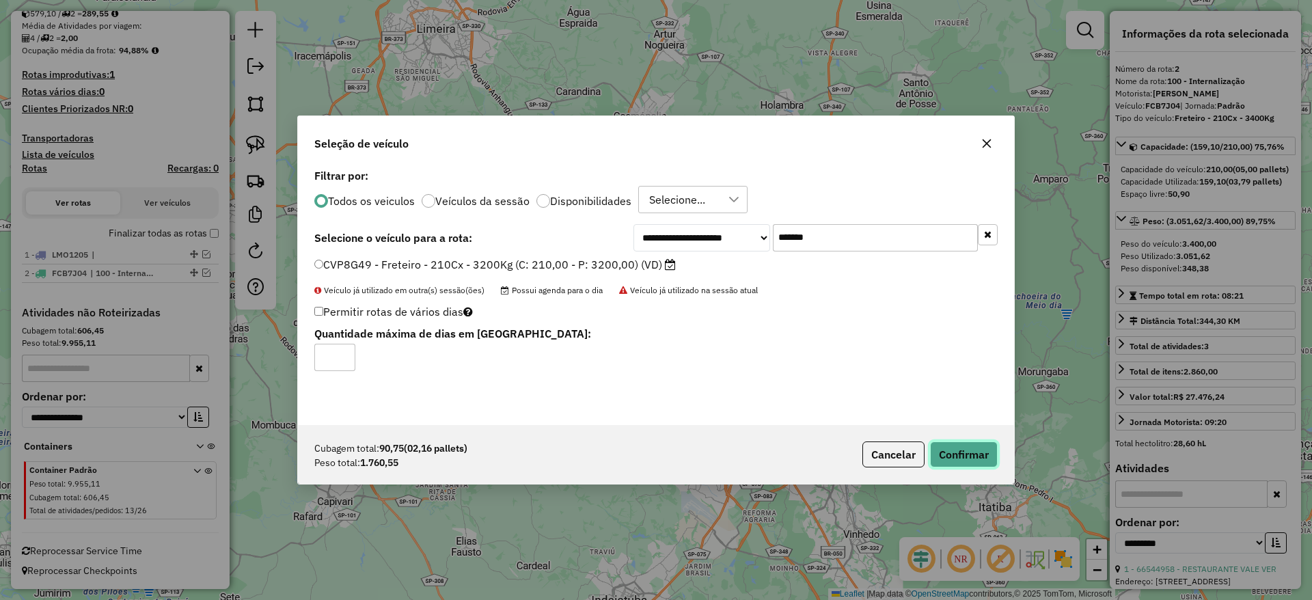
click at [966, 458] on button "Confirmar" at bounding box center [964, 454] width 68 height 26
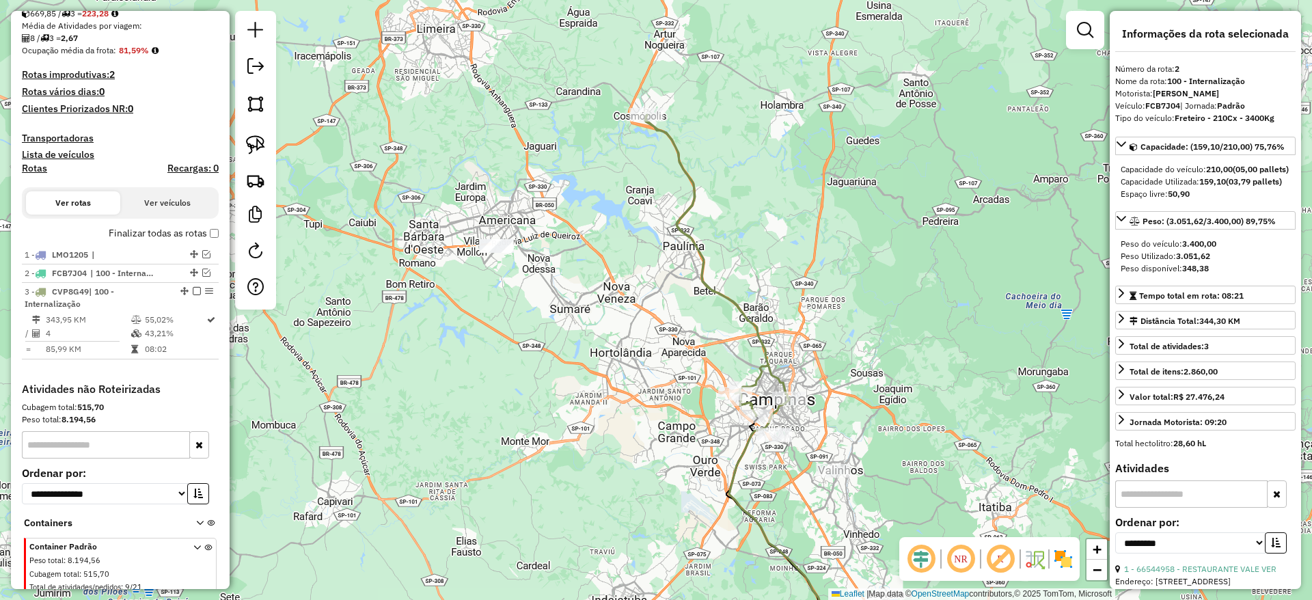
scroll to position [392, 0]
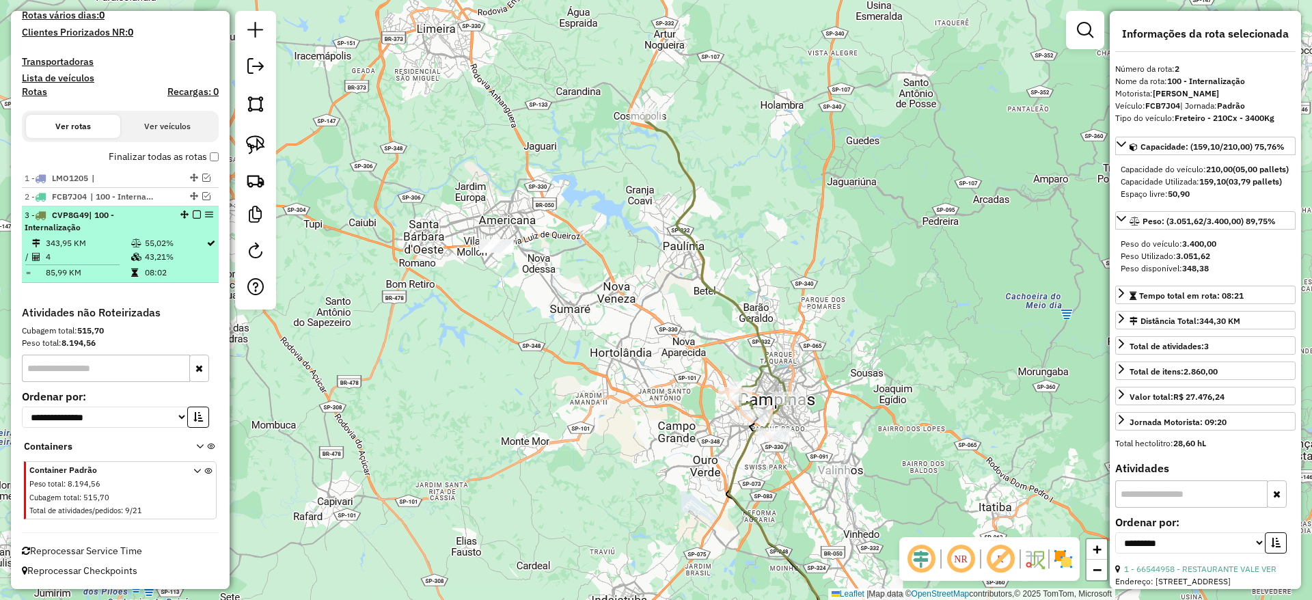
click at [190, 219] on div "3 - CVP8G49 | 100 - Internalização" at bounding box center [120, 221] width 191 height 25
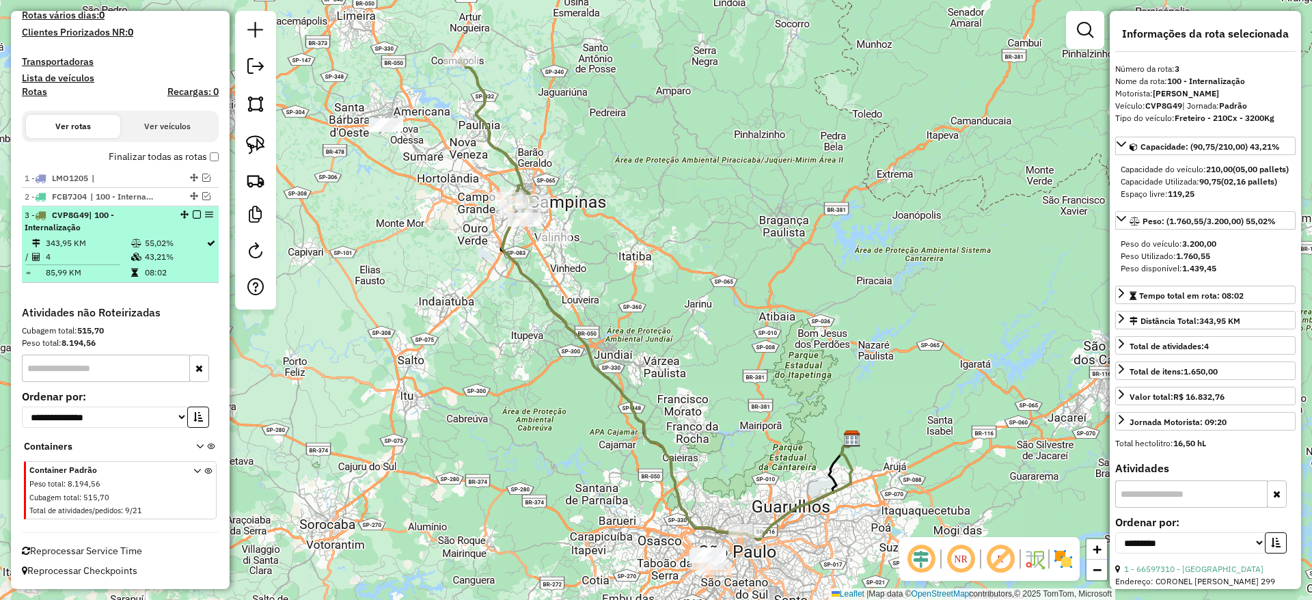
click at [195, 216] on em at bounding box center [197, 214] width 8 height 8
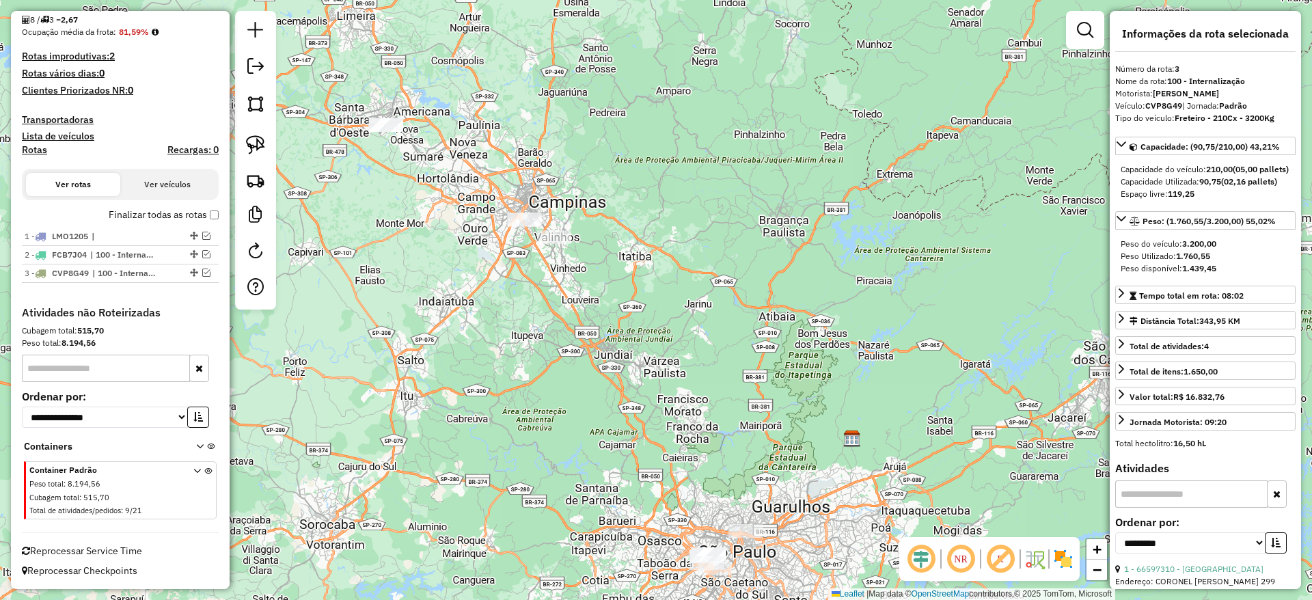
scroll to position [334, 0]
click at [251, 137] on img at bounding box center [255, 144] width 19 height 19
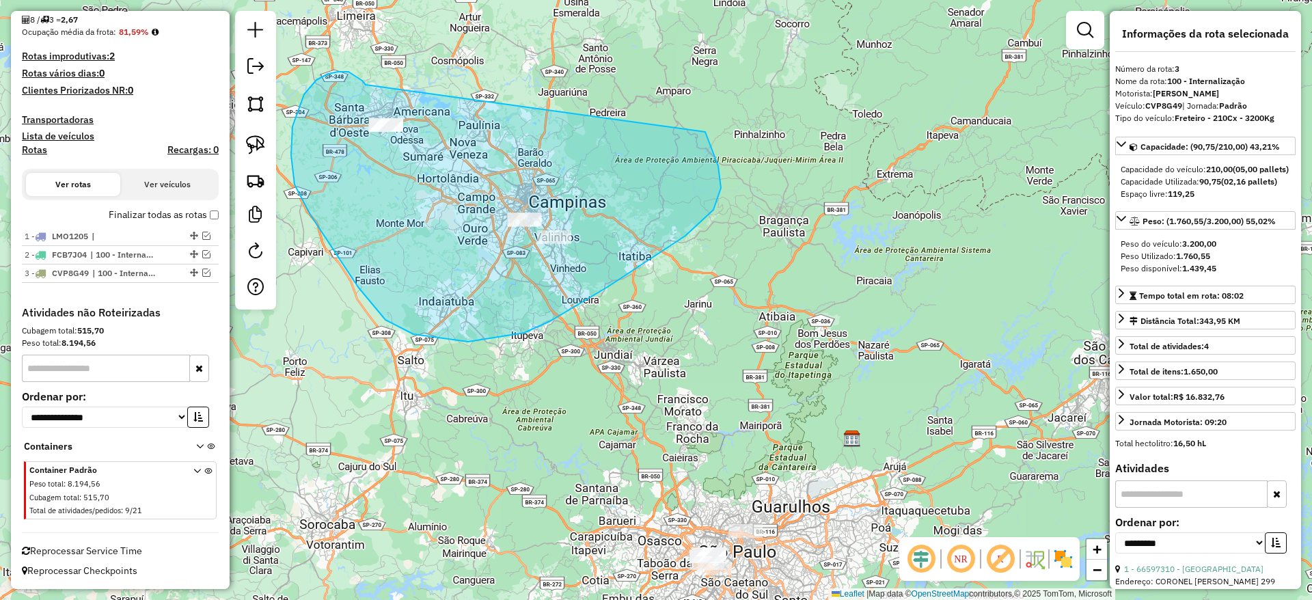
drag, startPoint x: 328, startPoint y: 74, endPoint x: 704, endPoint y: 132, distance: 380.9
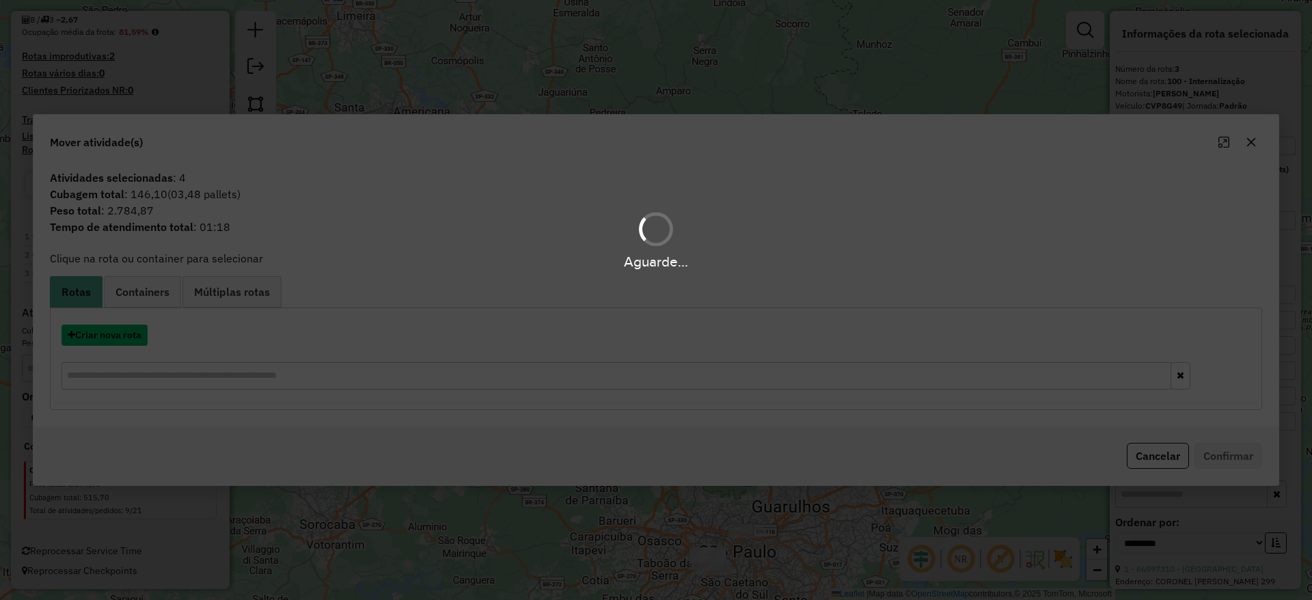
click at [120, 344] on button "Criar nova rota" at bounding box center [104, 334] width 86 height 21
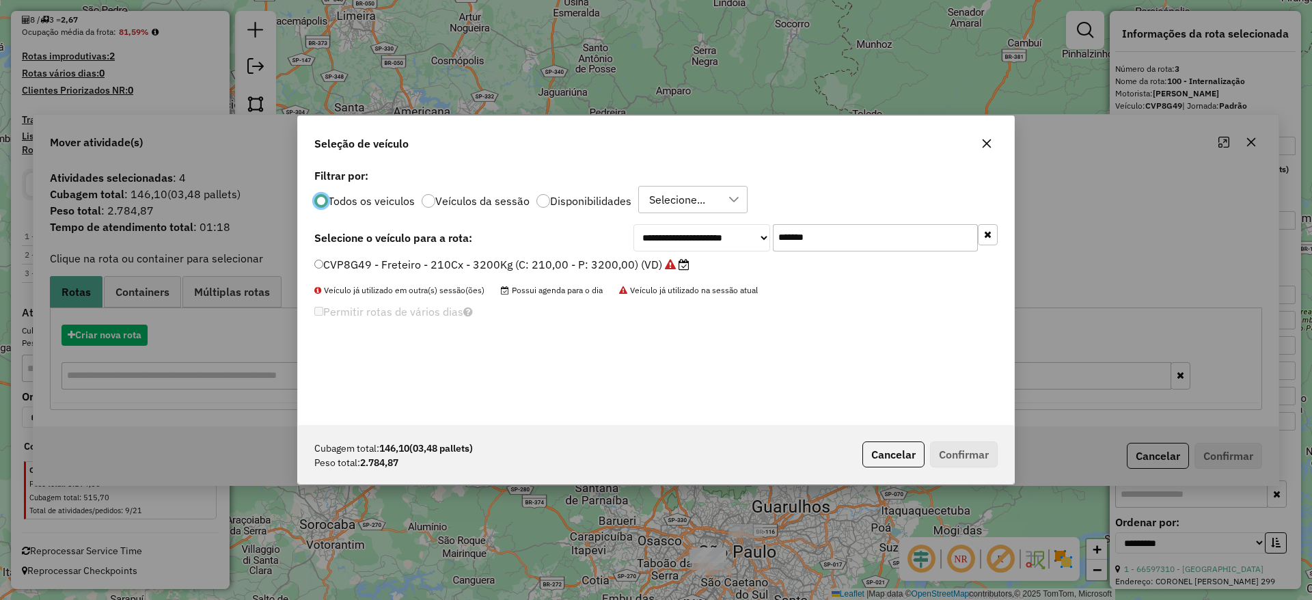
scroll to position [8, 4]
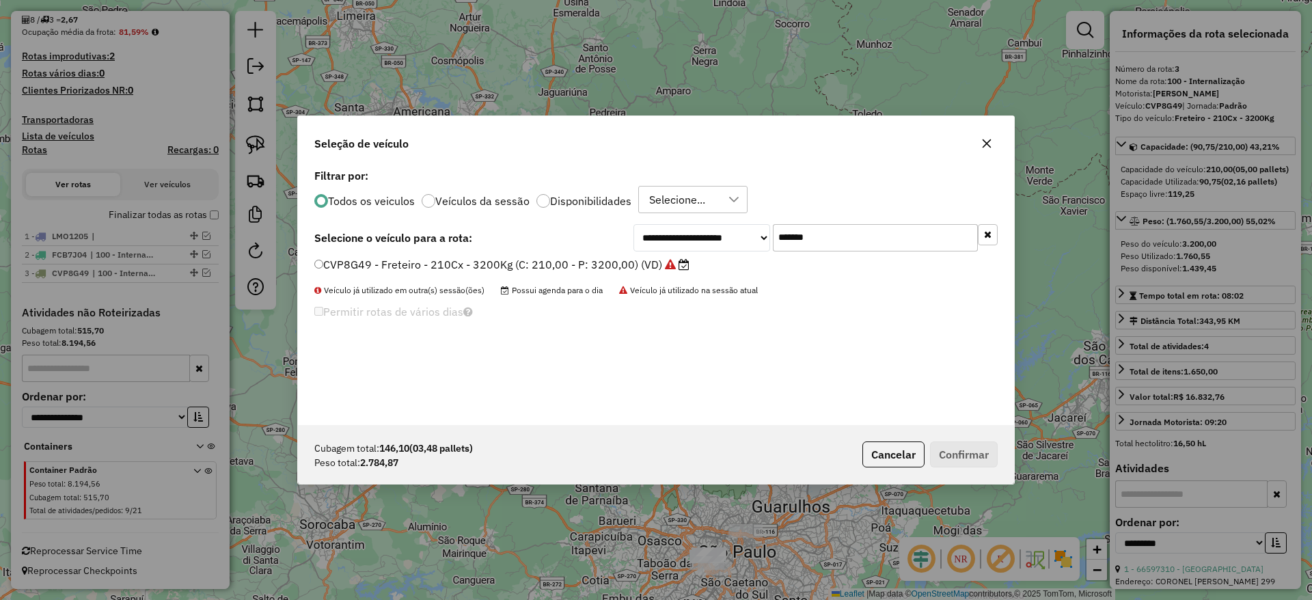
drag, startPoint x: 810, startPoint y: 253, endPoint x: 562, endPoint y: 278, distance: 249.2
click at [612, 268] on div "**********" at bounding box center [656, 295] width 716 height 260
paste input "text"
type input "*******"
click at [541, 269] on label "EOE1G82 - Freteiro - 210Cx - 3300Kg (C: 210,00 - P: 3300,00) (VD)" at bounding box center [494, 264] width 361 height 16
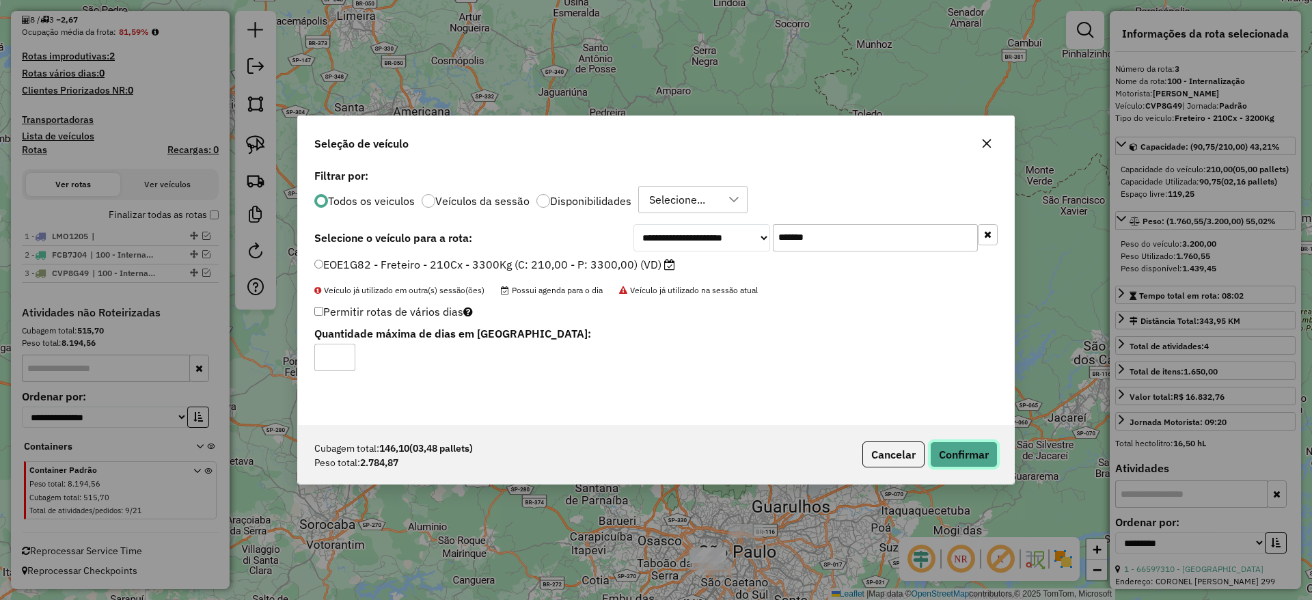
click at [945, 456] on button "Confirmar" at bounding box center [964, 454] width 68 height 26
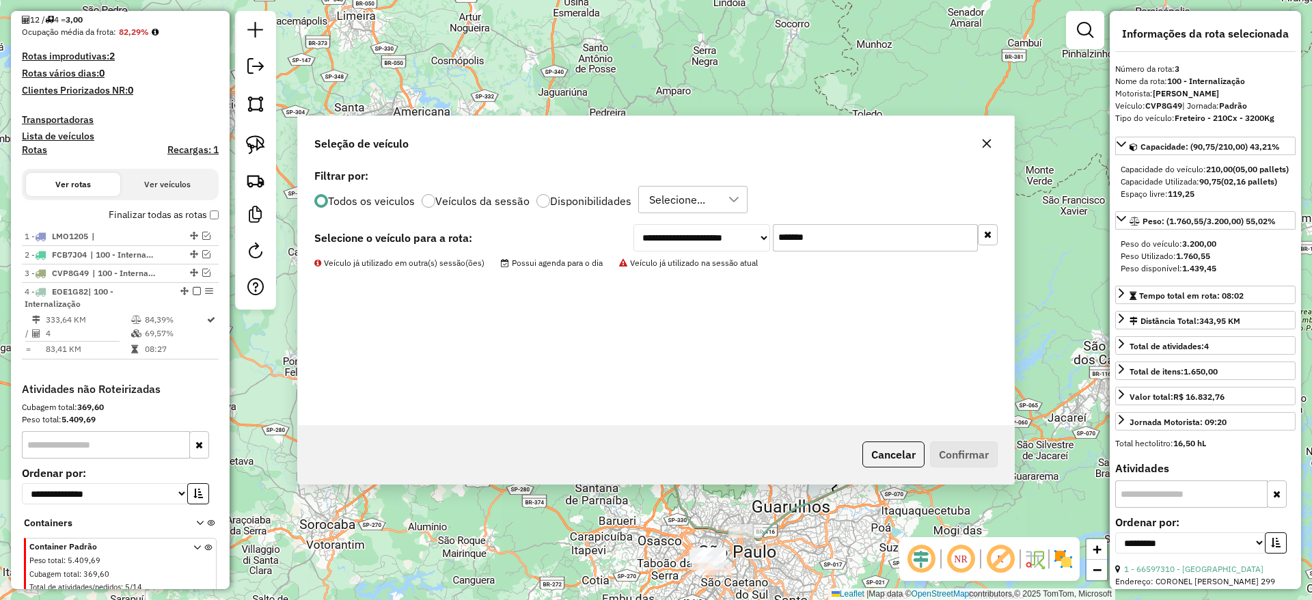
scroll to position [411, 0]
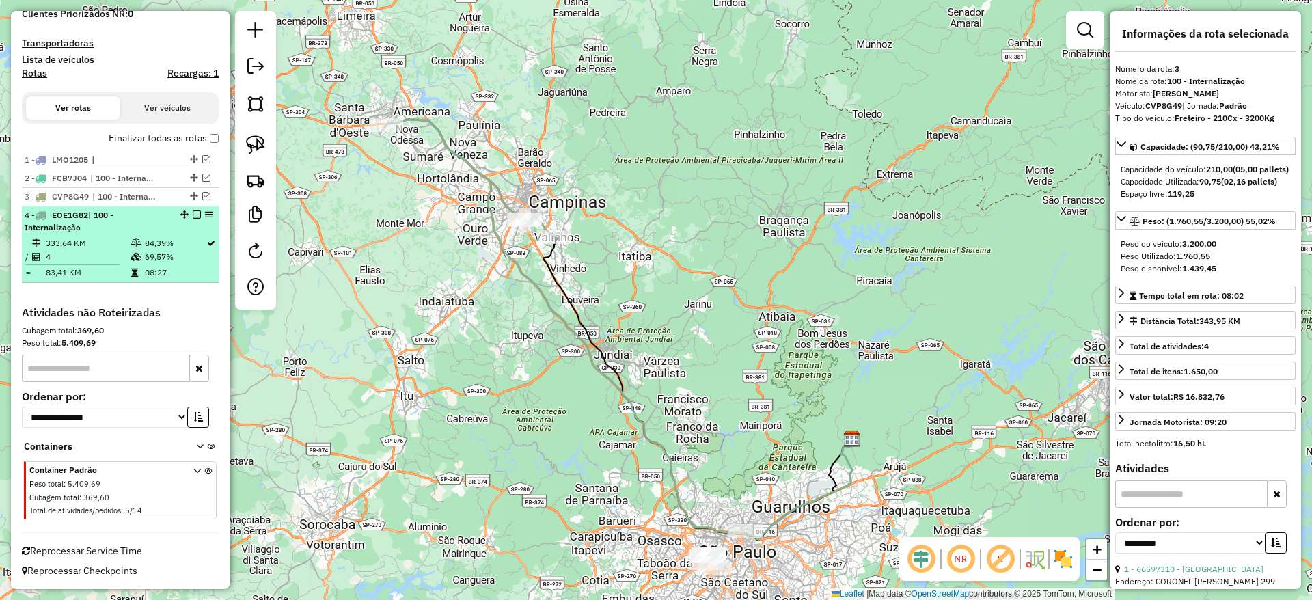
click at [193, 218] on em at bounding box center [197, 214] width 8 height 8
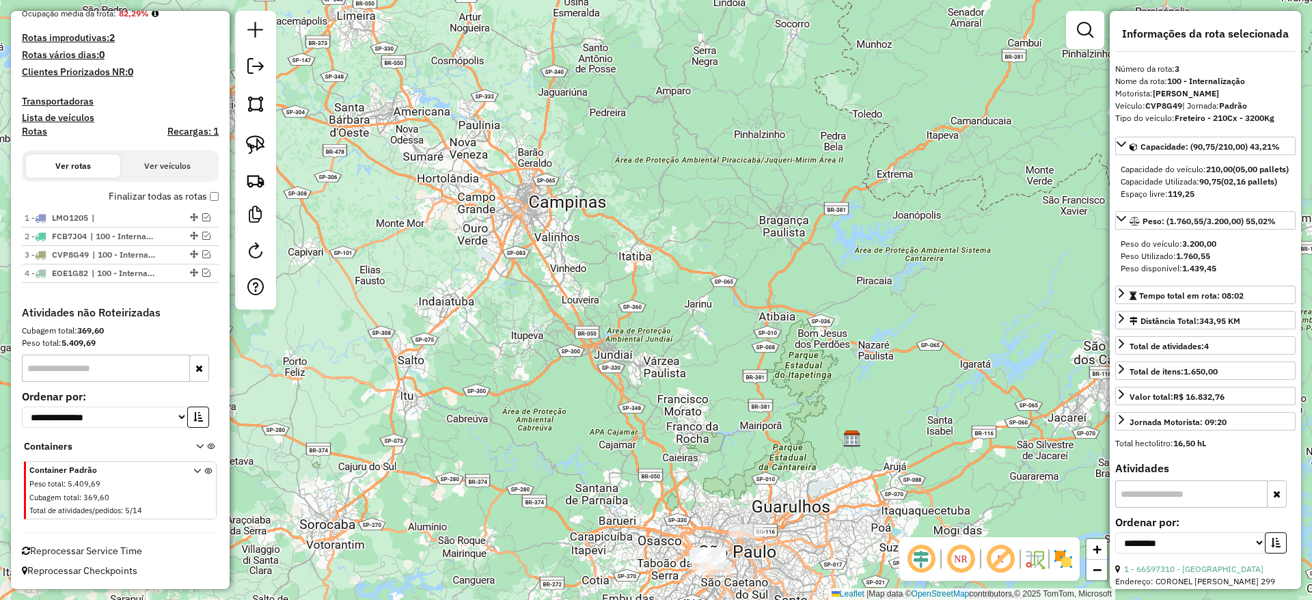
scroll to position [353, 0]
drag, startPoint x: 481, startPoint y: 292, endPoint x: 456, endPoint y: 151, distance: 143.0
click at [454, 154] on div "Janela de atendimento Grade de atendimento Capacidade Transportadoras Veículos …" at bounding box center [656, 300] width 1312 height 600
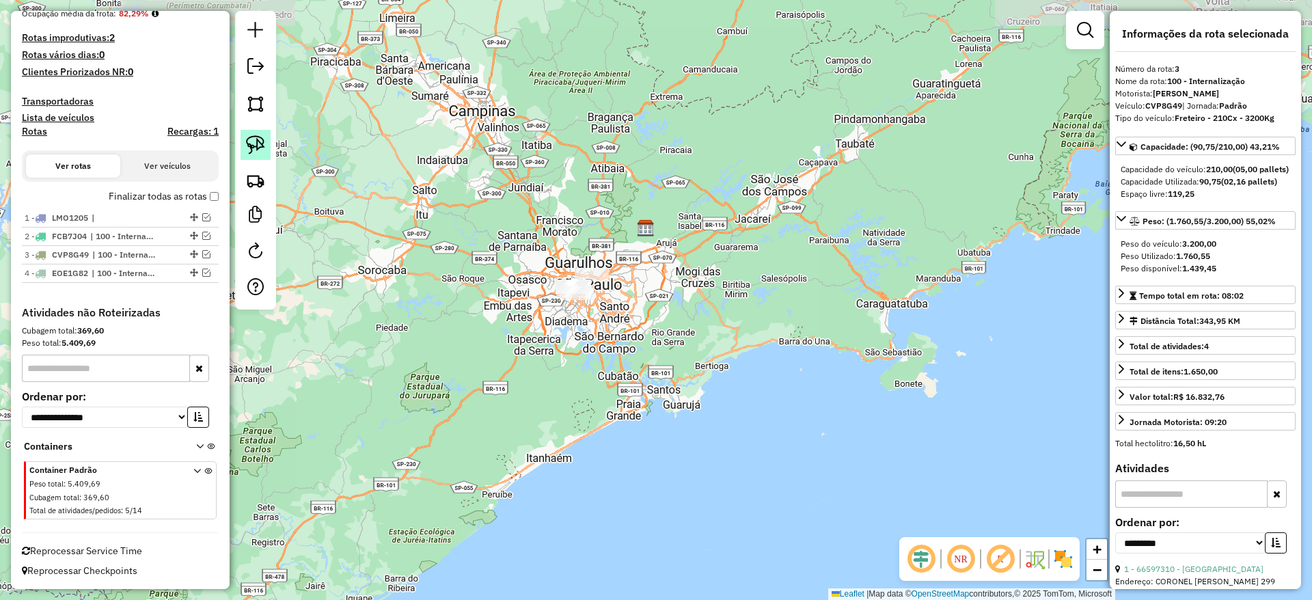
click at [257, 146] on img at bounding box center [255, 144] width 19 height 19
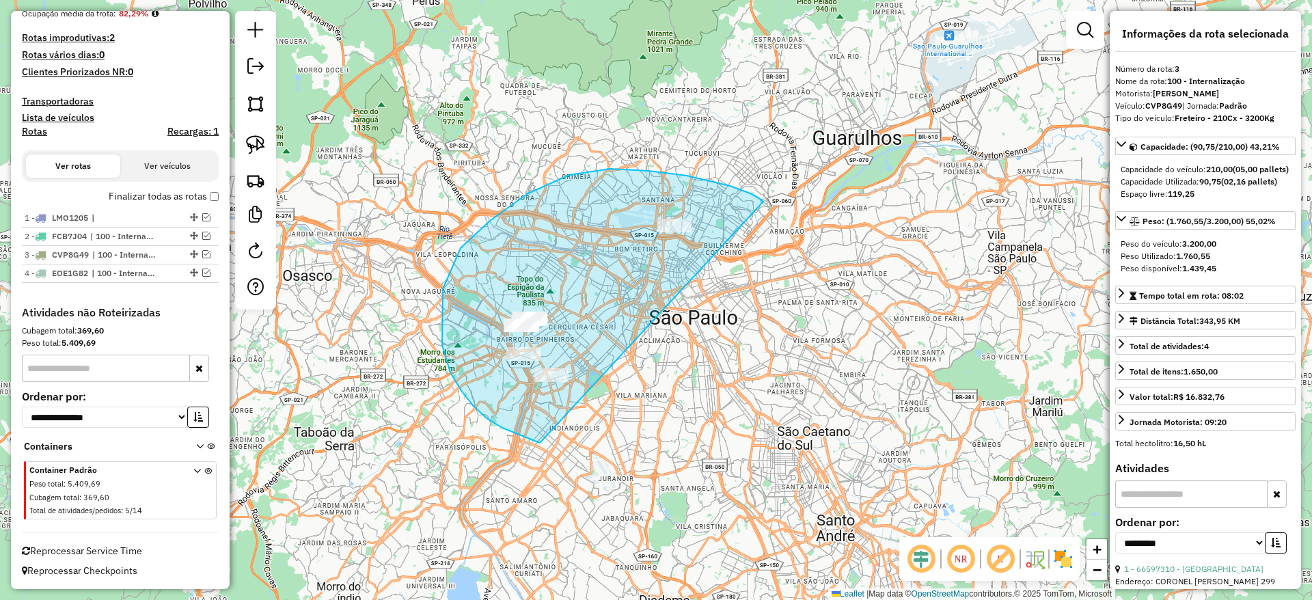
drag, startPoint x: 687, startPoint y: 176, endPoint x: 586, endPoint y: 443, distance: 286.0
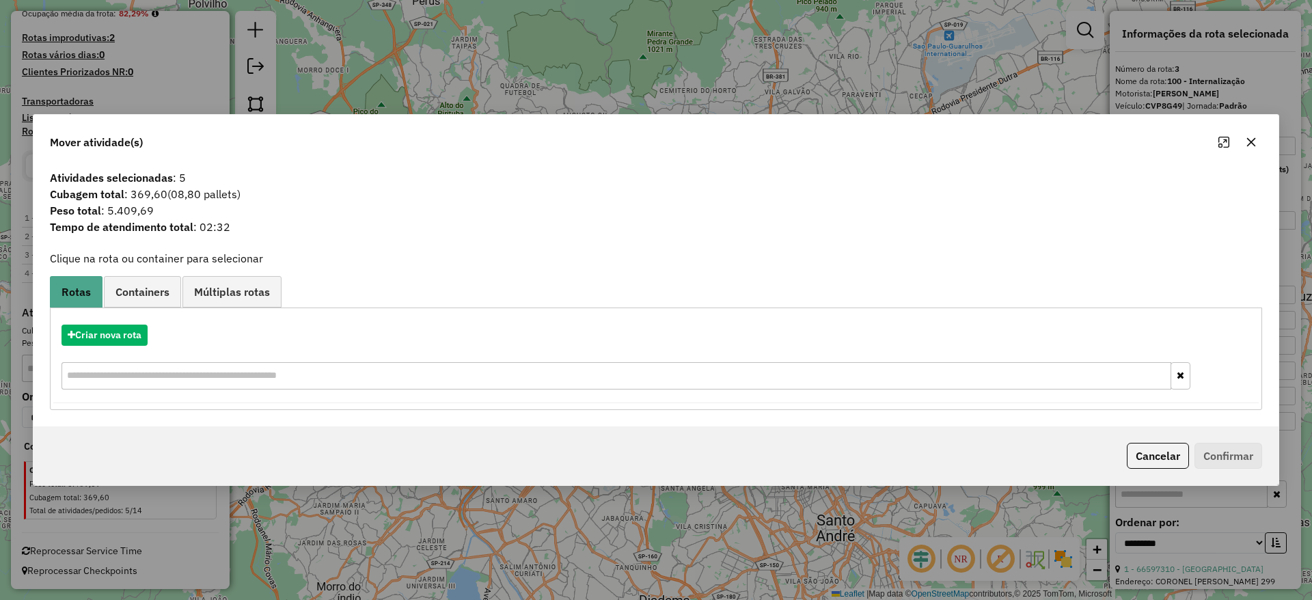
click at [1256, 137] on button "button" at bounding box center [1251, 142] width 22 height 22
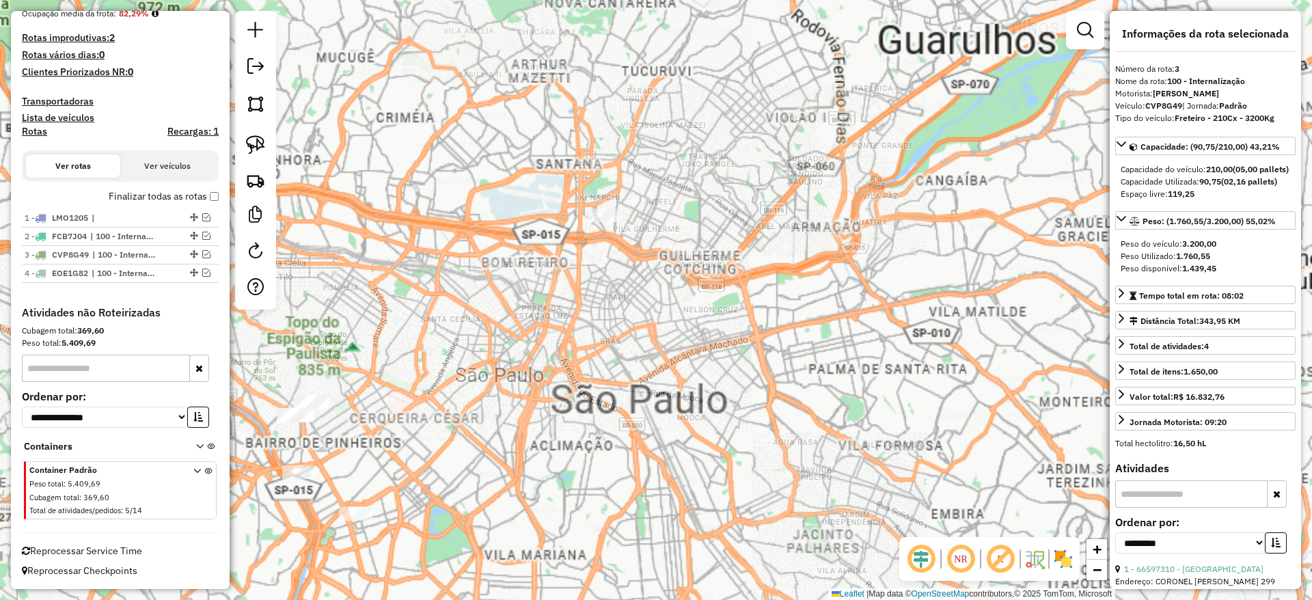
drag, startPoint x: 419, startPoint y: 310, endPoint x: 480, endPoint y: 280, distance: 67.8
click at [480, 280] on div "Janela de atendimento Grade de atendimento Capacidade Transportadoras Veículos …" at bounding box center [656, 300] width 1312 height 600
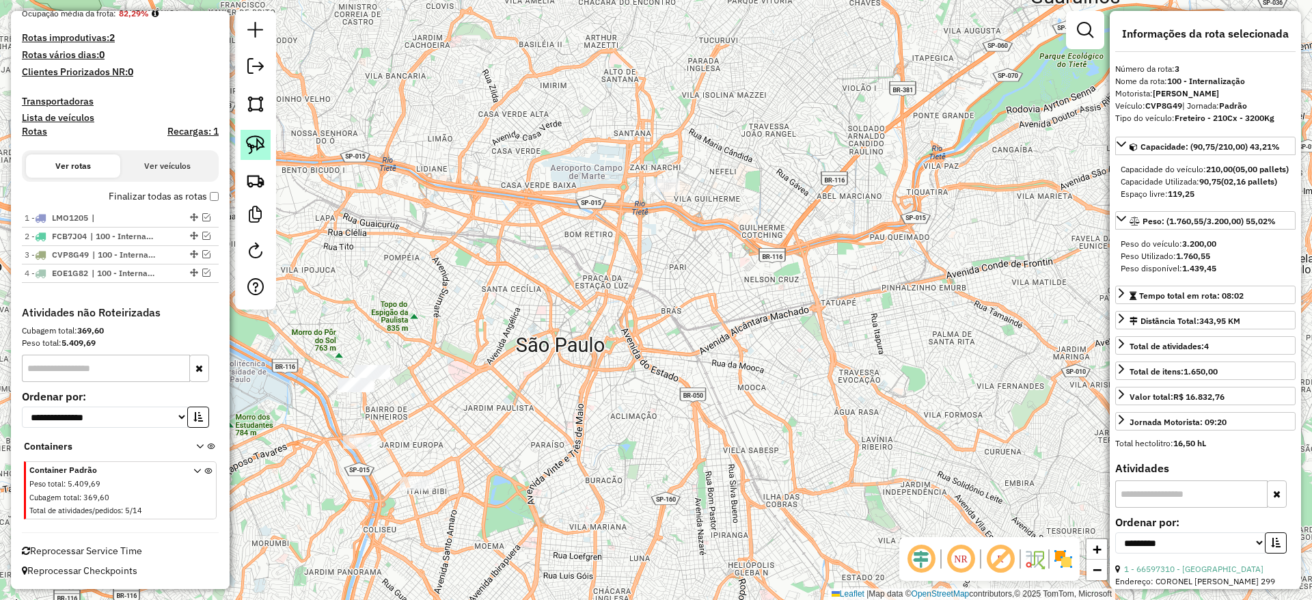
drag, startPoint x: 254, startPoint y: 143, endPoint x: 507, endPoint y: 187, distance: 256.5
click at [255, 143] on img at bounding box center [255, 144] width 19 height 19
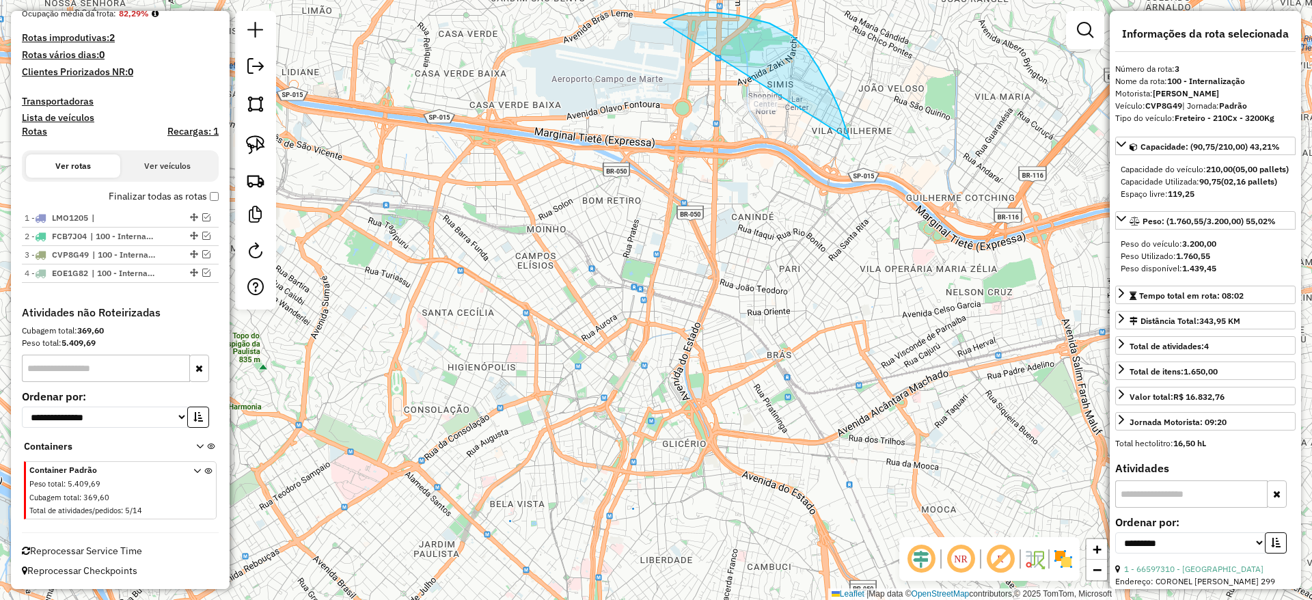
drag, startPoint x: 839, startPoint y: 109, endPoint x: 657, endPoint y: 70, distance: 185.8
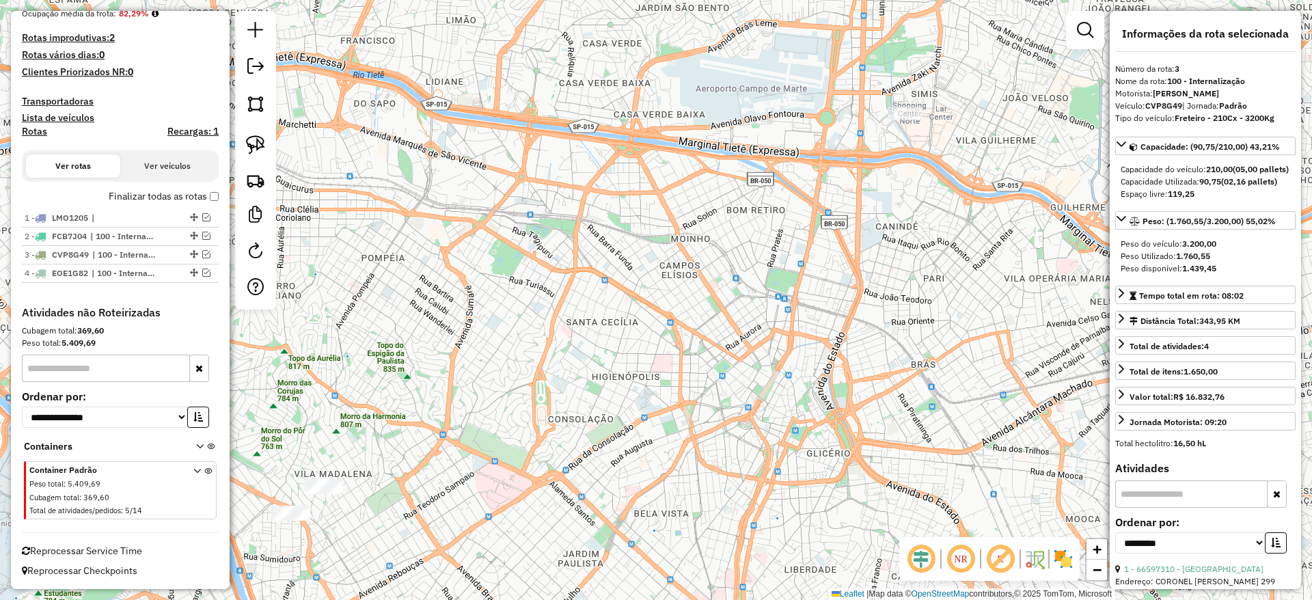
drag, startPoint x: 465, startPoint y: 292, endPoint x: 708, endPoint y: 318, distance: 244.6
click at [708, 318] on div "Janela de atendimento Grade de atendimento Capacidade Transportadoras Veículos …" at bounding box center [656, 300] width 1312 height 600
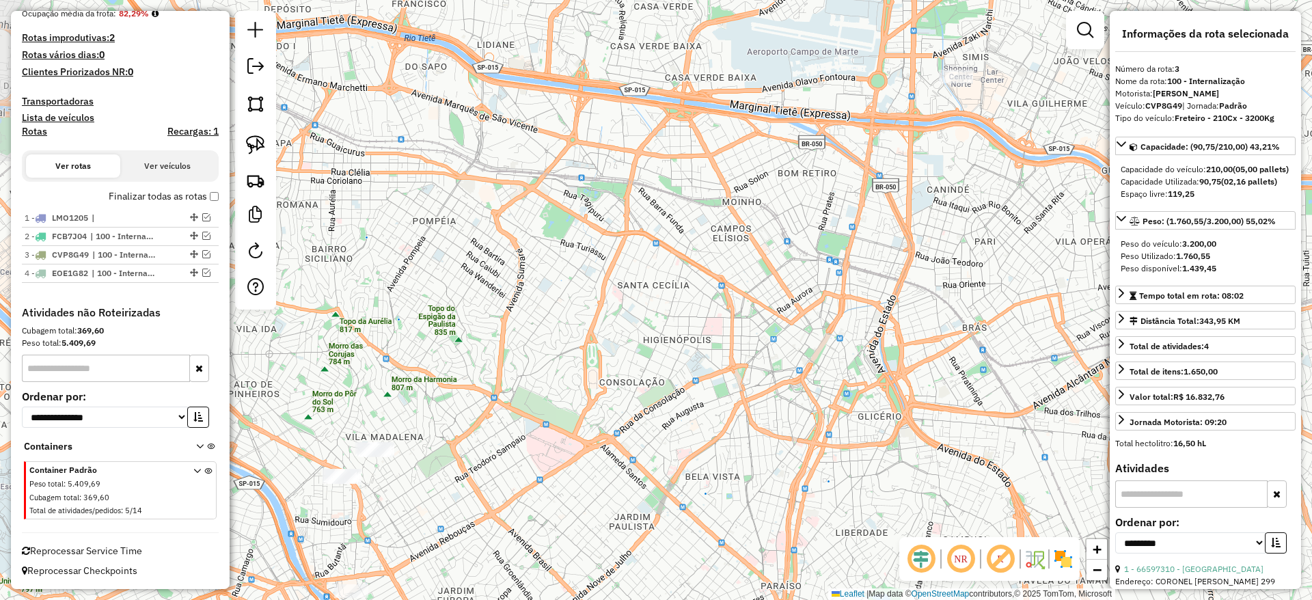
click at [587, 247] on div "Janela de atendimento Grade de atendimento Capacidade Transportadoras Veículos …" at bounding box center [656, 300] width 1312 height 600
click at [262, 163] on div at bounding box center [255, 160] width 41 height 299
click at [252, 150] on img at bounding box center [255, 144] width 19 height 19
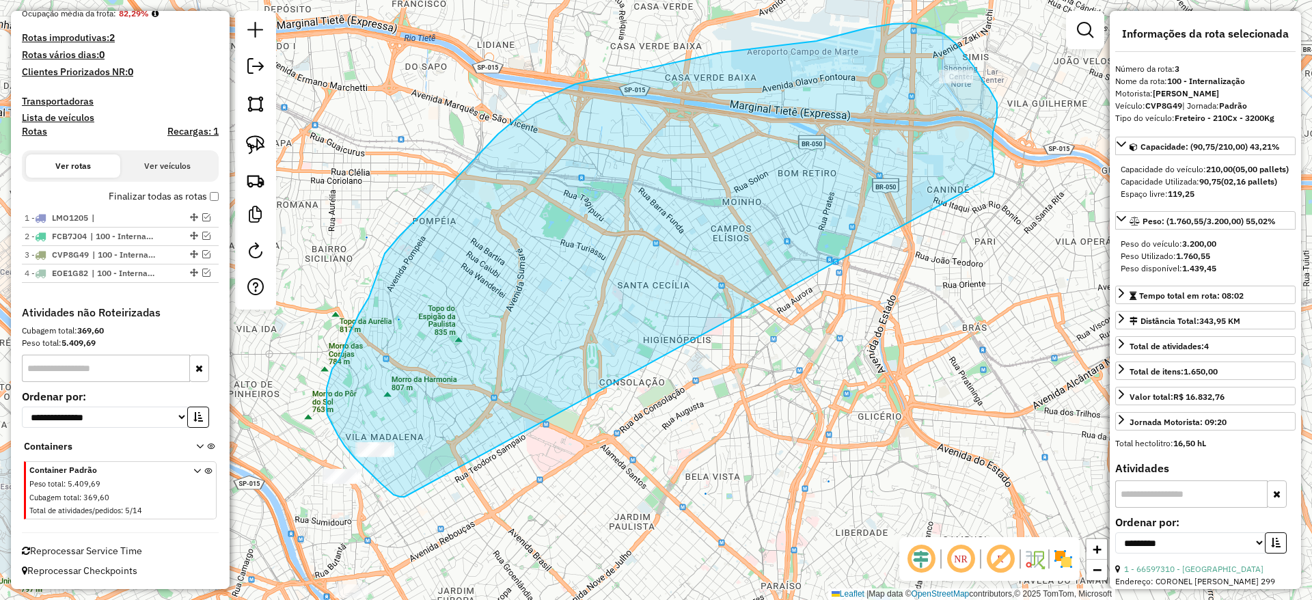
drag, startPoint x: 993, startPoint y: 166, endPoint x: 405, endPoint y: 497, distance: 674.8
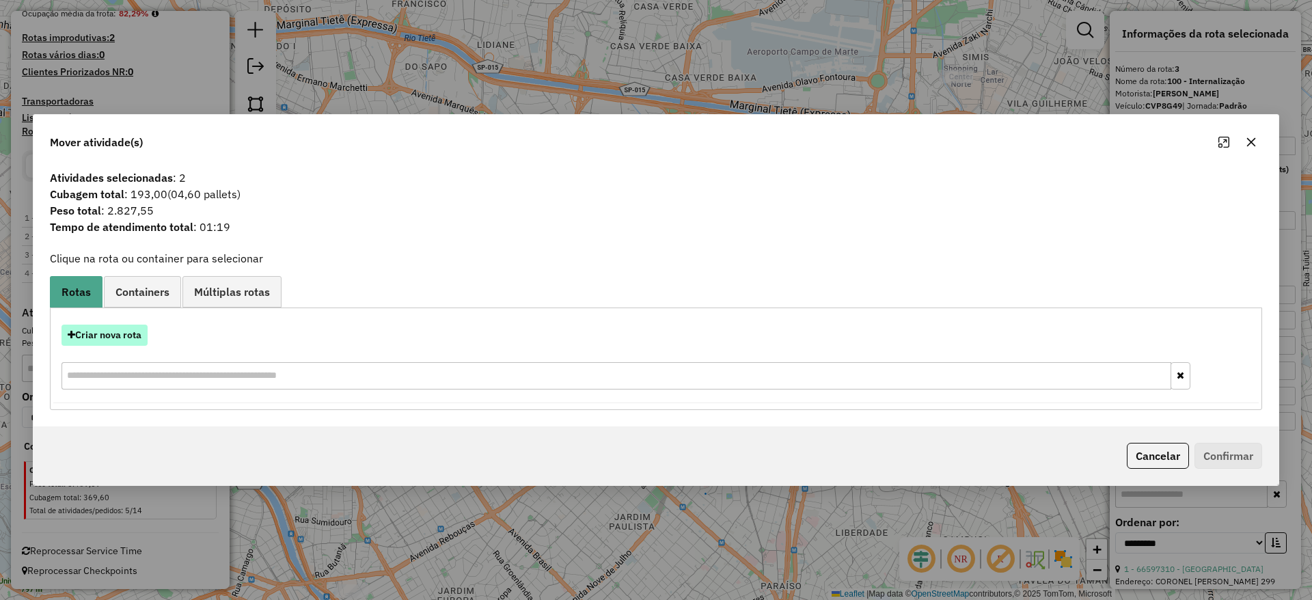
click at [127, 335] on button "Criar nova rota" at bounding box center [104, 334] width 86 height 21
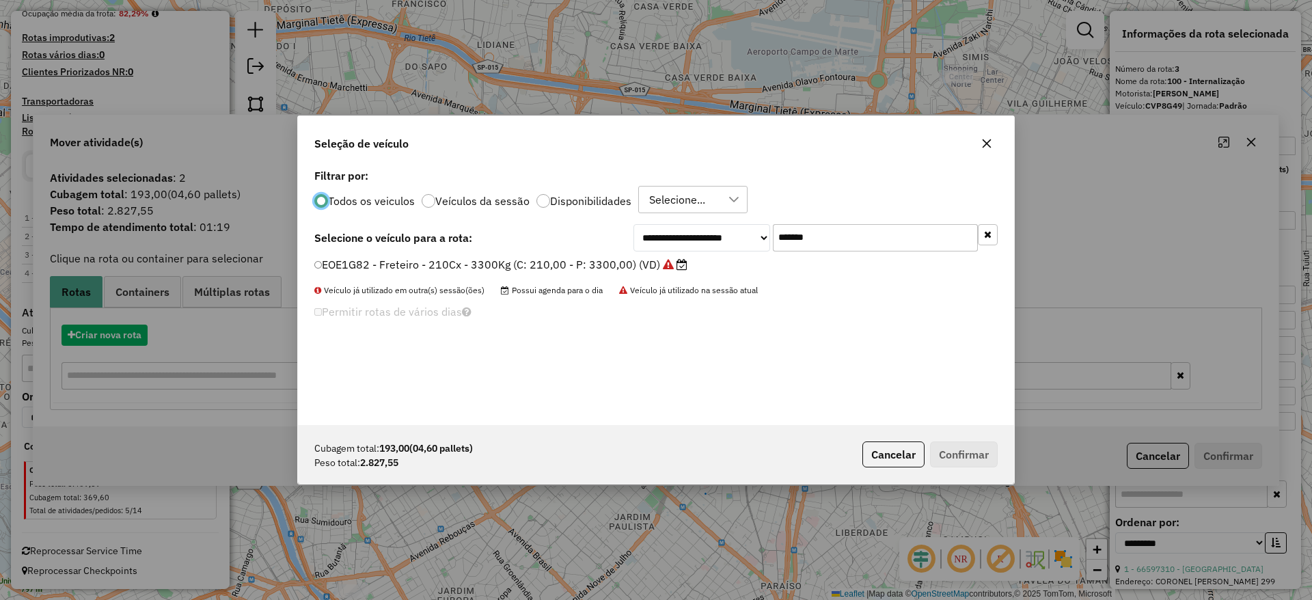
scroll to position [8, 4]
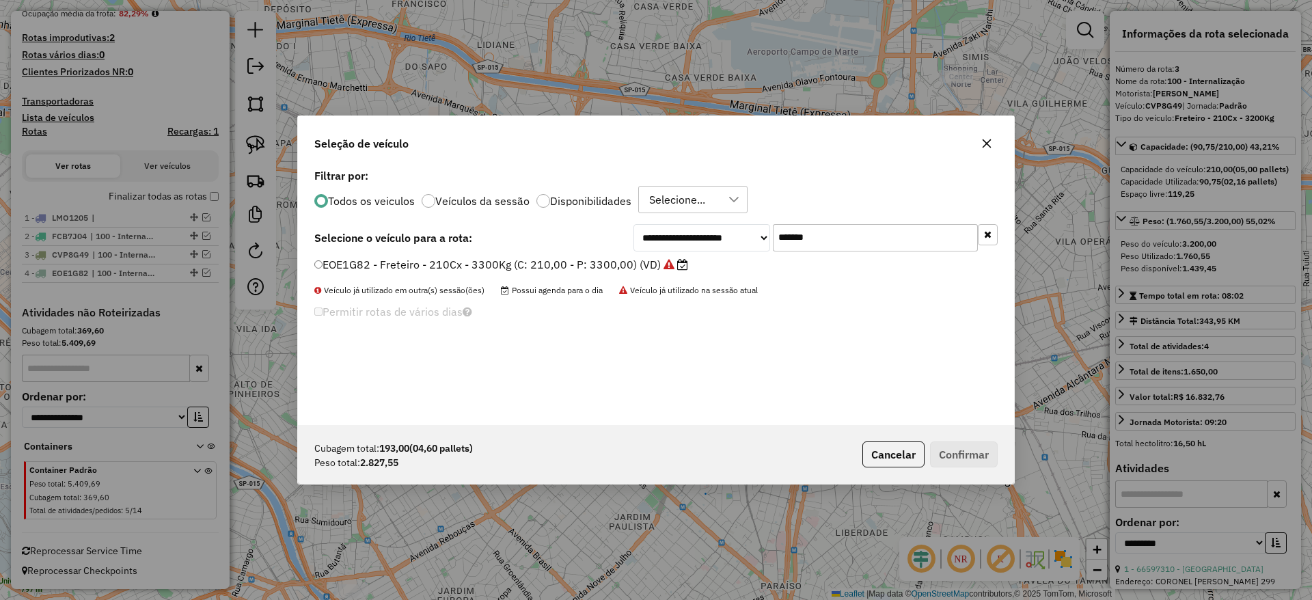
drag, startPoint x: 833, startPoint y: 237, endPoint x: 552, endPoint y: 273, distance: 283.7
click at [586, 268] on div "**********" at bounding box center [656, 295] width 716 height 260
paste input "text"
type input "*******"
click at [538, 270] on label "FBO1B74 - VUC Internalizacao (C: 210,00 - P: 3000,00) (VD)" at bounding box center [476, 264] width 324 height 16
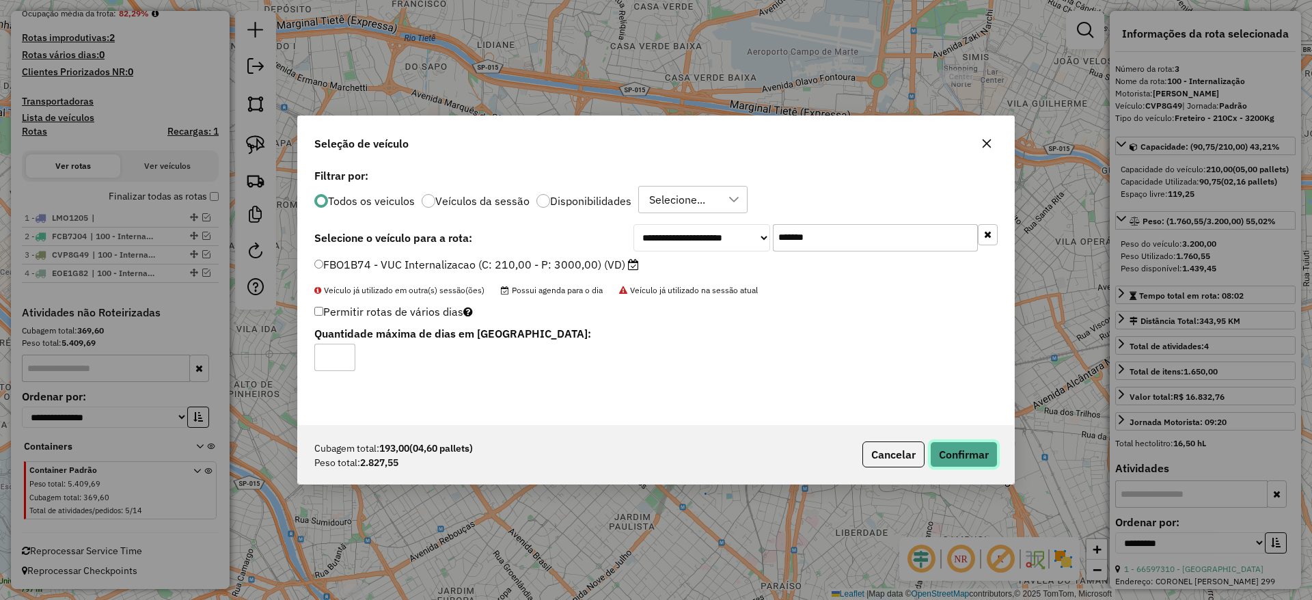
click at [958, 458] on button "Confirmar" at bounding box center [964, 454] width 68 height 26
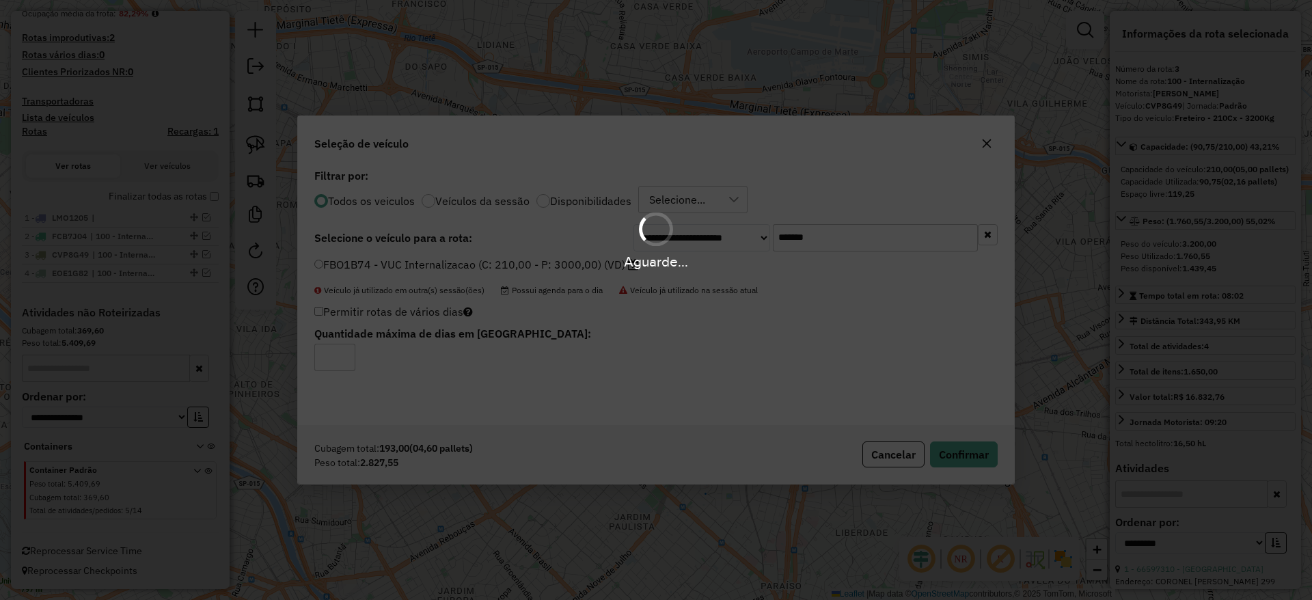
scroll to position [417, 0]
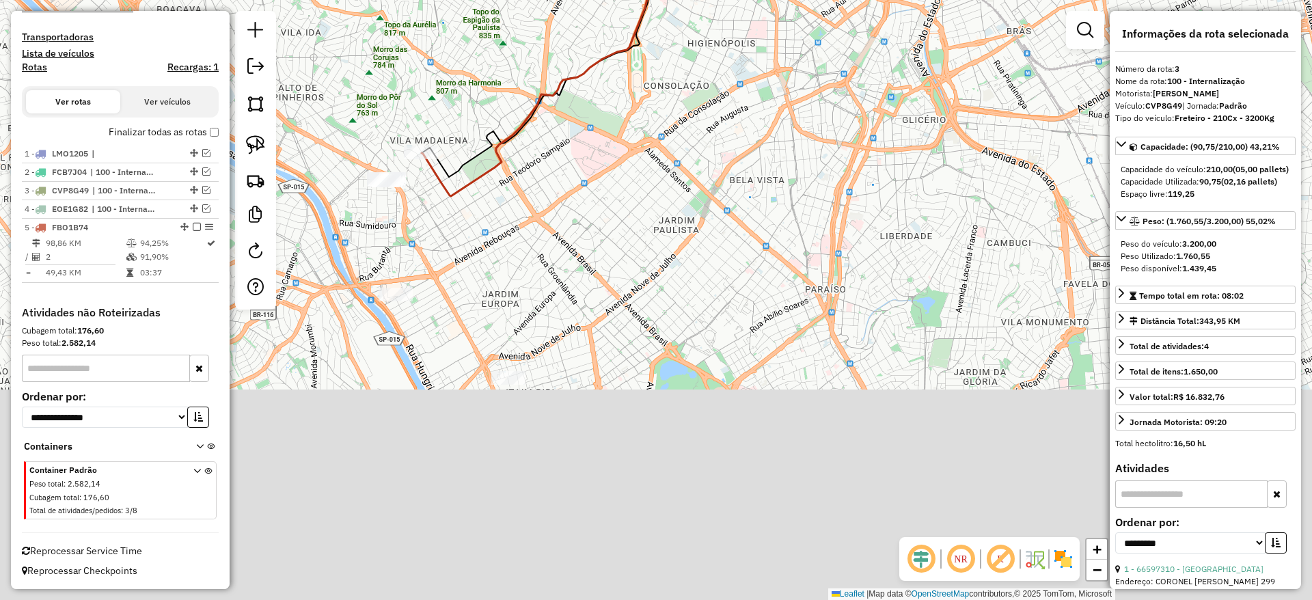
drag, startPoint x: 605, startPoint y: 276, endPoint x: 564, endPoint y: 96, distance: 185.1
click at [627, 55] on div "Janela de atendimento Grade de atendimento Capacidade Transportadoras Veículos …" at bounding box center [656, 300] width 1312 height 600
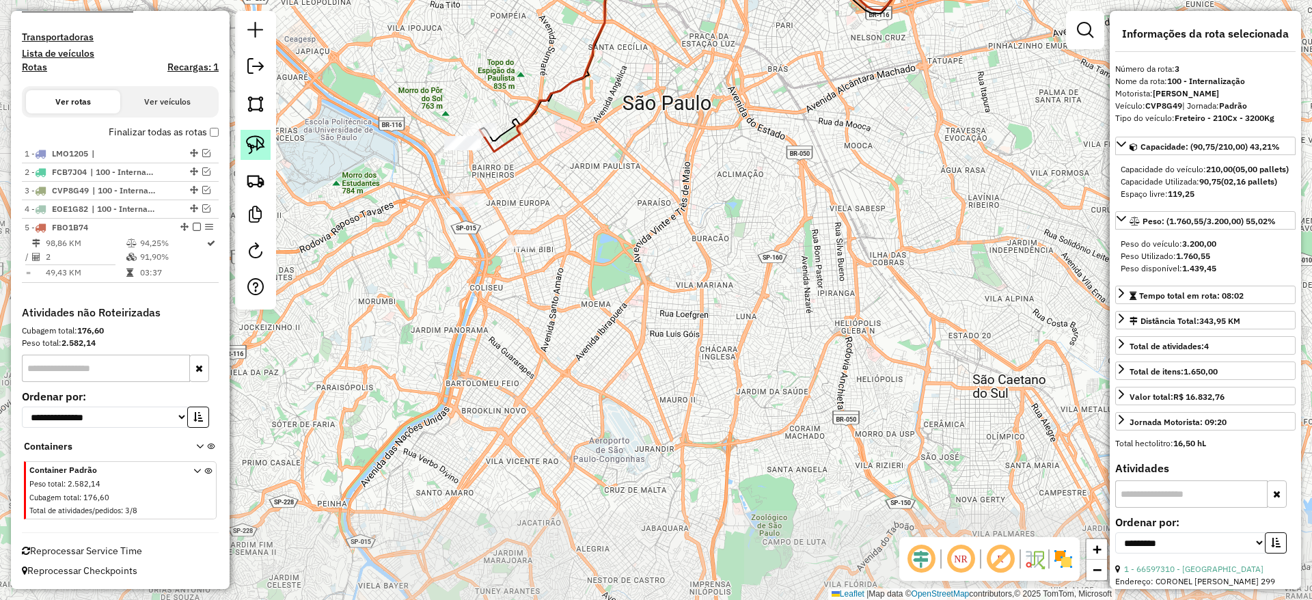
drag, startPoint x: 238, startPoint y: 148, endPoint x: 250, endPoint y: 145, distance: 12.1
click at [239, 148] on div at bounding box center [255, 160] width 41 height 299
drag, startPoint x: 250, startPoint y: 145, endPoint x: 317, endPoint y: 137, distance: 67.4
click at [251, 143] on img at bounding box center [255, 144] width 19 height 19
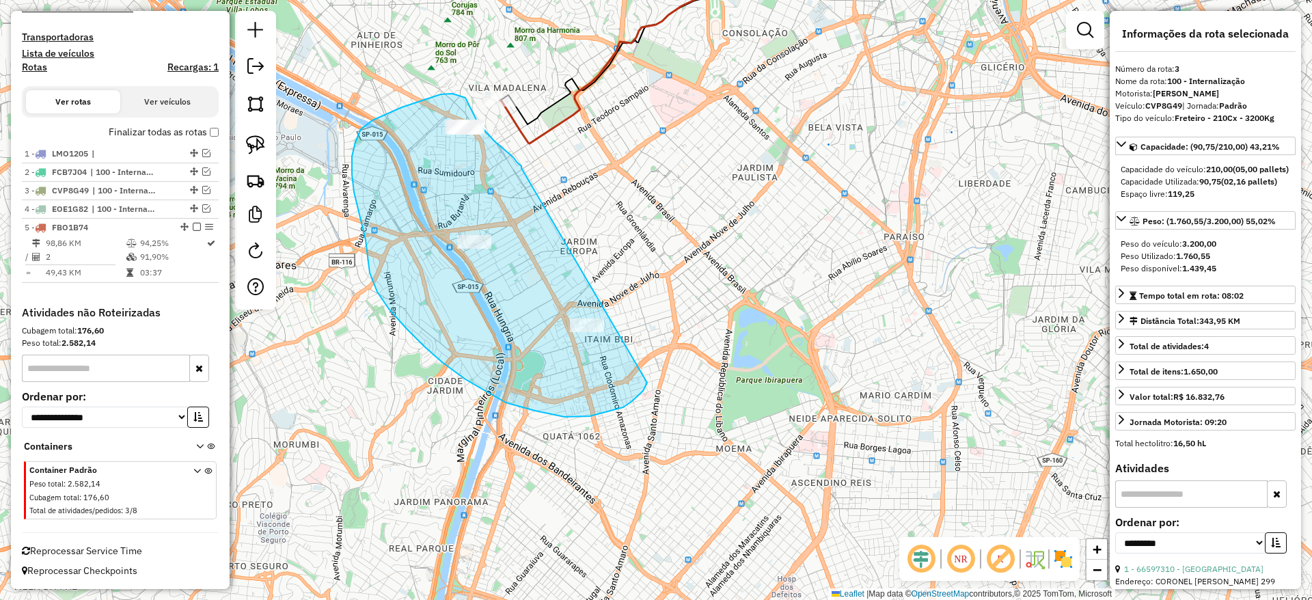
drag, startPoint x: 521, startPoint y: 166, endPoint x: 647, endPoint y: 379, distance: 247.4
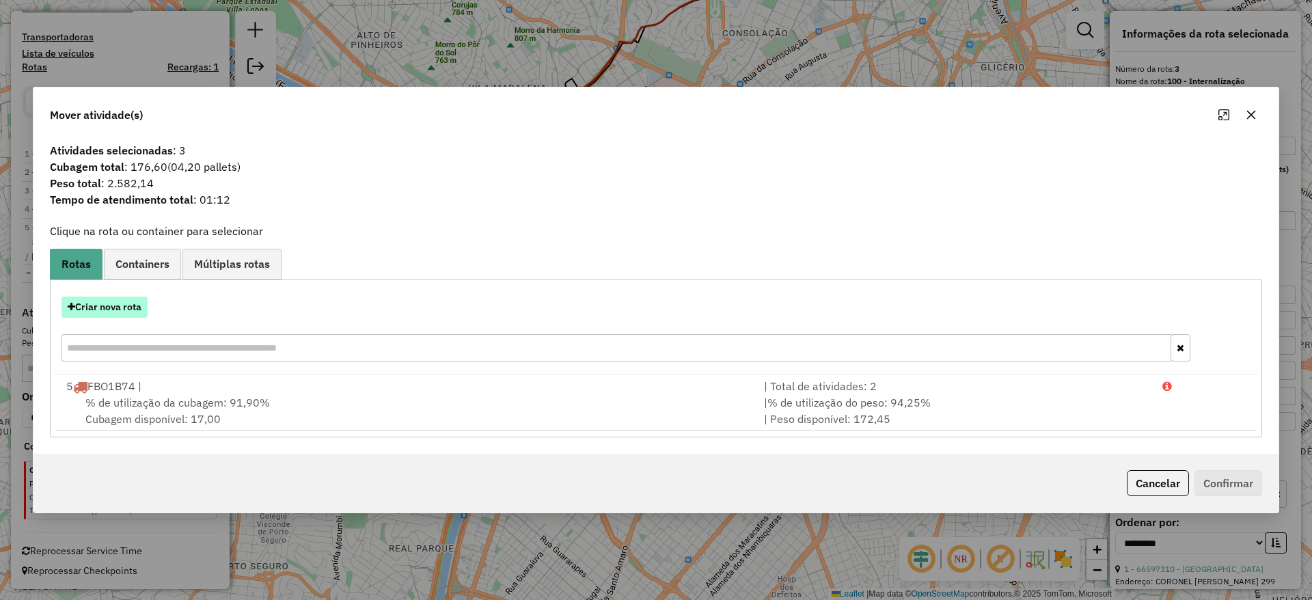
click at [114, 302] on button "Criar nova rota" at bounding box center [104, 306] width 86 height 21
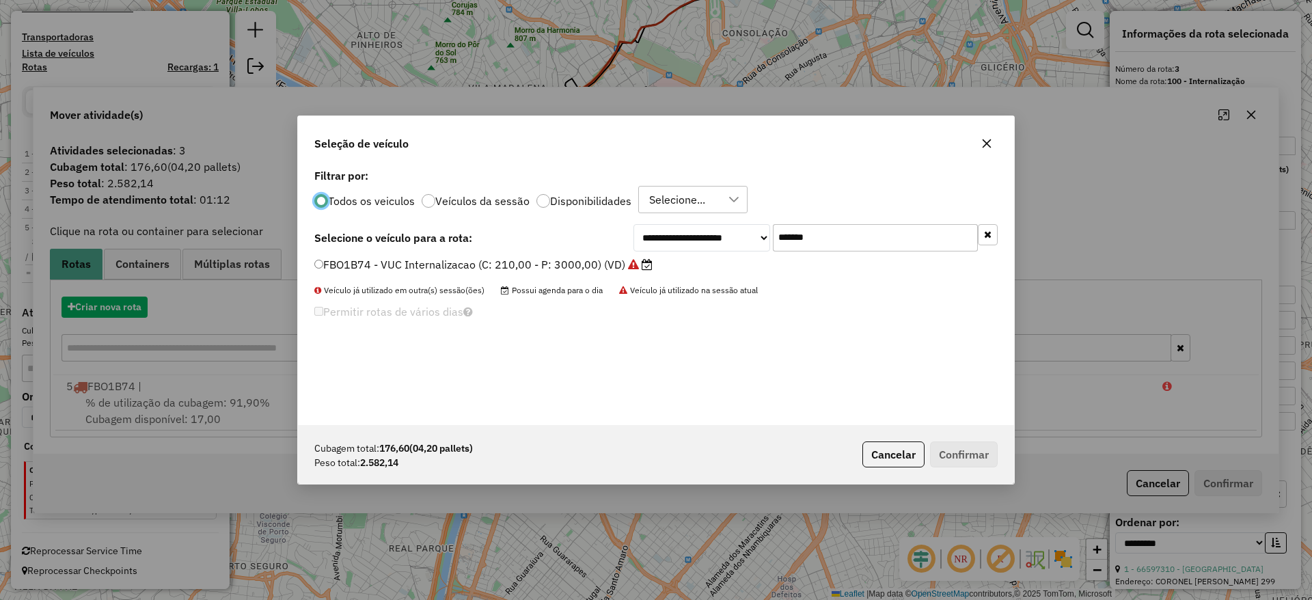
scroll to position [8, 4]
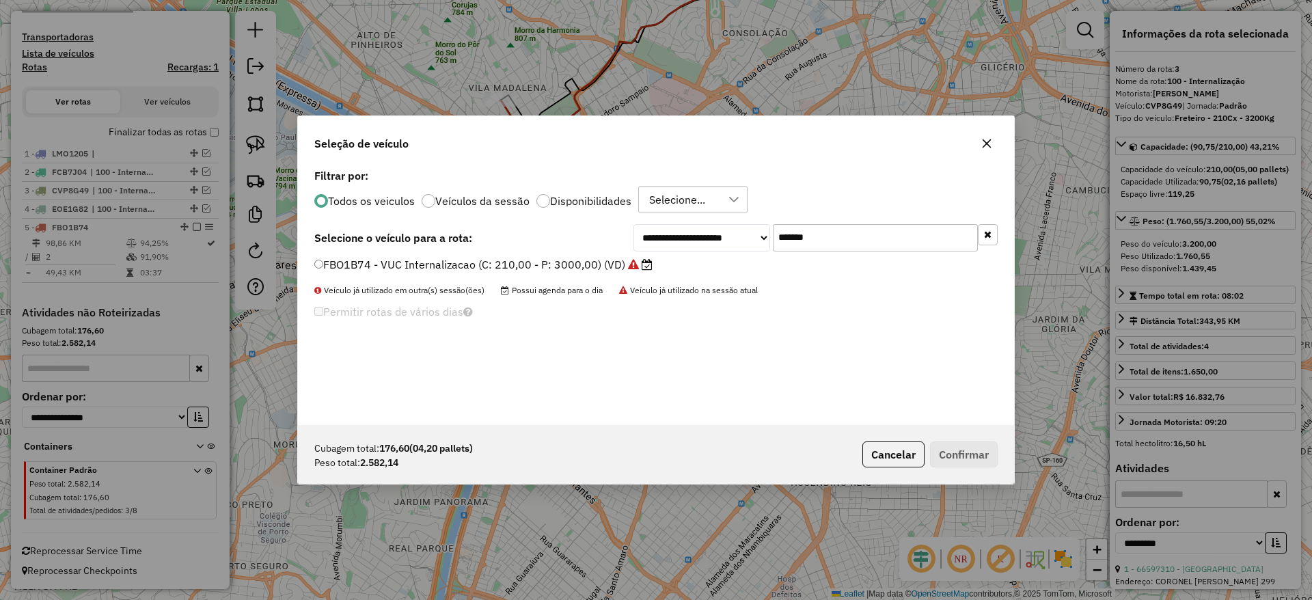
drag, startPoint x: 771, startPoint y: 240, endPoint x: 618, endPoint y: 245, distance: 153.8
click at [644, 246] on div "**********" at bounding box center [815, 237] width 364 height 27
paste input "text"
type input "*******"
click at [566, 258] on label "DTE7A09 - VUC Internalizacao (C: 210,00 - P: 3000,00) (VD)" at bounding box center [476, 264] width 324 height 16
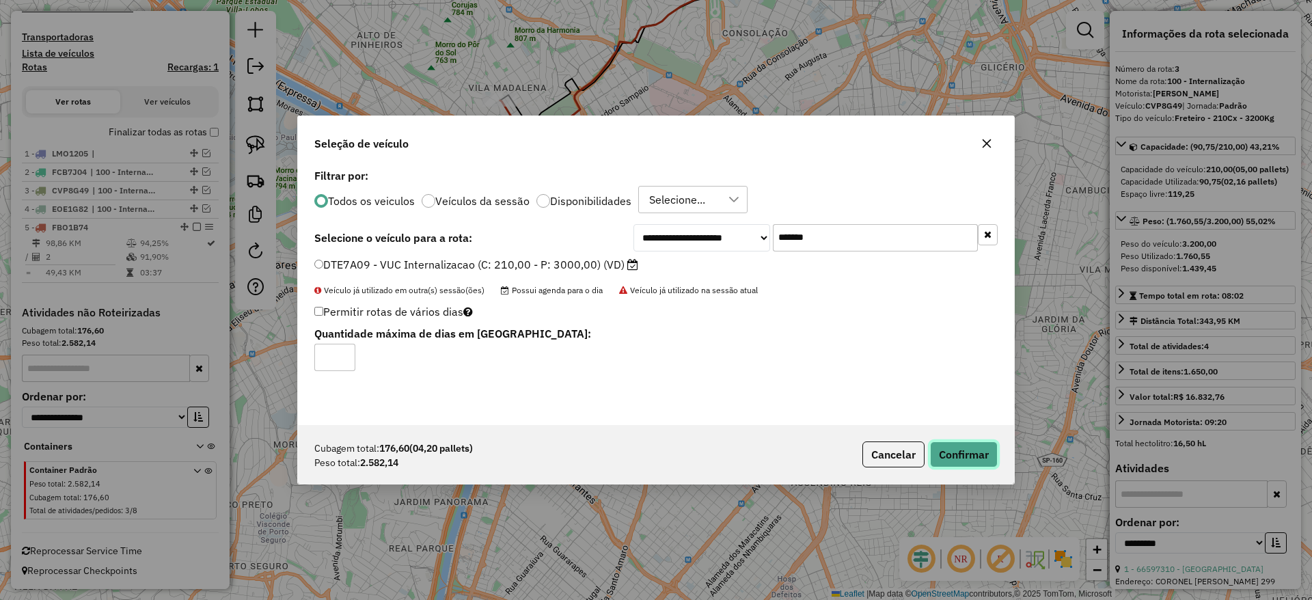
click at [956, 450] on button "Confirmar" at bounding box center [964, 454] width 68 height 26
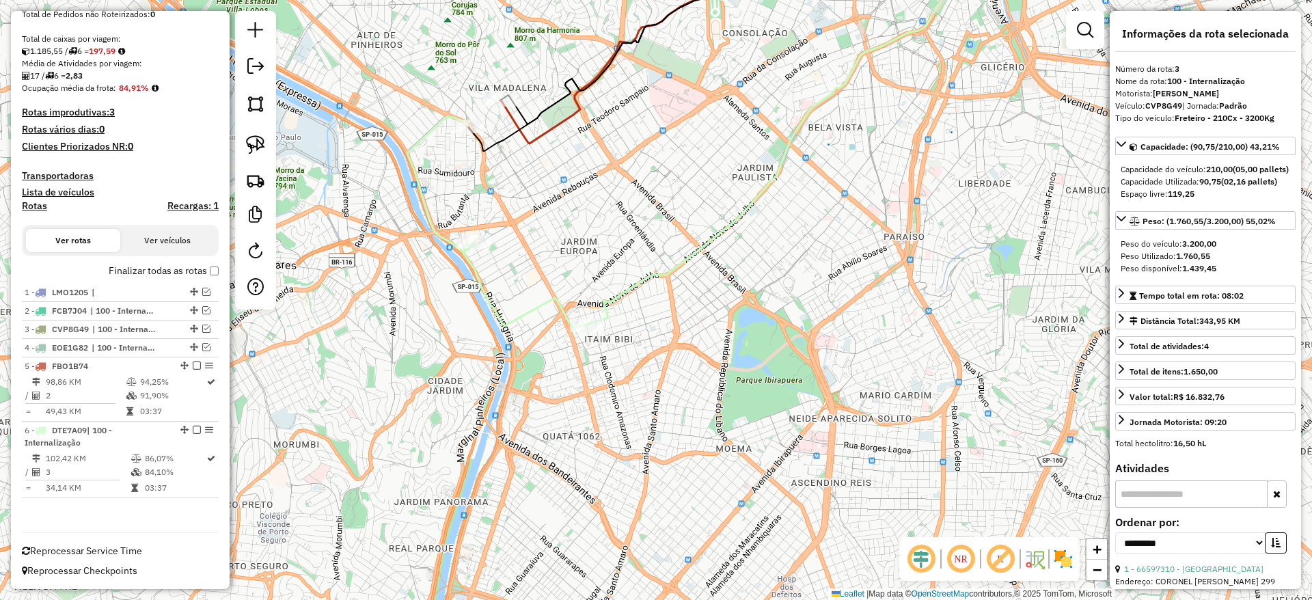
scroll to position [278, 0]
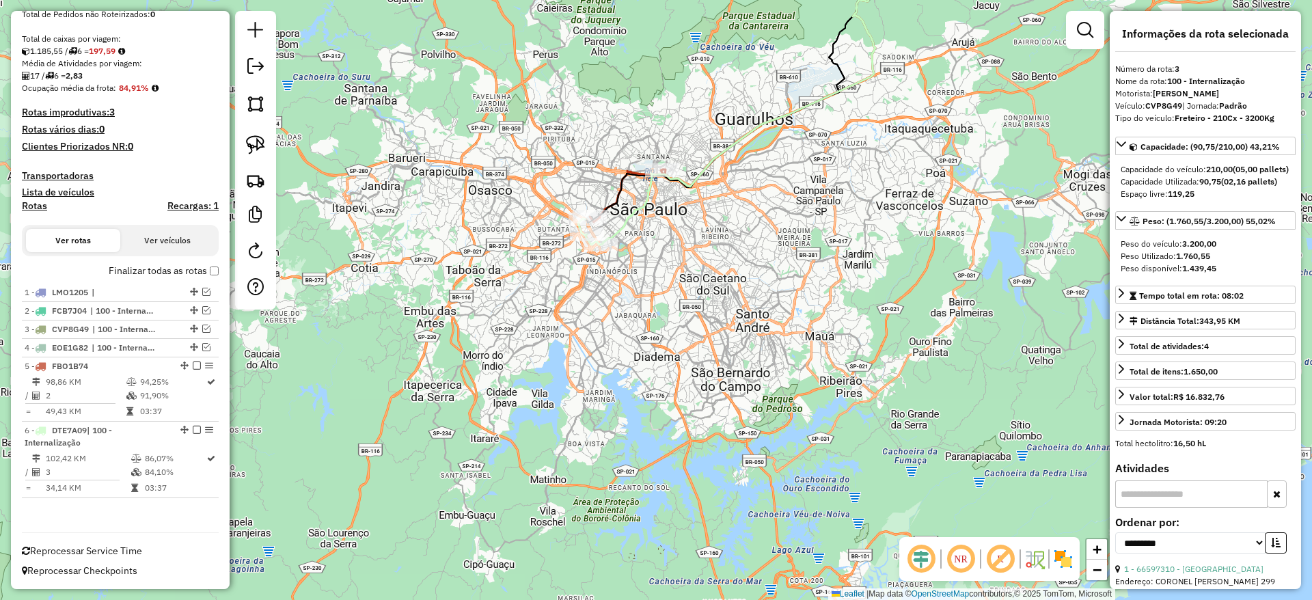
click at [212, 265] on label "Finalizar todas as rotas" at bounding box center [164, 271] width 110 height 14
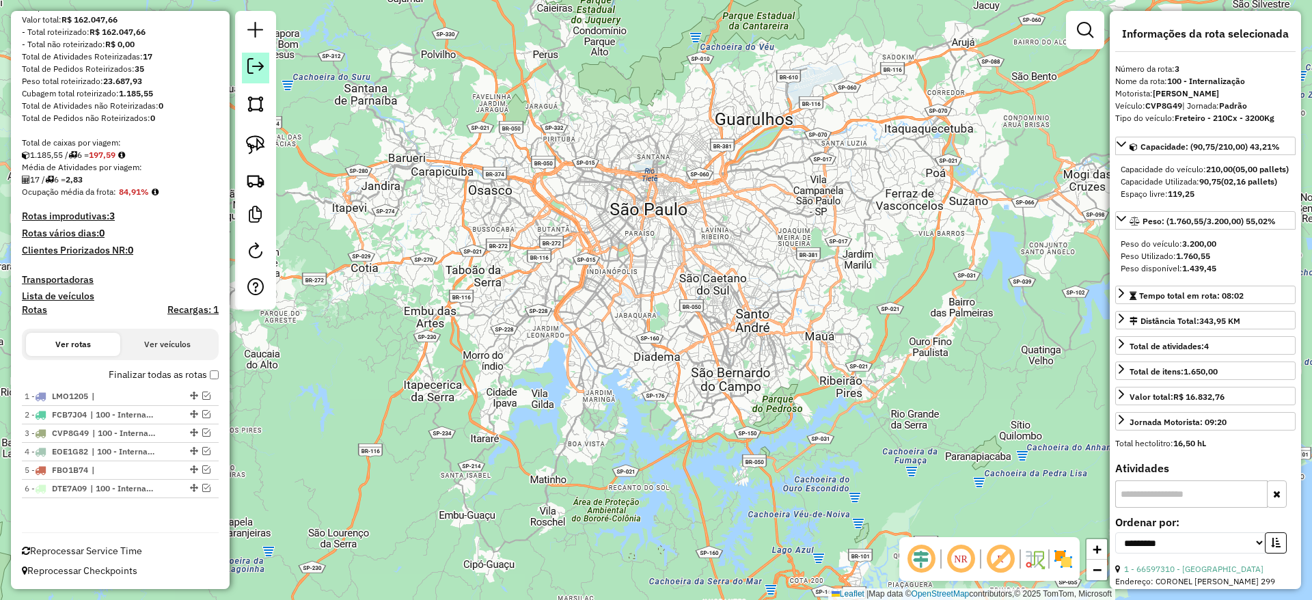
click at [253, 67] on em at bounding box center [255, 66] width 16 height 16
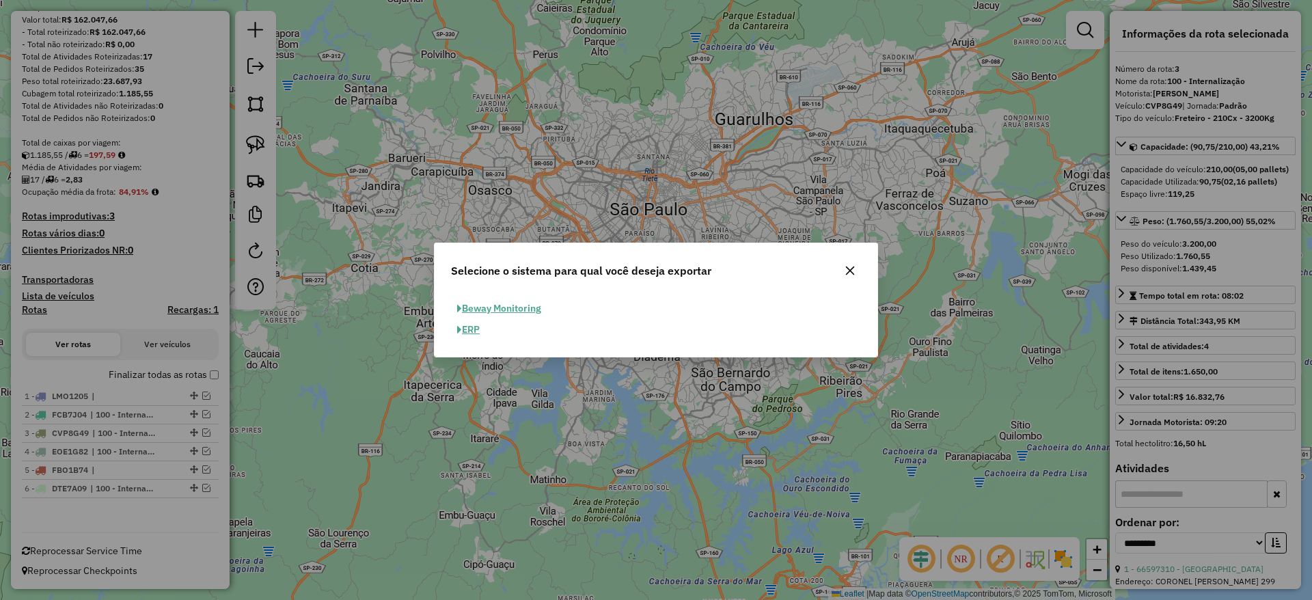
click at [480, 322] on button "ERP" at bounding box center [468, 329] width 35 height 21
select select "**"
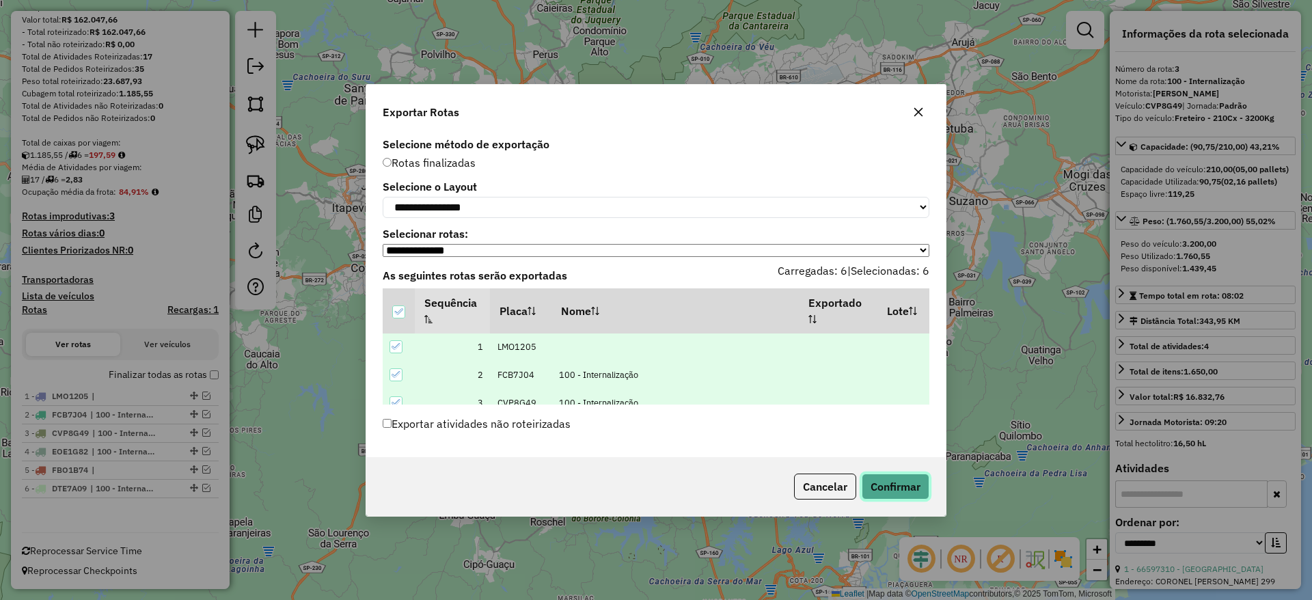
drag, startPoint x: 900, startPoint y: 486, endPoint x: 881, endPoint y: 489, distance: 20.1
click at [900, 486] on button "Confirmar" at bounding box center [895, 486] width 68 height 26
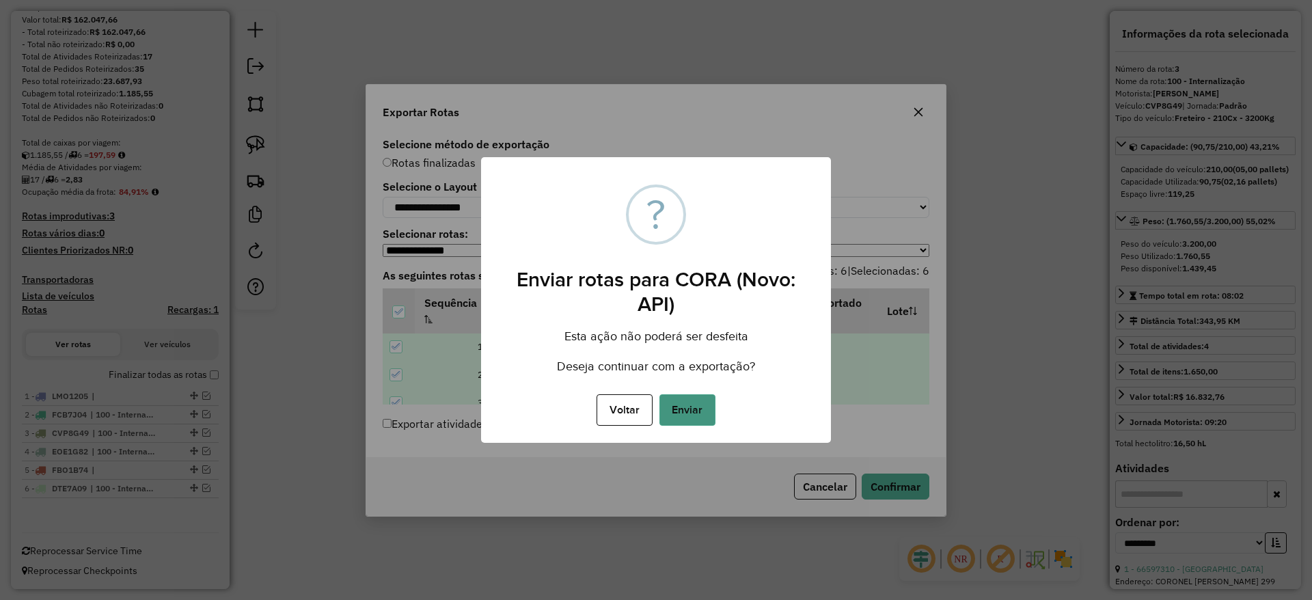
click at [695, 413] on button "Enviar" at bounding box center [687, 409] width 56 height 31
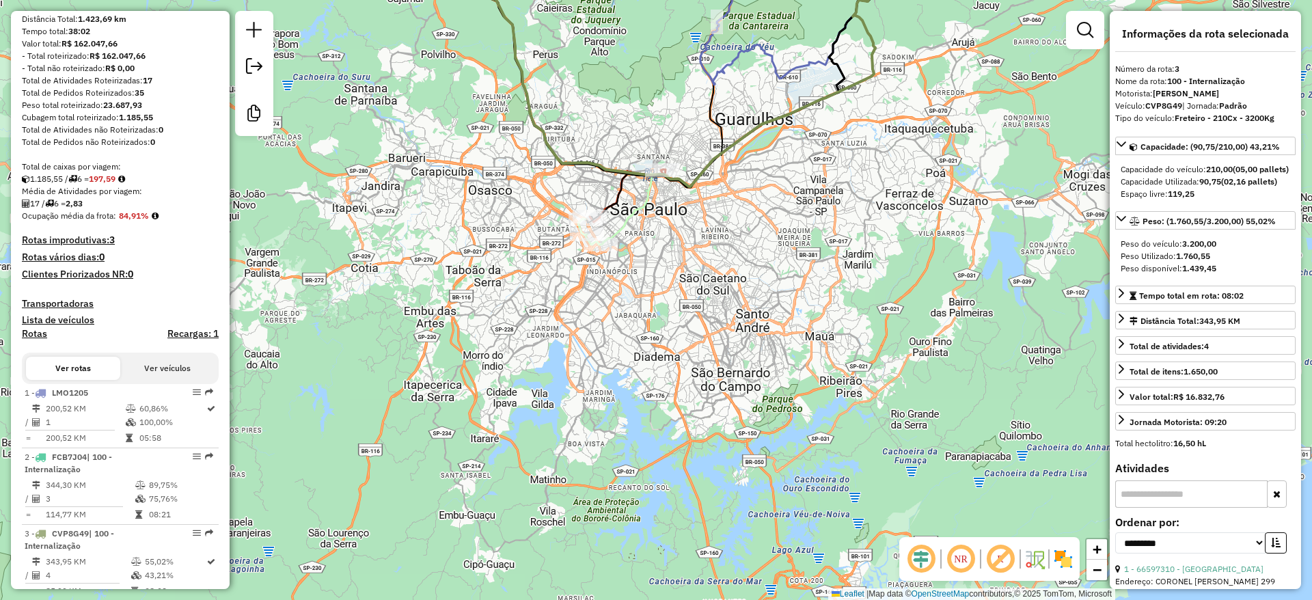
scroll to position [30, 0]
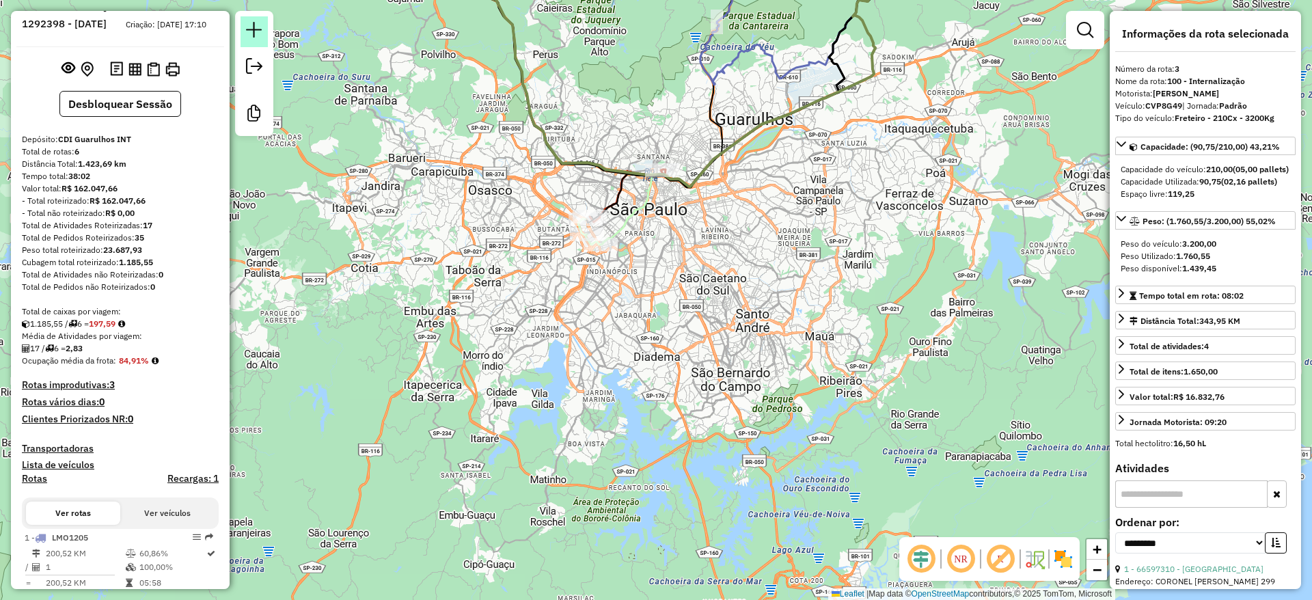
click at [262, 27] on em at bounding box center [254, 30] width 16 height 16
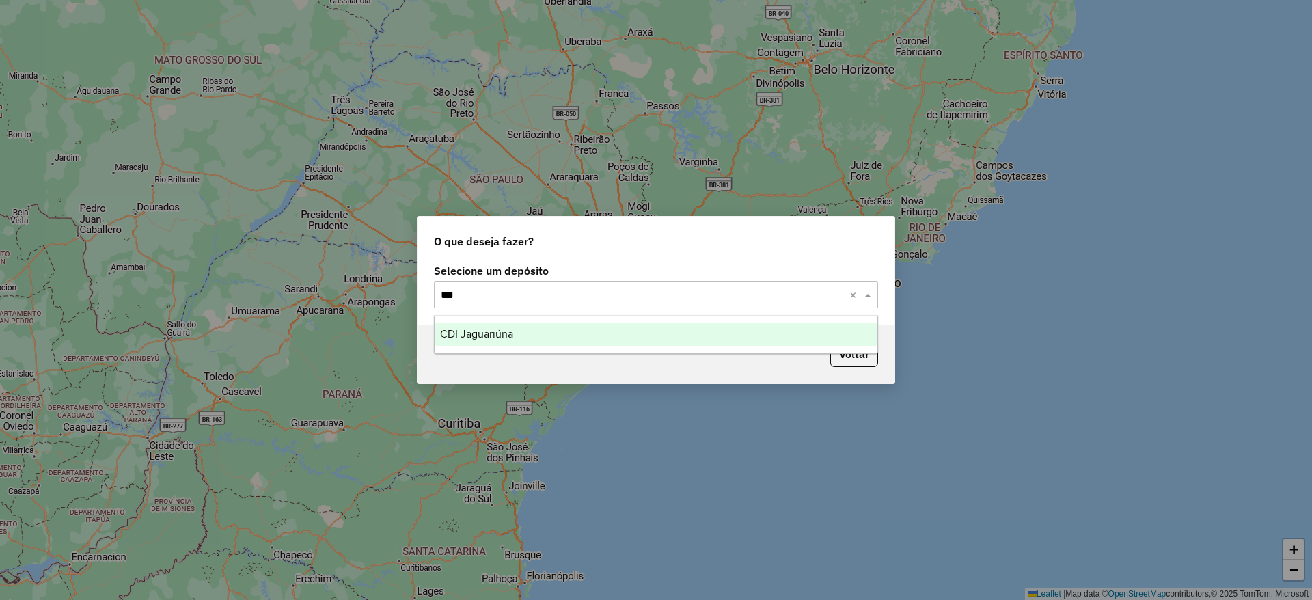
type input "***"
drag, startPoint x: 692, startPoint y: 152, endPoint x: 646, endPoint y: 135, distance: 48.6
click at [687, 146] on div "O que deseja fazer? Selecione um depósito Selecione um depósito *** × Voltar" at bounding box center [656, 300] width 1312 height 600
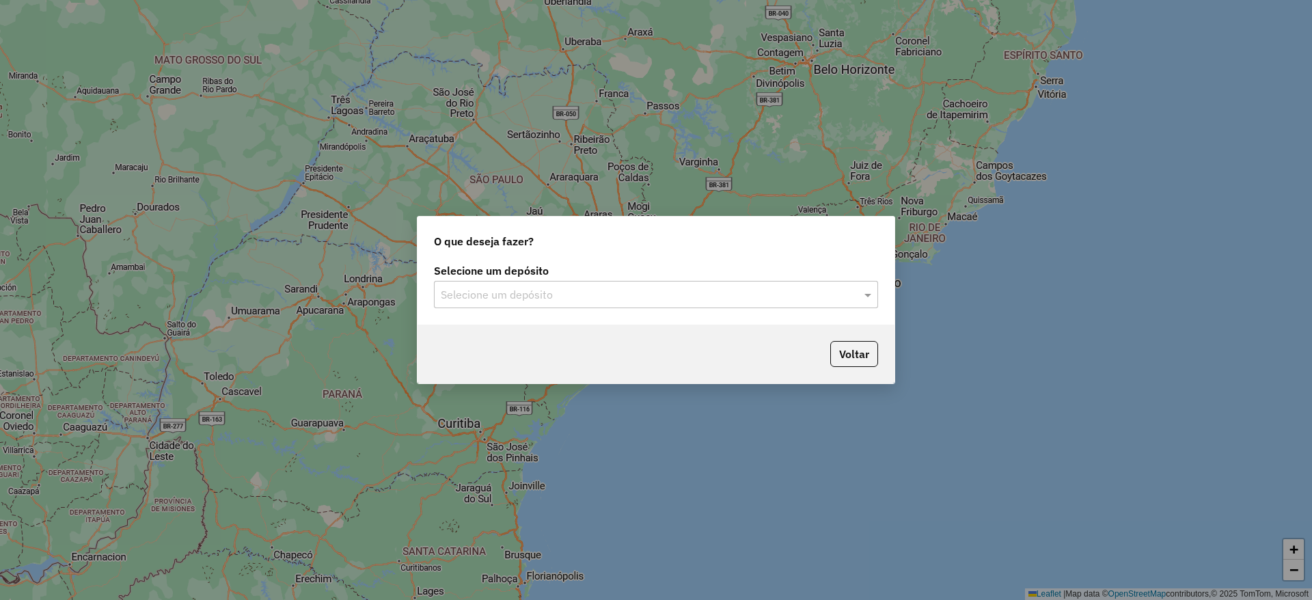
click at [540, 307] on div "Selecione um depósito Selecione um depósito" at bounding box center [655, 292] width 477 height 64
